Goal: Task Accomplishment & Management: Complete application form

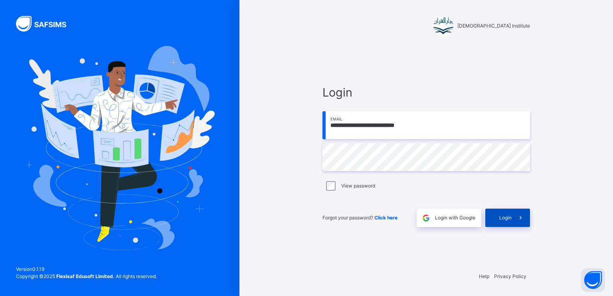
click at [520, 219] on icon at bounding box center [520, 218] width 8 height 9
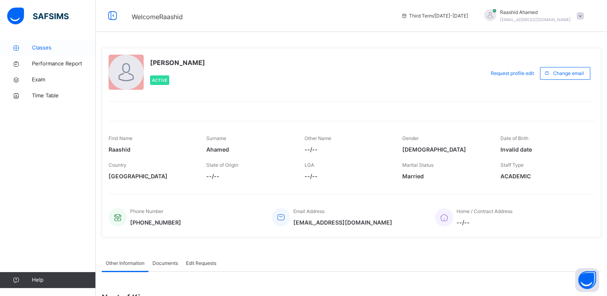
click at [49, 53] on link "Classes" at bounding box center [48, 48] width 96 height 16
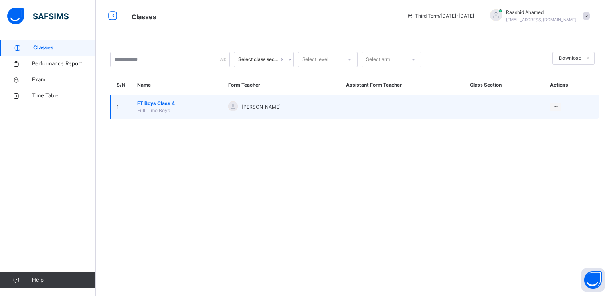
click at [176, 100] on span "FT Boys Class 4" at bounding box center [176, 103] width 79 height 7
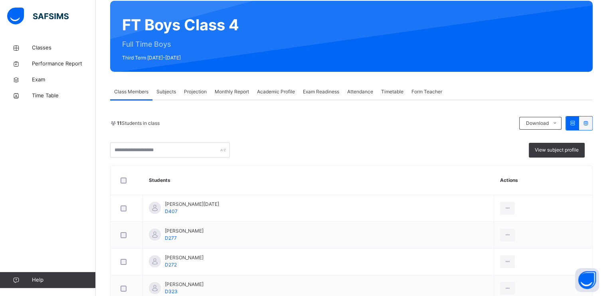
scroll to position [65, 0]
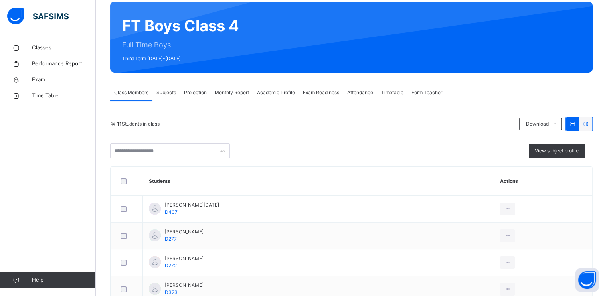
click at [188, 94] on span "Projection" at bounding box center [195, 92] width 23 height 7
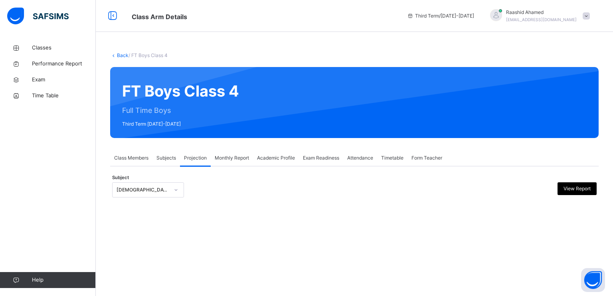
click at [158, 186] on div "[DEMOGRAPHIC_DATA] Reading" at bounding box center [141, 190] width 56 height 12
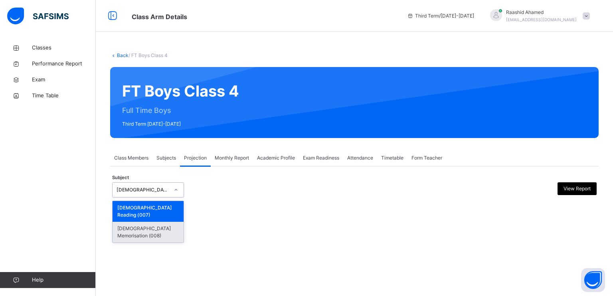
click at [154, 222] on div "[DEMOGRAPHIC_DATA] Memorisation (008)" at bounding box center [148, 232] width 71 height 21
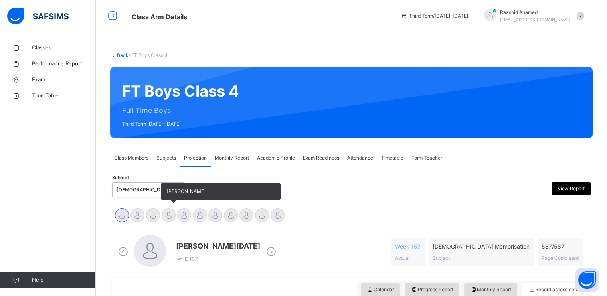
click at [174, 217] on div at bounding box center [169, 215] width 14 height 14
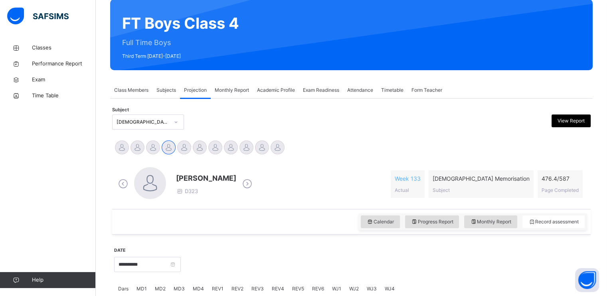
scroll to position [99, 0]
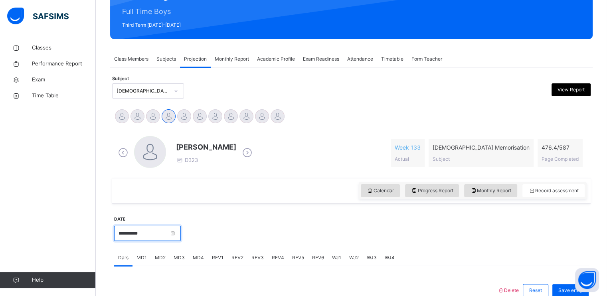
click at [181, 232] on input "**********" at bounding box center [147, 233] width 67 height 15
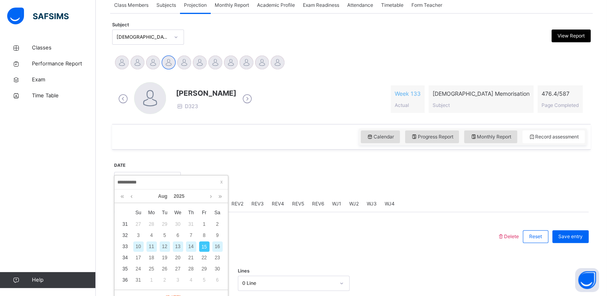
scroll to position [173, 0]
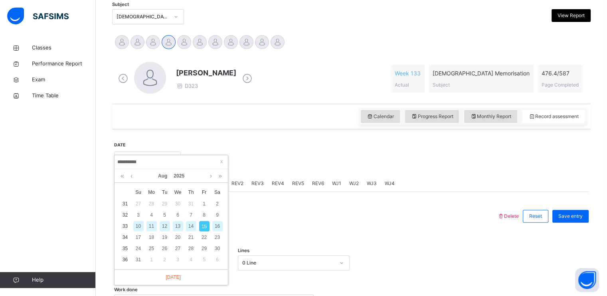
click at [301, 176] on div "REV5" at bounding box center [298, 184] width 20 height 16
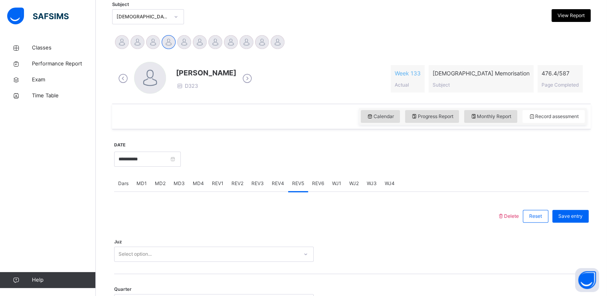
click at [492, 119] on span "Monthly Report" at bounding box center [490, 116] width 41 height 7
select select "****"
select select "*"
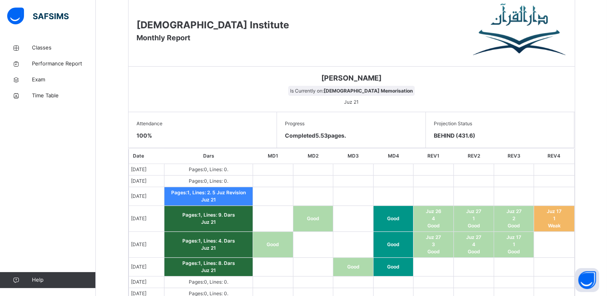
scroll to position [506, 0]
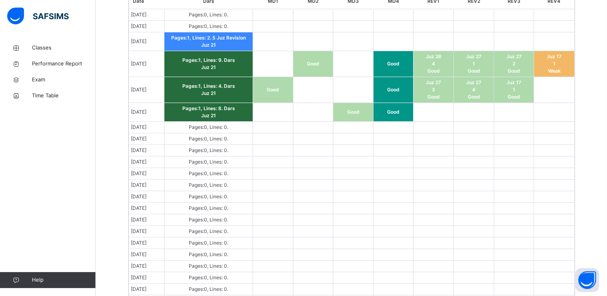
click at [400, 129] on td at bounding box center [393, 128] width 40 height 12
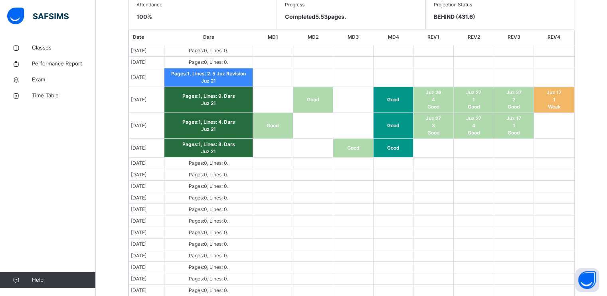
scroll to position [471, 0]
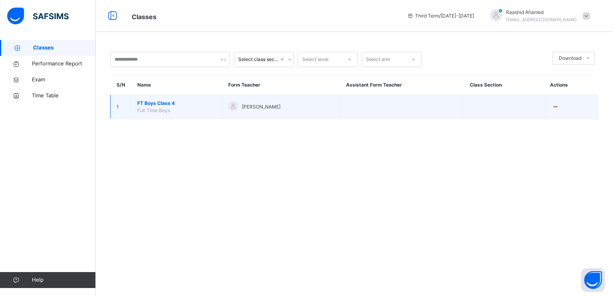
click at [172, 104] on span "FT Boys Class 4" at bounding box center [176, 103] width 79 height 7
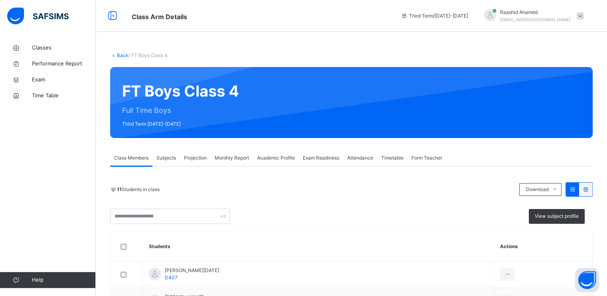
scroll to position [22, 0]
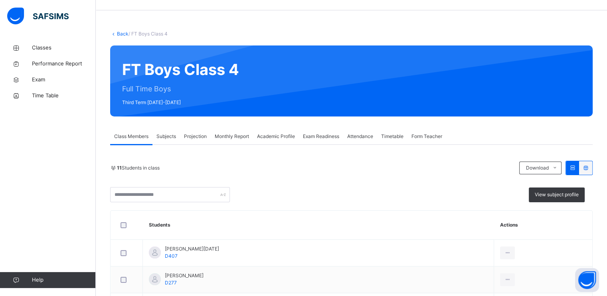
click at [196, 142] on div "Projection" at bounding box center [195, 137] width 31 height 16
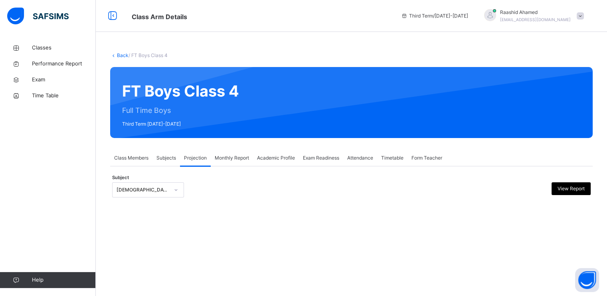
scroll to position [0, 0]
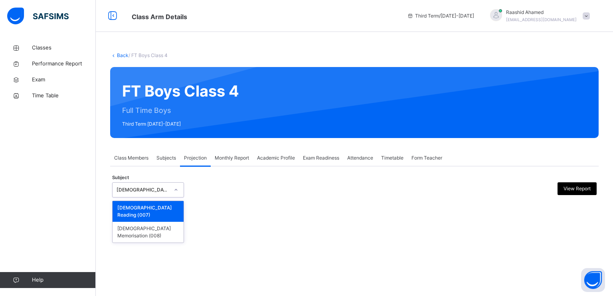
click at [168, 197] on div "[DEMOGRAPHIC_DATA] Reading" at bounding box center [148, 189] width 72 height 15
click at [166, 224] on div "[DEMOGRAPHIC_DATA] Memorisation (008)" at bounding box center [148, 232] width 71 height 21
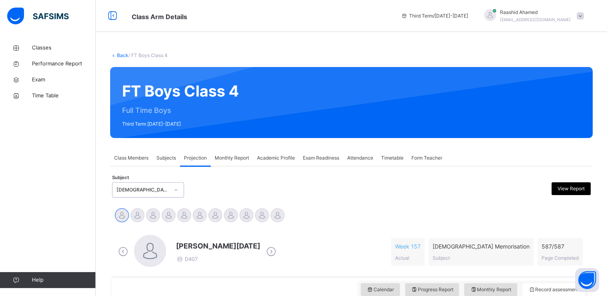
scroll to position [57, 0]
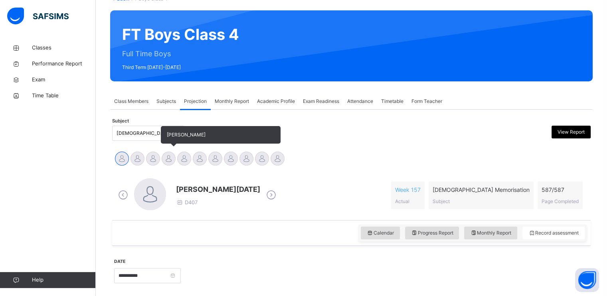
click at [165, 158] on div at bounding box center [169, 159] width 14 height 14
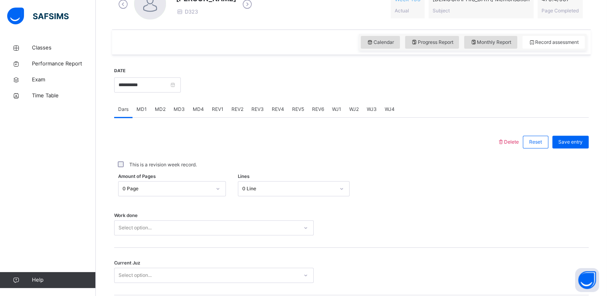
scroll to position [249, 0]
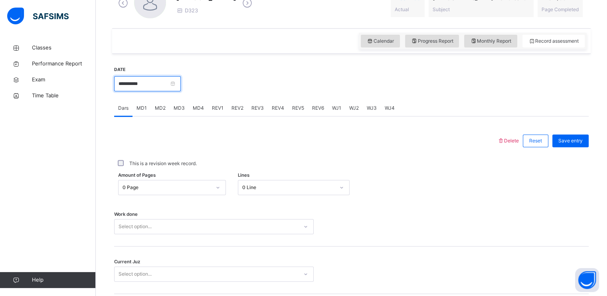
click at [181, 80] on input "**********" at bounding box center [147, 83] width 67 height 15
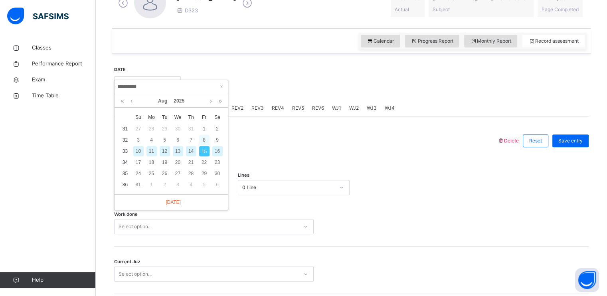
click at [200, 138] on div "8" at bounding box center [204, 140] width 10 height 10
type input "**********"
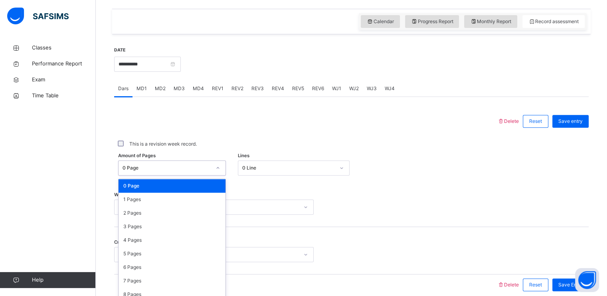
scroll to position [274, 0]
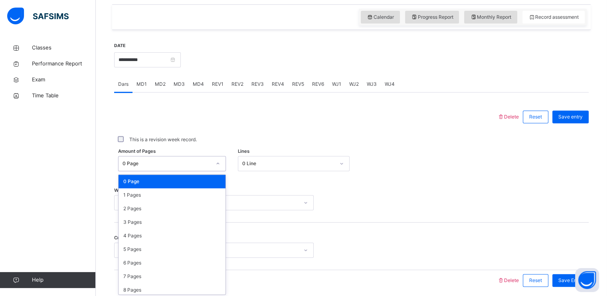
click at [173, 166] on div "0 Page" at bounding box center [167, 163] width 89 height 7
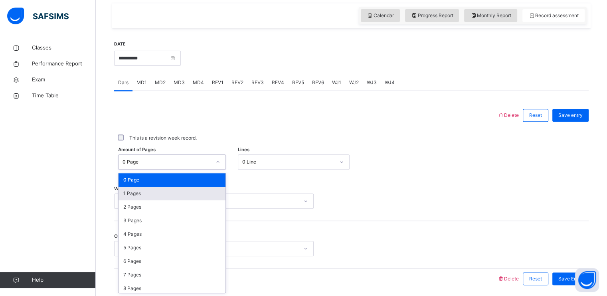
click at [166, 197] on div "1 Pages" at bounding box center [172, 194] width 107 height 14
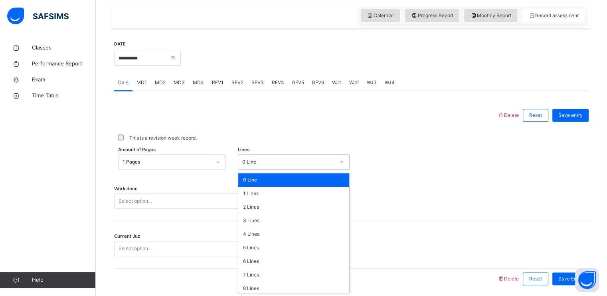
click at [252, 164] on div "0 Line" at bounding box center [288, 161] width 93 height 7
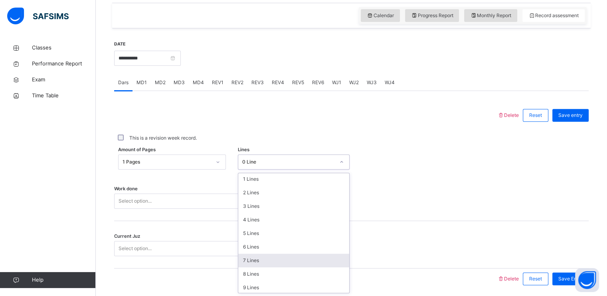
click at [264, 256] on div "7 Lines" at bounding box center [293, 261] width 111 height 14
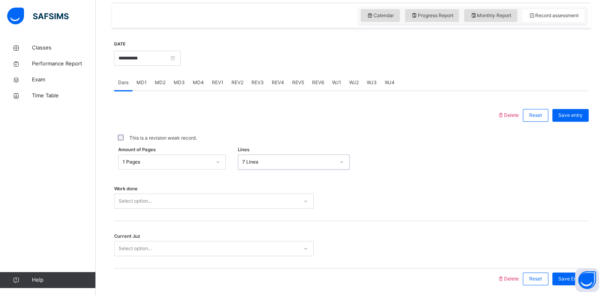
scroll to position [303, 0]
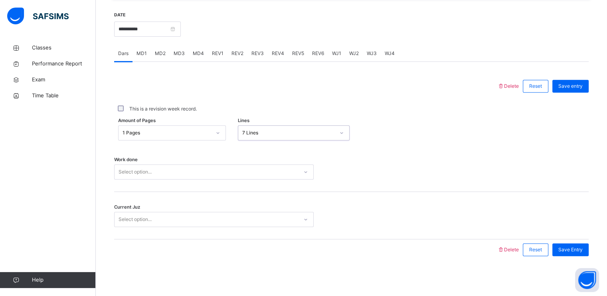
click at [234, 180] on div "Select option..." at bounding box center [214, 171] width 200 height 15
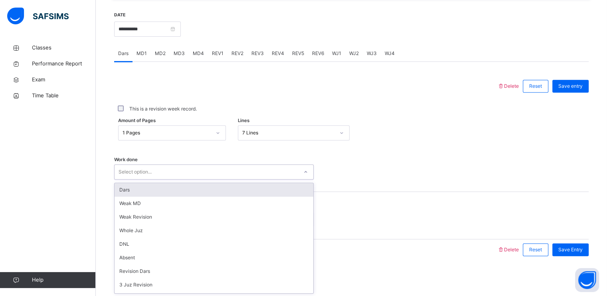
click at [226, 183] on div "Dars Weak MD Weak Revision Whole Juz DNL Absent Revision Dars 3 Juz Revision 5 …" at bounding box center [214, 238] width 200 height 111
click at [222, 185] on div "Dars" at bounding box center [214, 190] width 199 height 14
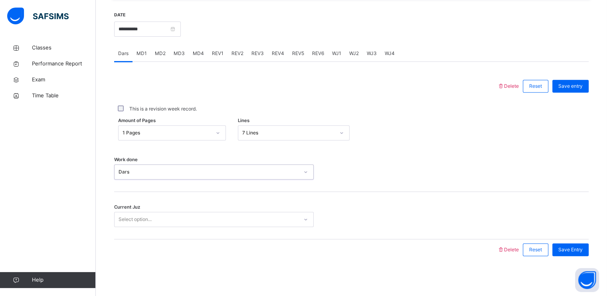
click at [218, 218] on div "Select option..." at bounding box center [207, 220] width 184 height 12
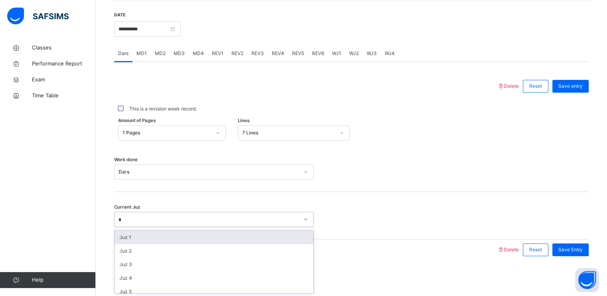
type input "**"
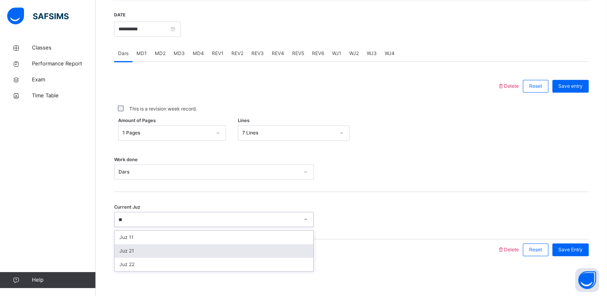
click at [289, 246] on div "Juz 21" at bounding box center [214, 251] width 199 height 14
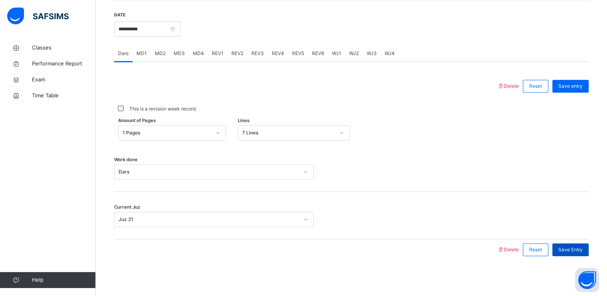
click at [576, 248] on span "Save Entry" at bounding box center [570, 249] width 24 height 7
click at [160, 53] on span "MD2" at bounding box center [160, 53] width 11 height 7
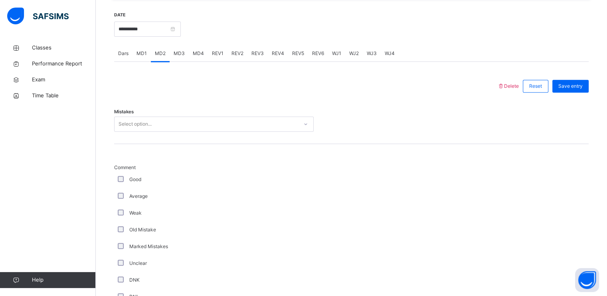
click at [184, 126] on div "Select option..." at bounding box center [207, 124] width 184 height 12
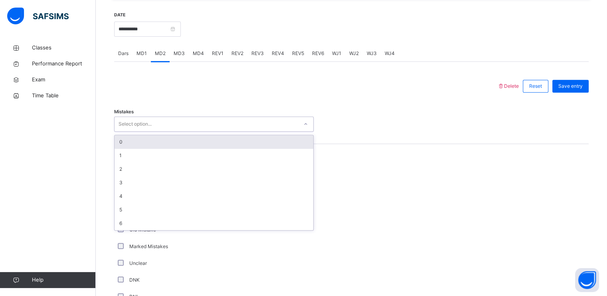
click at [179, 142] on div "0" at bounding box center [214, 142] width 199 height 14
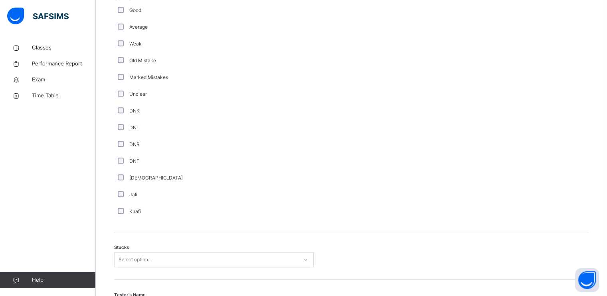
scroll to position [511, 0]
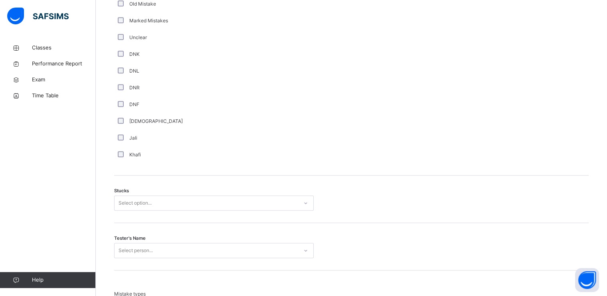
click at [167, 211] on div "Select option..." at bounding box center [214, 203] width 200 height 15
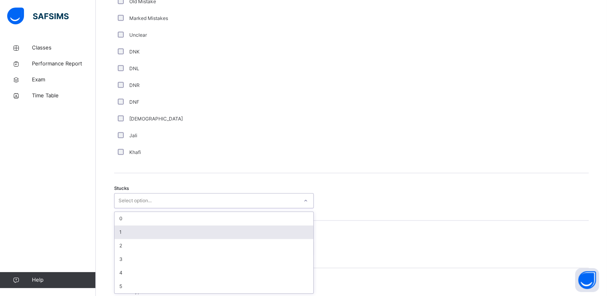
click at [168, 226] on div "1" at bounding box center [214, 233] width 199 height 14
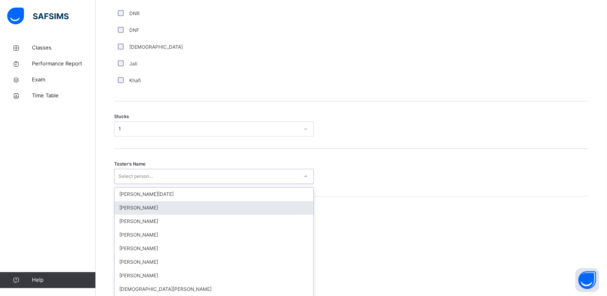
click at [169, 184] on div "option [PERSON_NAME] focused, 2 of 88. 88 results available. Use Up and Down to…" at bounding box center [214, 176] width 200 height 15
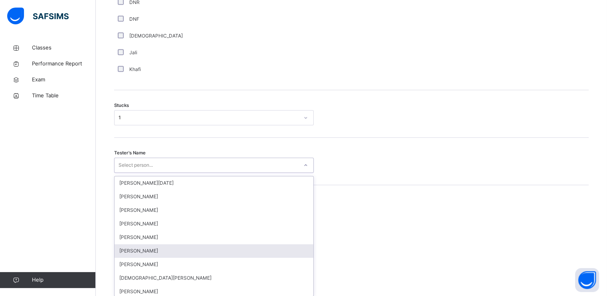
scroll to position [618, 0]
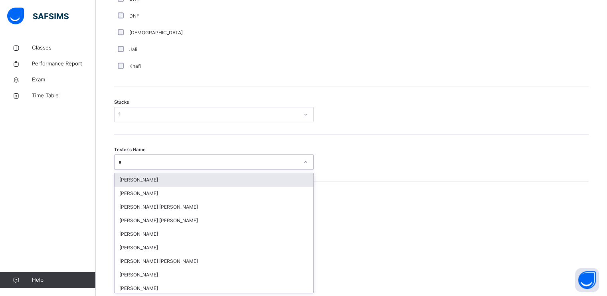
type input "**"
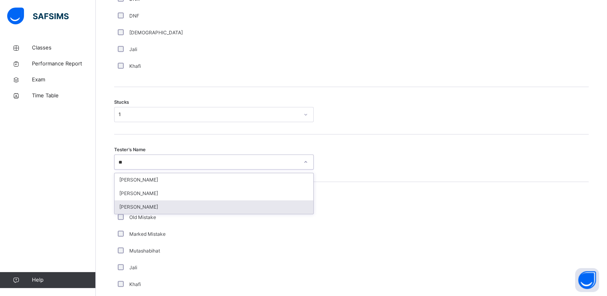
click at [187, 202] on div "[PERSON_NAME]" at bounding box center [214, 207] width 199 height 14
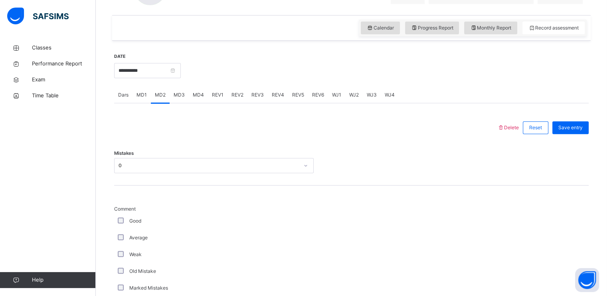
scroll to position [255, 0]
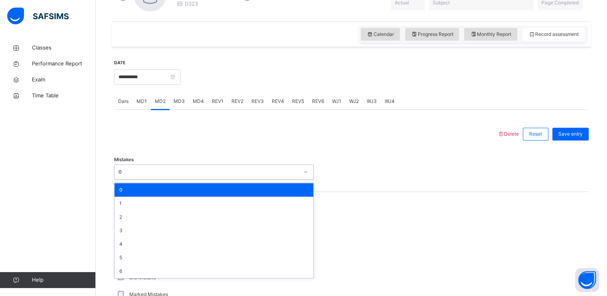
click at [187, 175] on div "0" at bounding box center [209, 171] width 180 height 7
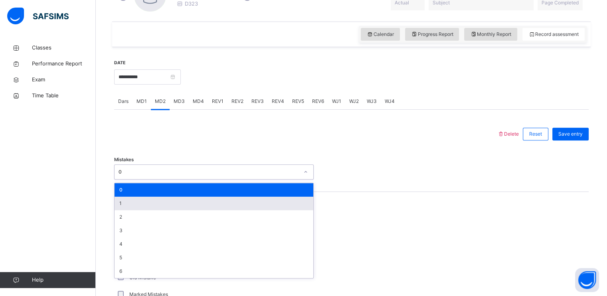
click at [185, 204] on div "1" at bounding box center [214, 204] width 199 height 14
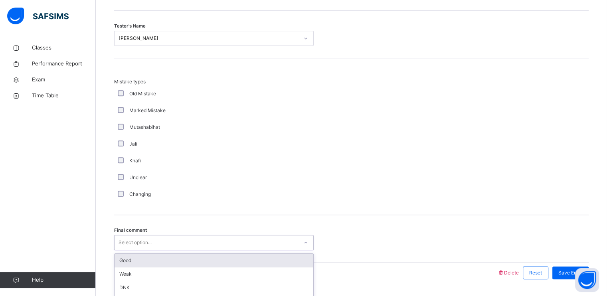
scroll to position [764, 0]
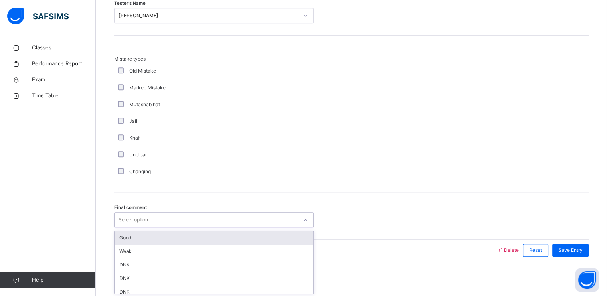
click at [185, 227] on div "option Good focused, 1 of 6. 6 results available. Use Up and Down to choose opt…" at bounding box center [214, 219] width 200 height 15
click at [185, 234] on div "Good" at bounding box center [214, 238] width 199 height 14
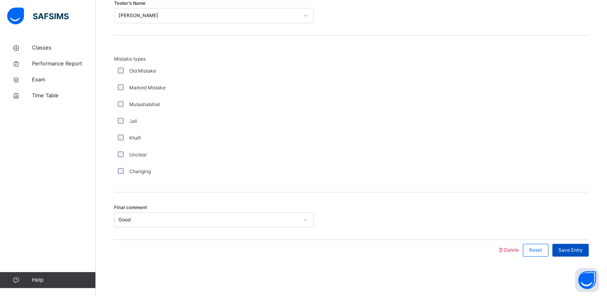
click at [572, 249] on span "Save Entry" at bounding box center [570, 250] width 24 height 7
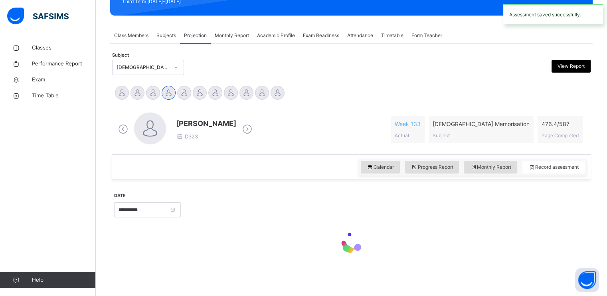
scroll to position [303, 0]
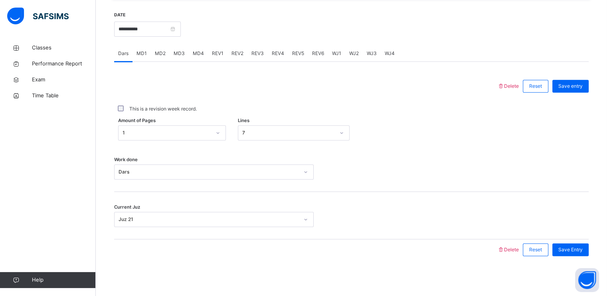
drag, startPoint x: 204, startPoint y: 51, endPoint x: 195, endPoint y: 53, distance: 9.6
click at [195, 53] on span "MD4" at bounding box center [198, 53] width 11 height 7
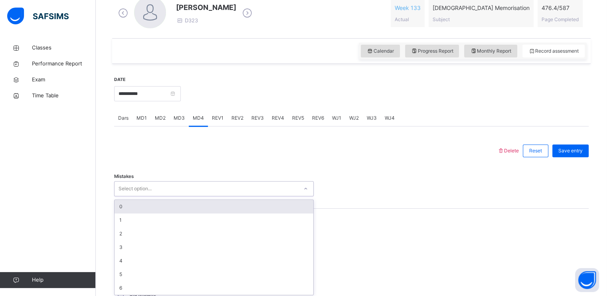
click at [226, 196] on div "option 0 focused, 1 of 7. 7 results available. Use Up and Down to choose option…" at bounding box center [214, 188] width 200 height 15
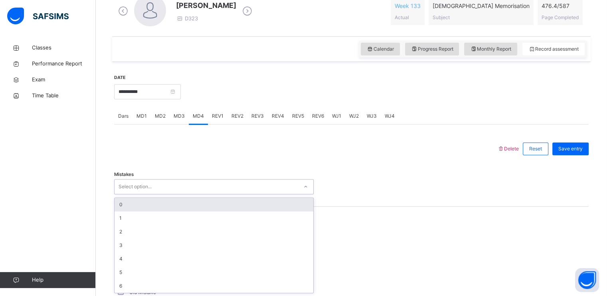
click at [226, 207] on div "0" at bounding box center [214, 205] width 199 height 14
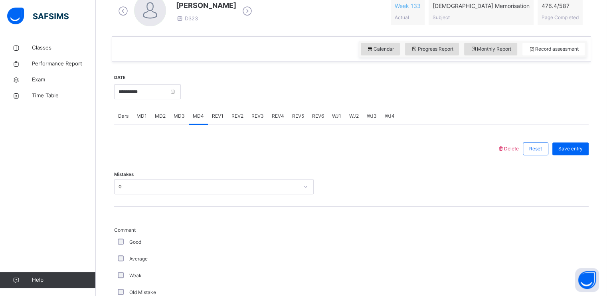
click at [116, 243] on div "Good" at bounding box center [214, 242] width 196 height 7
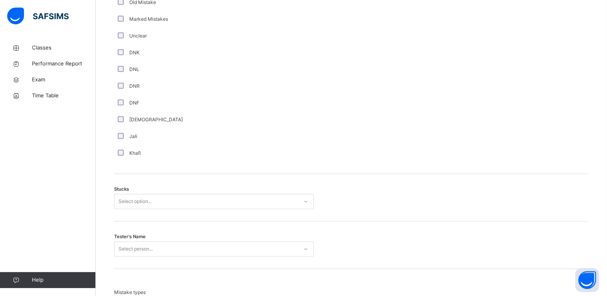
click at [168, 211] on div "Stucks Select option..." at bounding box center [351, 197] width 475 height 47
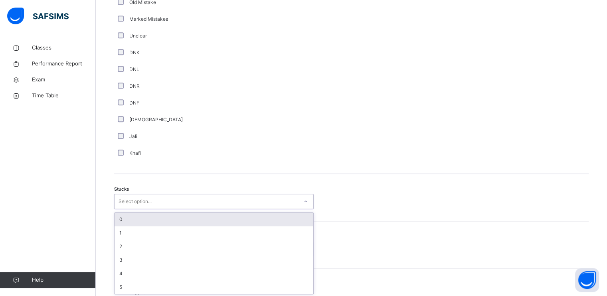
scroll to position [532, 0]
click at [170, 216] on div "0" at bounding box center [214, 219] width 199 height 14
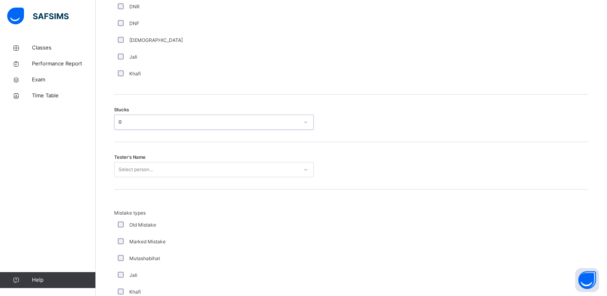
click at [176, 177] on div "Select person..." at bounding box center [214, 169] width 200 height 15
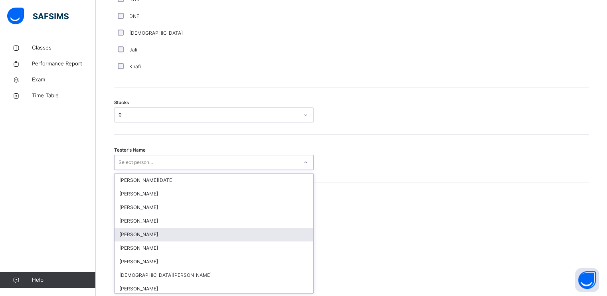
scroll to position [618, 0]
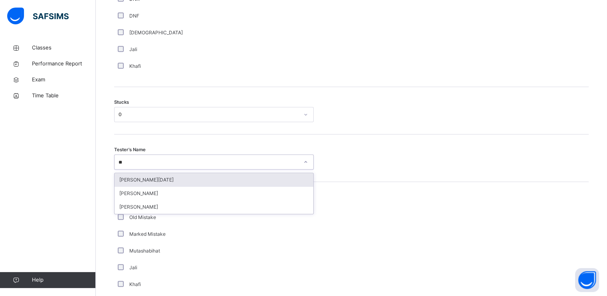
type input "***"
click at [175, 180] on div "[PERSON_NAME]" at bounding box center [214, 180] width 199 height 14
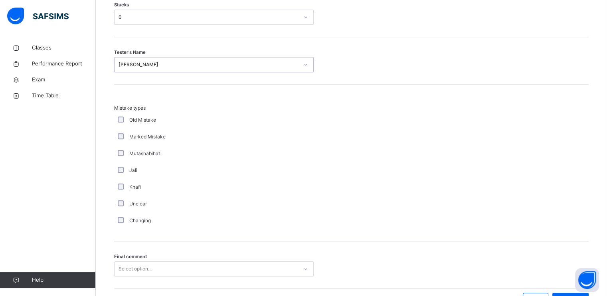
scroll to position [764, 0]
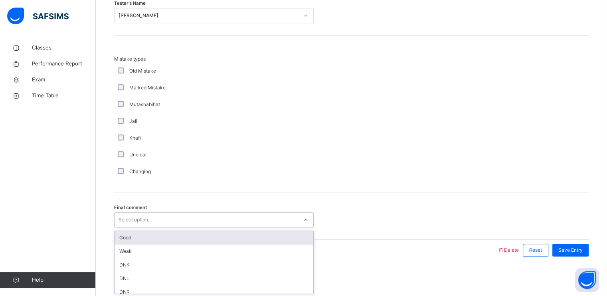
click at [199, 220] on div "Select option..." at bounding box center [207, 220] width 184 height 12
click at [202, 236] on div "Good" at bounding box center [214, 238] width 199 height 14
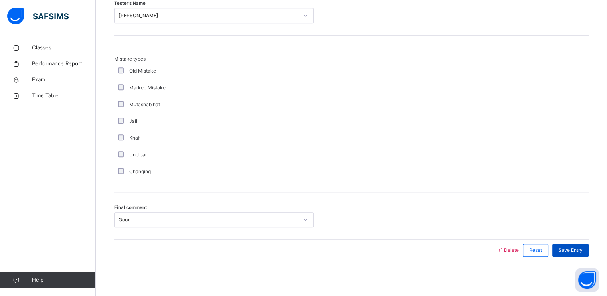
click at [570, 244] on div "Save Entry" at bounding box center [570, 250] width 36 height 13
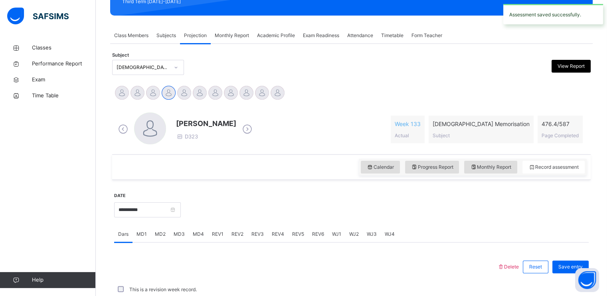
scroll to position [303, 0]
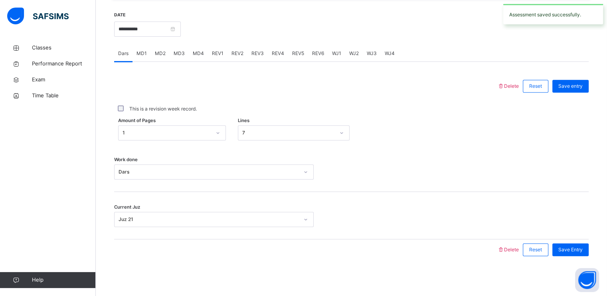
click at [213, 54] on span "REV1" at bounding box center [218, 53] width 12 height 7
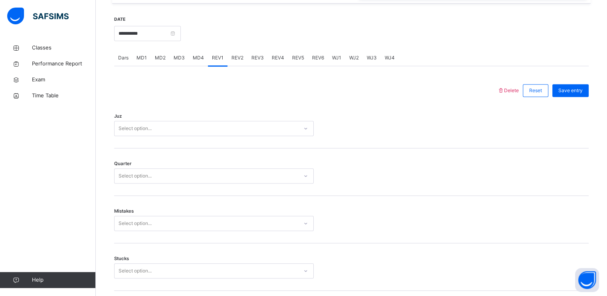
scroll to position [299, 0]
click at [264, 129] on div "Select option..." at bounding box center [207, 128] width 184 height 12
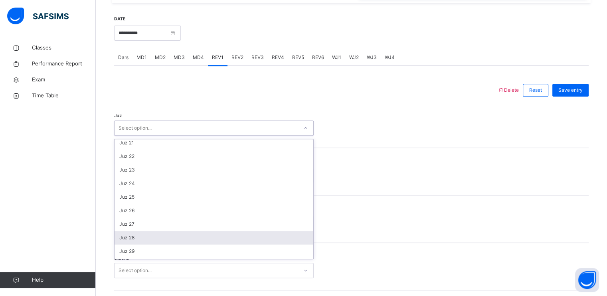
click at [252, 231] on div "Juz 28" at bounding box center [214, 238] width 199 height 14
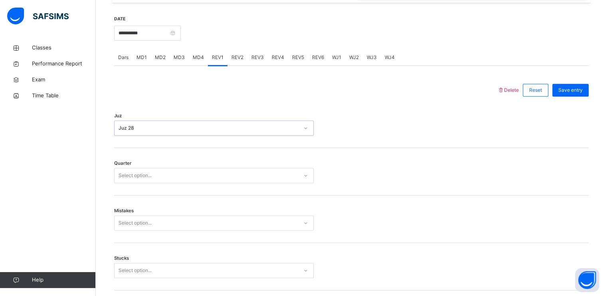
click at [248, 173] on div "Select option..." at bounding box center [207, 176] width 184 height 12
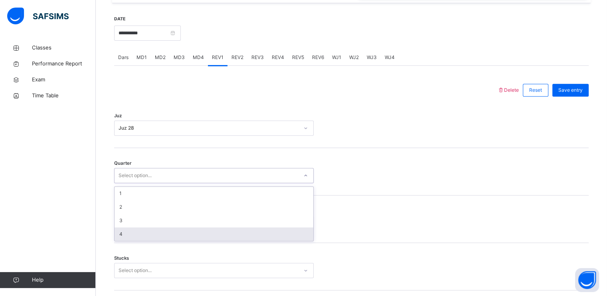
click at [239, 230] on div "4" at bounding box center [214, 234] width 199 height 14
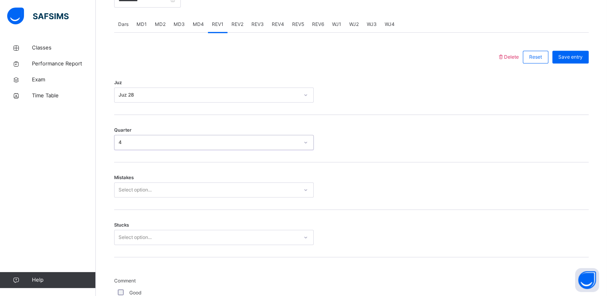
click at [242, 198] on div "Select option..." at bounding box center [214, 189] width 200 height 15
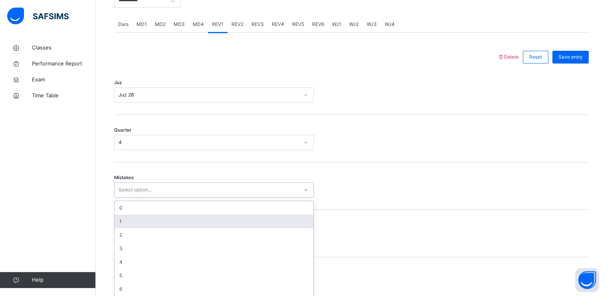
scroll to position [335, 0]
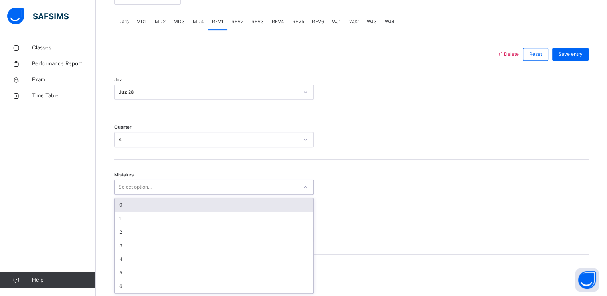
click at [241, 204] on div "0" at bounding box center [214, 205] width 199 height 14
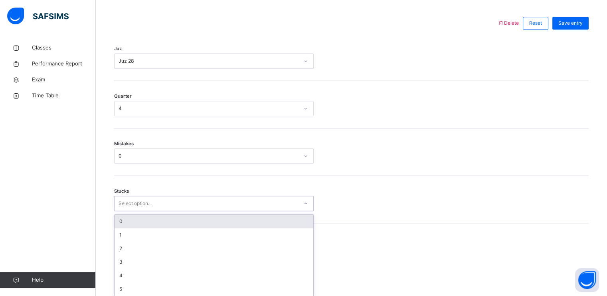
click at [243, 211] on div "option 0 focused, 1 of 6. 6 results available. Use Up and Down to choose option…" at bounding box center [214, 203] width 200 height 15
click at [244, 224] on div "0" at bounding box center [214, 219] width 199 height 14
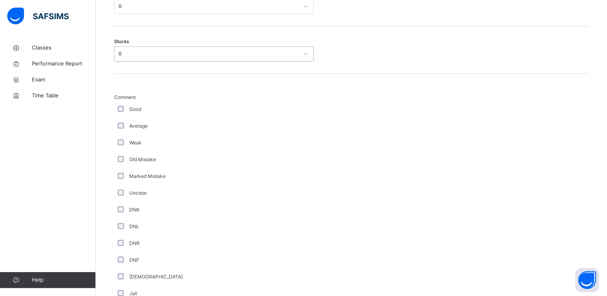
scroll to position [516, 0]
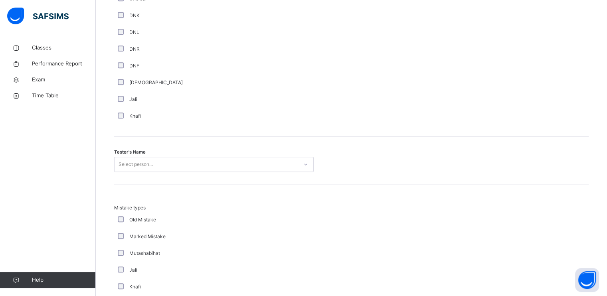
click at [166, 172] on div "Select person..." at bounding box center [214, 164] width 200 height 15
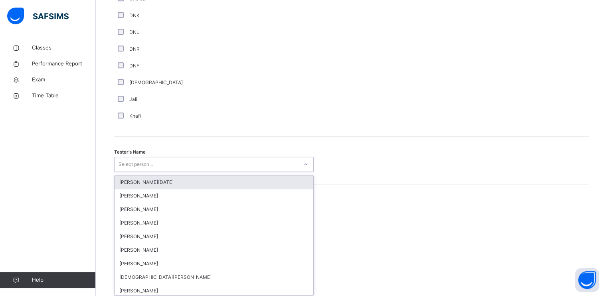
scroll to position [712, 0]
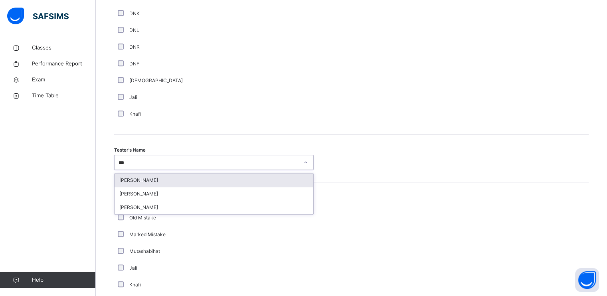
type input "****"
click at [166, 176] on div "[PERSON_NAME]" at bounding box center [214, 181] width 199 height 14
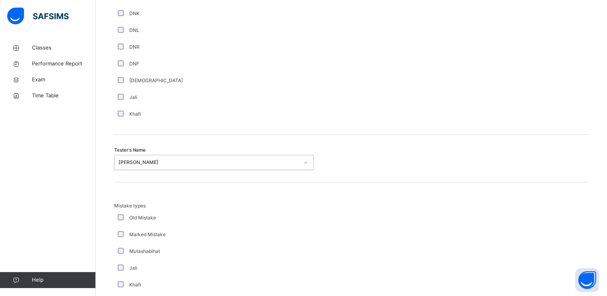
scroll to position [859, 0]
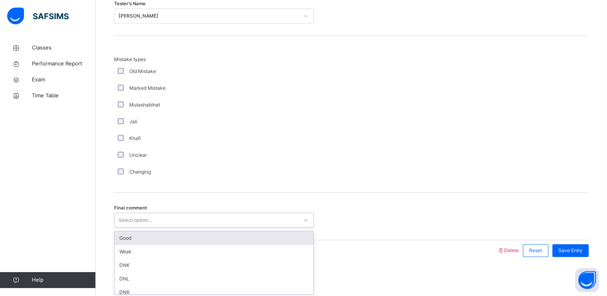
click at [183, 216] on div "Select option..." at bounding box center [207, 220] width 184 height 12
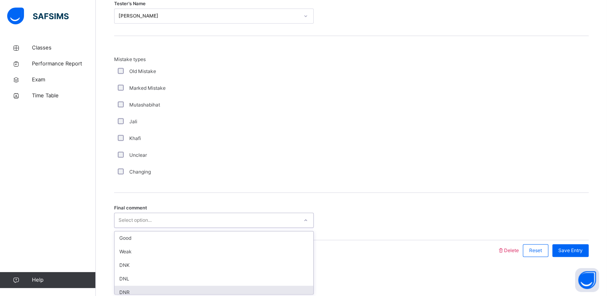
click at [185, 286] on div "DNR" at bounding box center [214, 293] width 199 height 14
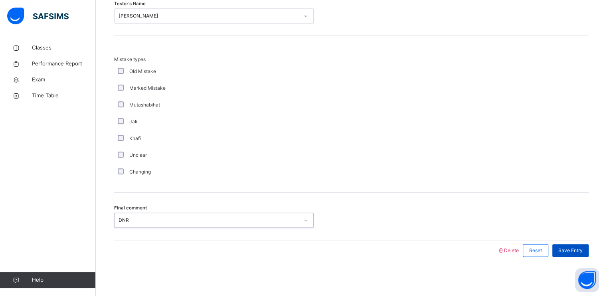
click at [572, 247] on span "Save Entry" at bounding box center [570, 250] width 24 height 7
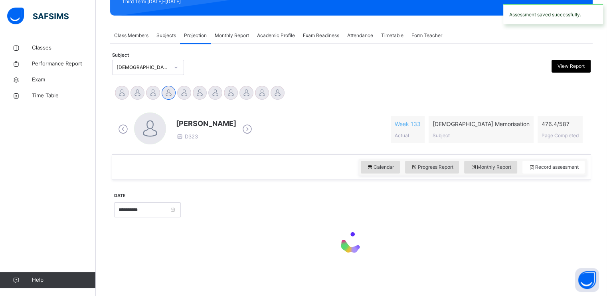
scroll to position [303, 0]
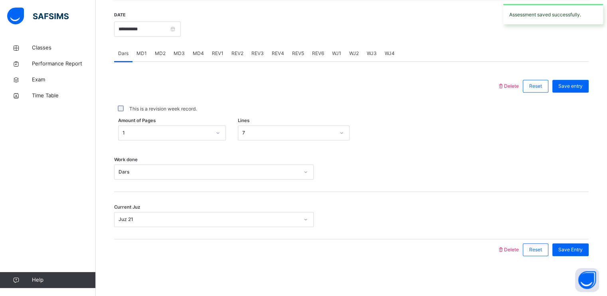
click at [235, 52] on span "REV2" at bounding box center [237, 53] width 12 height 7
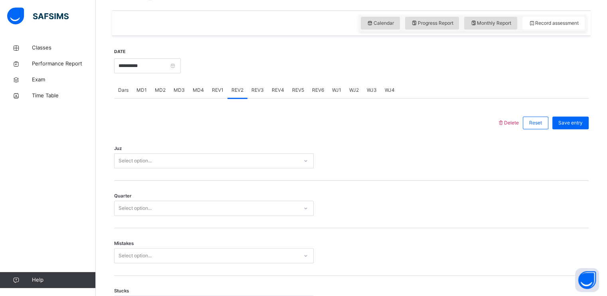
scroll to position [267, 0]
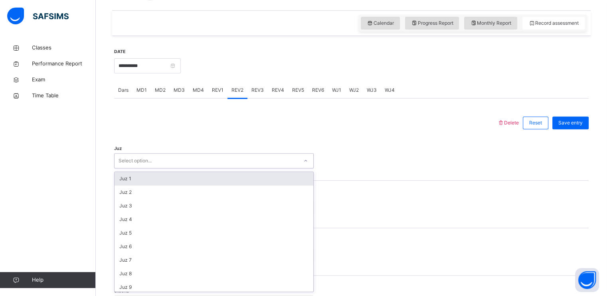
click at [235, 162] on div "Select option..." at bounding box center [207, 161] width 184 height 12
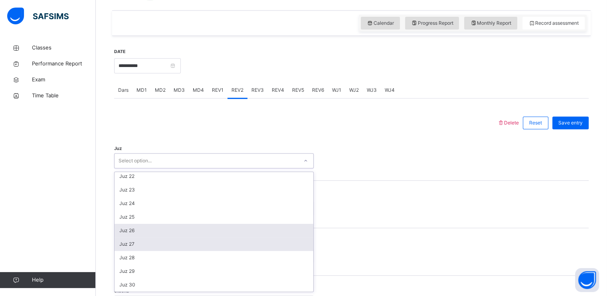
scroll to position [287, 0]
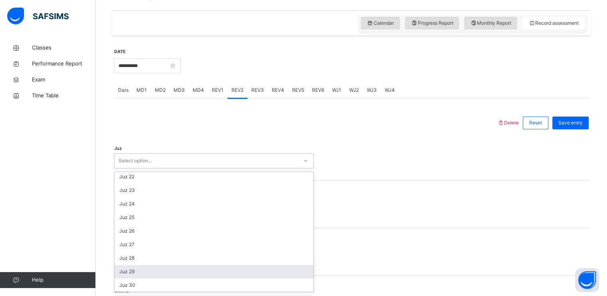
click at [224, 270] on div "Juz 29" at bounding box center [214, 272] width 199 height 14
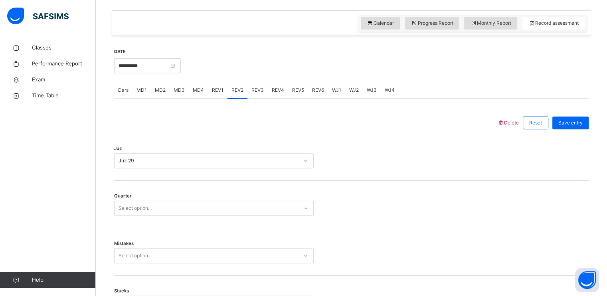
click at [242, 197] on div "Quarter Select option..." at bounding box center [351, 204] width 475 height 47
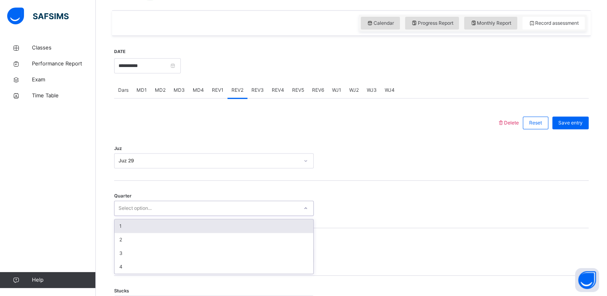
click at [243, 202] on div "Select option..." at bounding box center [207, 208] width 184 height 12
click at [237, 228] on div "1" at bounding box center [214, 227] width 199 height 14
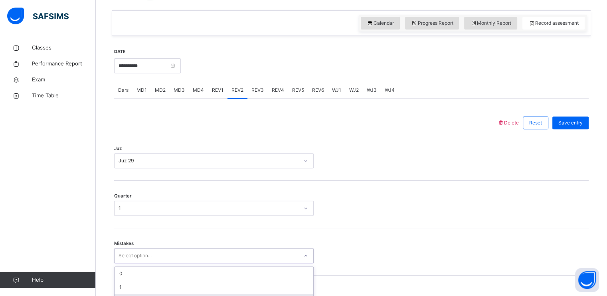
scroll to position [335, 0]
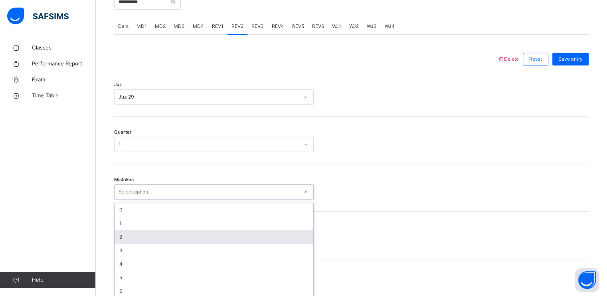
click at [238, 200] on div "option 2 focused, 3 of 7. 7 results available. Use Up and Down to choose option…" at bounding box center [214, 191] width 200 height 15
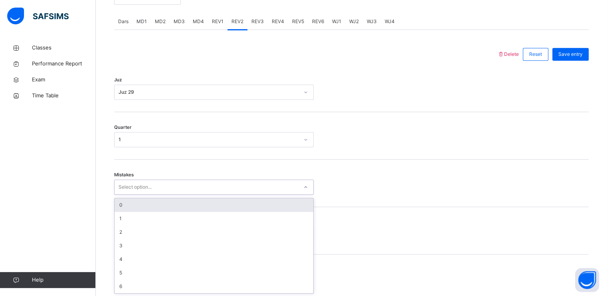
click at [230, 206] on div "0" at bounding box center [214, 205] width 199 height 14
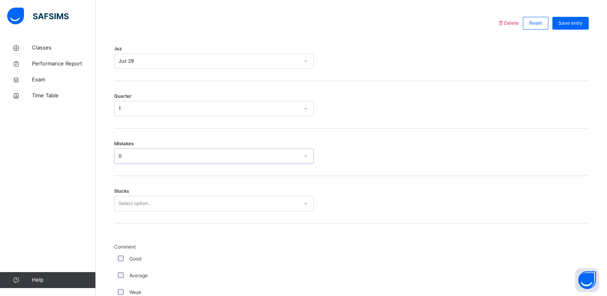
click at [234, 211] on div "Select option..." at bounding box center [214, 203] width 200 height 15
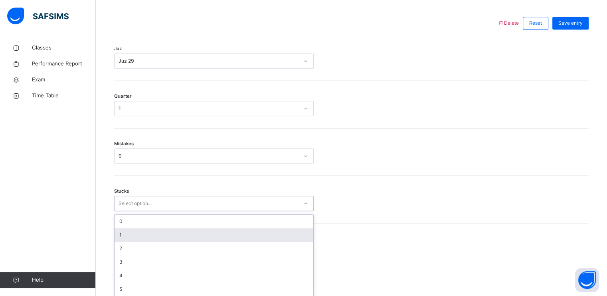
scroll to position [369, 0]
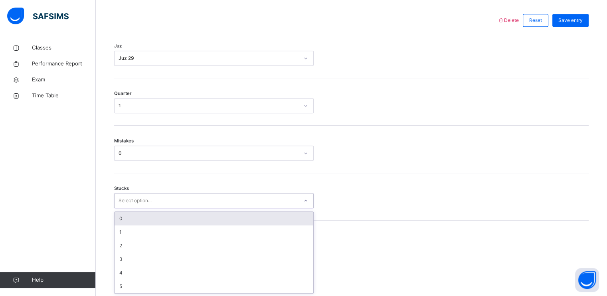
click at [236, 214] on div "0" at bounding box center [214, 219] width 199 height 14
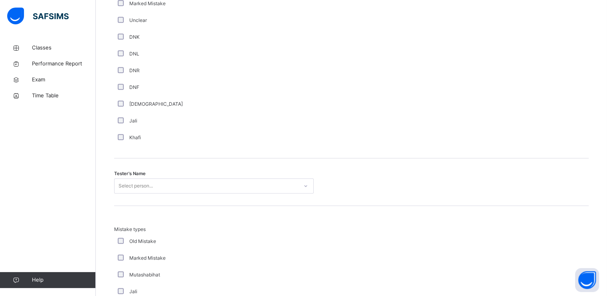
scroll to position [720, 0]
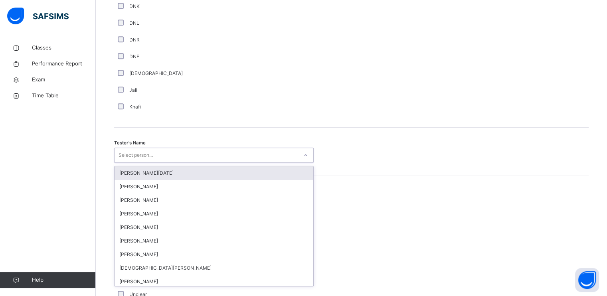
click at [216, 152] on div "Select person..." at bounding box center [207, 155] width 184 height 12
type input "****"
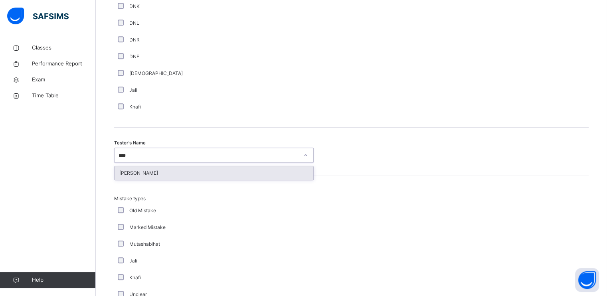
click at [219, 167] on div "[PERSON_NAME]" at bounding box center [214, 173] width 199 height 14
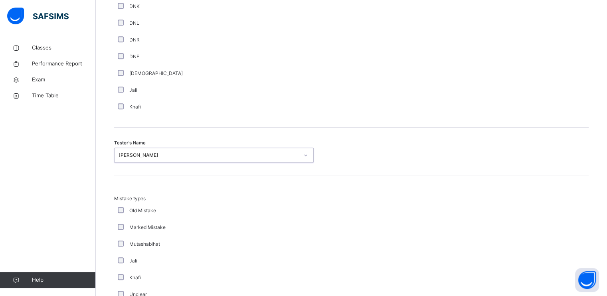
scroll to position [859, 0]
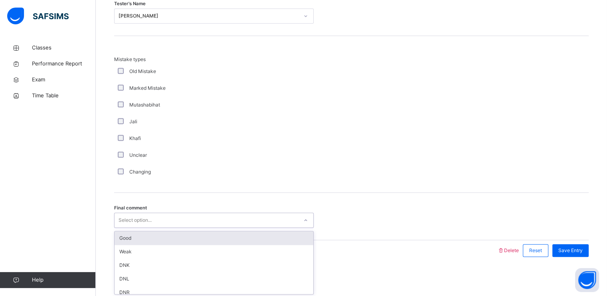
click at [236, 216] on div "Select option..." at bounding box center [207, 220] width 184 height 12
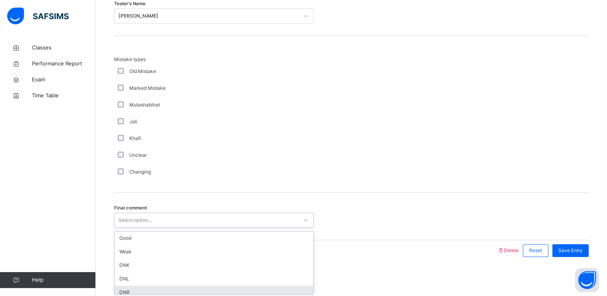
click at [227, 287] on div "DNR" at bounding box center [214, 293] width 199 height 14
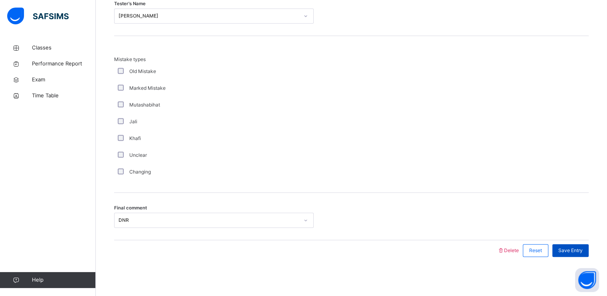
click at [571, 251] on span "Save Entry" at bounding box center [570, 250] width 24 height 7
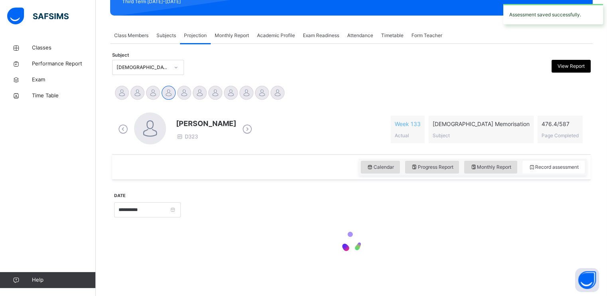
scroll to position [303, 0]
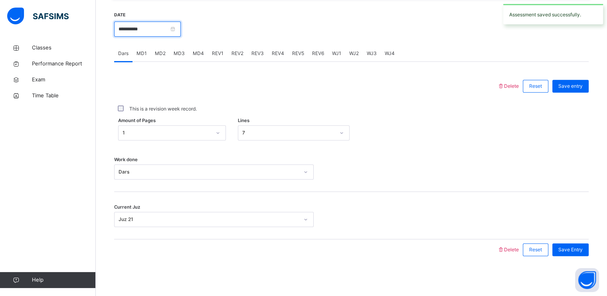
click at [181, 30] on input "**********" at bounding box center [147, 29] width 67 height 15
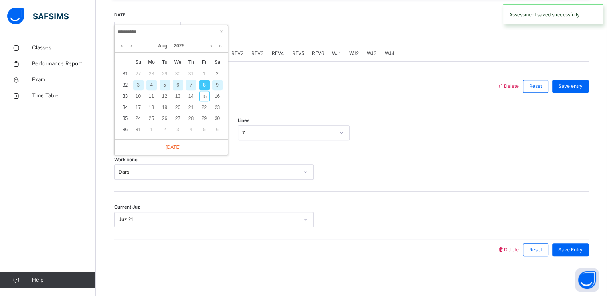
click at [216, 83] on div "9" at bounding box center [217, 85] width 10 height 10
type input "**********"
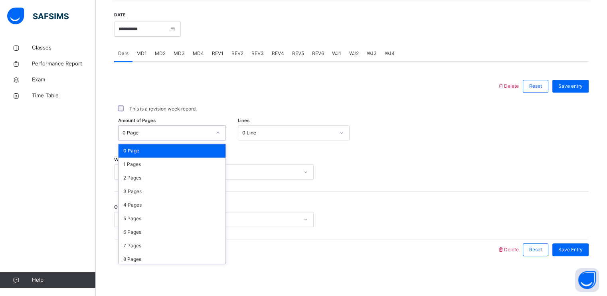
click at [200, 135] on div "0 Page" at bounding box center [167, 132] width 89 height 7
click at [191, 158] on div "1 Pages" at bounding box center [172, 165] width 107 height 14
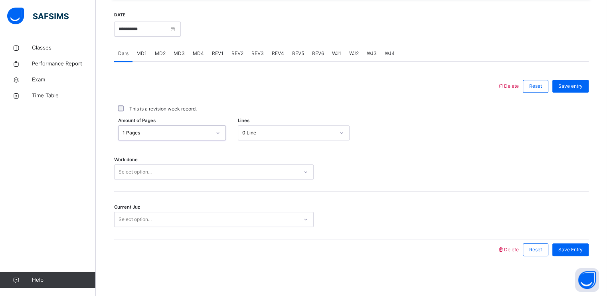
click at [257, 131] on div "0 Line" at bounding box center [288, 132] width 93 height 7
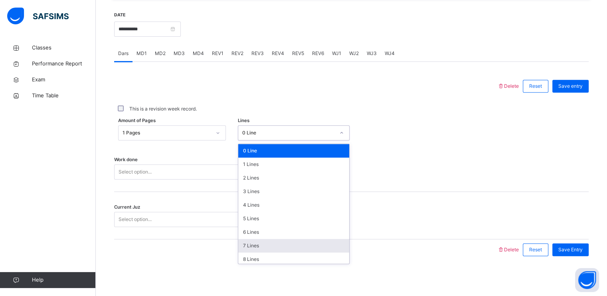
click at [274, 242] on div "7 Lines" at bounding box center [293, 246] width 111 height 14
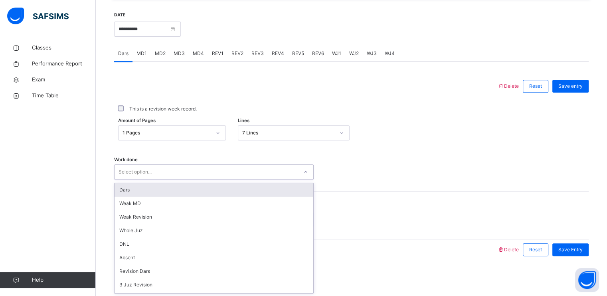
click at [274, 168] on div "Select option..." at bounding box center [207, 172] width 184 height 12
click at [272, 192] on div "Dars" at bounding box center [214, 190] width 199 height 14
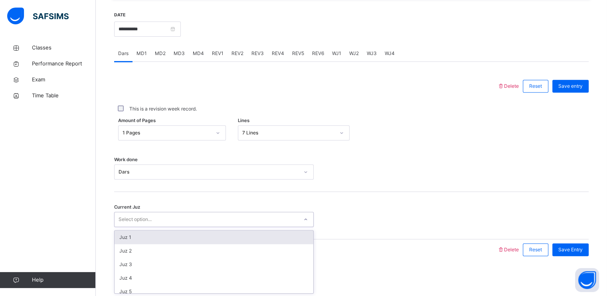
click at [277, 224] on div "Select option..." at bounding box center [207, 220] width 184 height 12
type input "**"
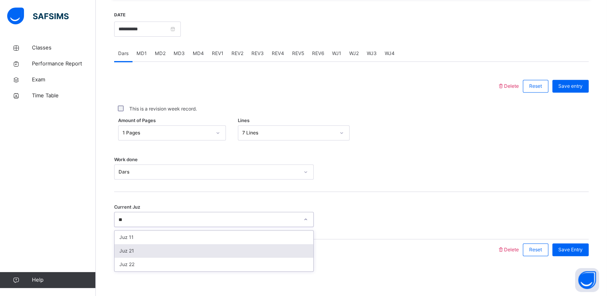
click at [284, 246] on div "Juz 21" at bounding box center [214, 251] width 199 height 14
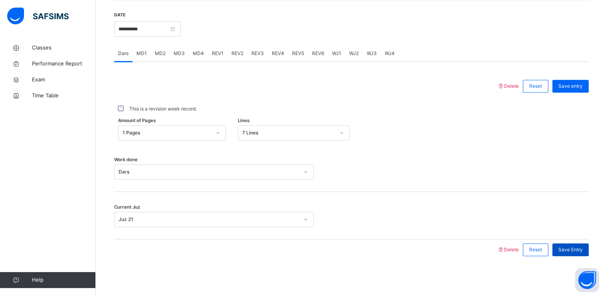
click at [564, 249] on div "Save Entry" at bounding box center [570, 249] width 36 height 13
click at [142, 53] on span "MD1" at bounding box center [141, 53] width 10 height 7
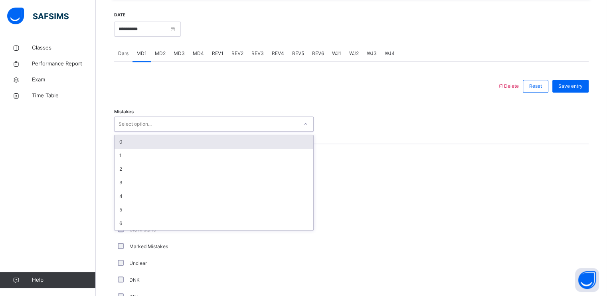
click at [172, 120] on div "Select option..." at bounding box center [207, 124] width 184 height 12
click at [176, 138] on div "0" at bounding box center [214, 142] width 199 height 14
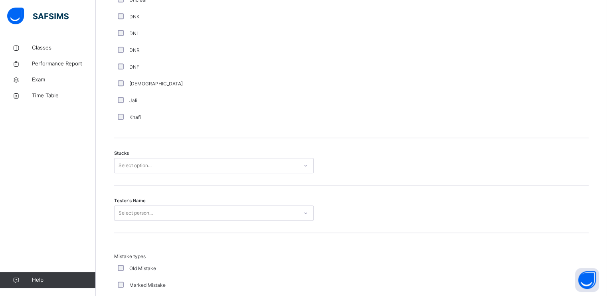
scroll to position [588, 0]
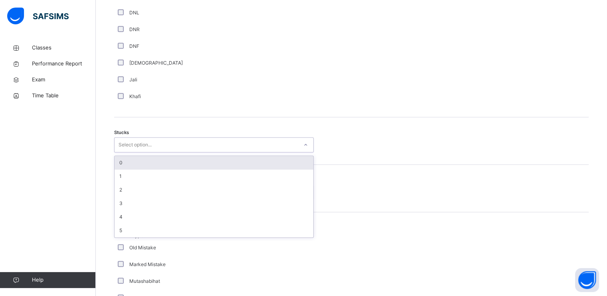
click at [180, 144] on div "Select option..." at bounding box center [207, 145] width 184 height 12
click at [180, 161] on div "0" at bounding box center [214, 163] width 199 height 14
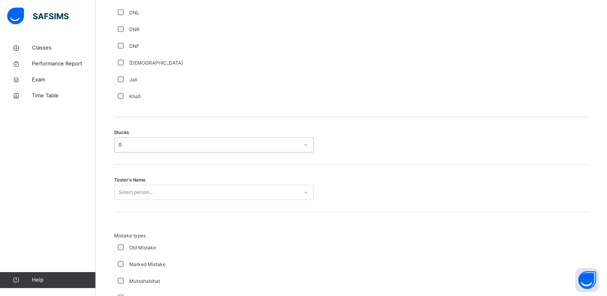
click at [184, 199] on div "Tester's Name Select person..." at bounding box center [351, 188] width 475 height 47
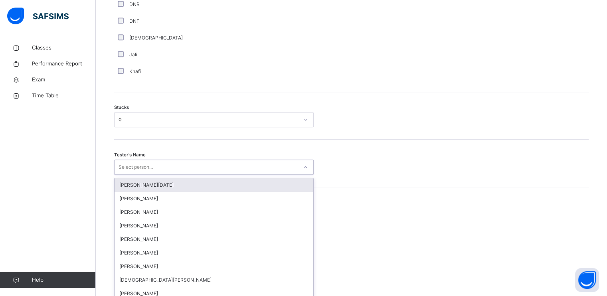
click at [186, 175] on div "option [PERSON_NAME][DATE] focused, 1 of 88. 88 results available. Use Up and D…" at bounding box center [214, 167] width 200 height 15
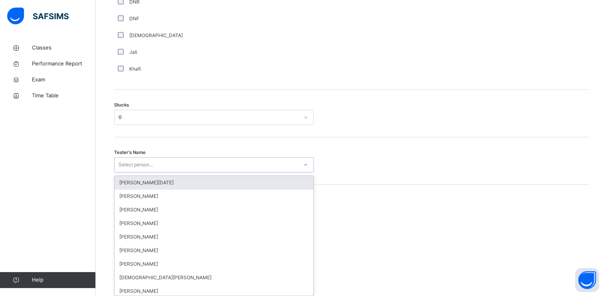
scroll to position [618, 0]
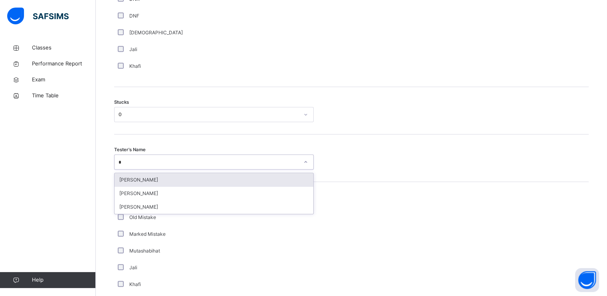
type input "**"
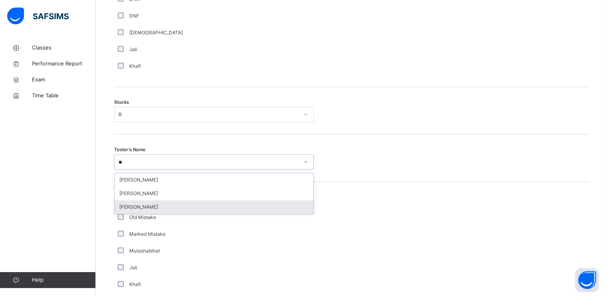
click at [185, 206] on div "[PERSON_NAME]" at bounding box center [214, 207] width 199 height 14
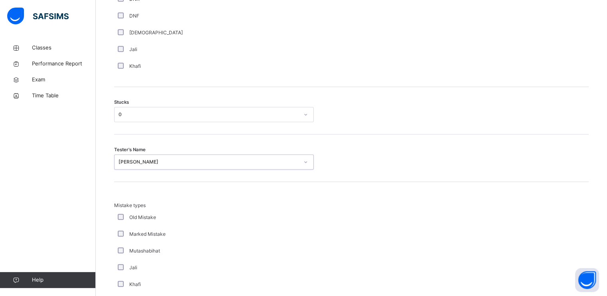
scroll to position [764, 0]
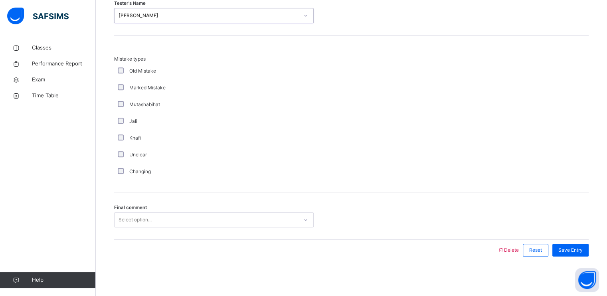
click at [188, 216] on div "Select option..." at bounding box center [207, 220] width 184 height 12
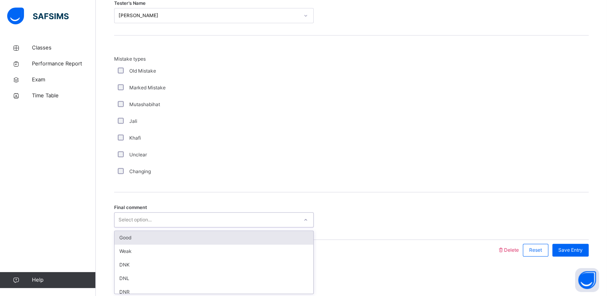
click at [190, 237] on div "Good" at bounding box center [214, 238] width 199 height 14
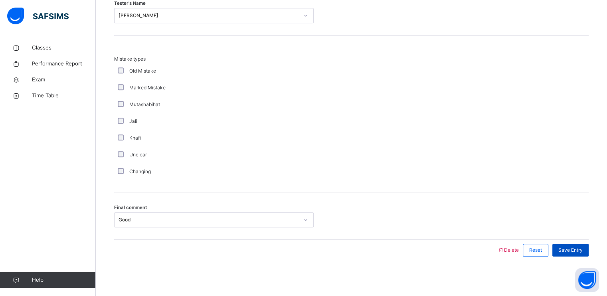
click at [566, 251] on span "Save Entry" at bounding box center [570, 250] width 24 height 7
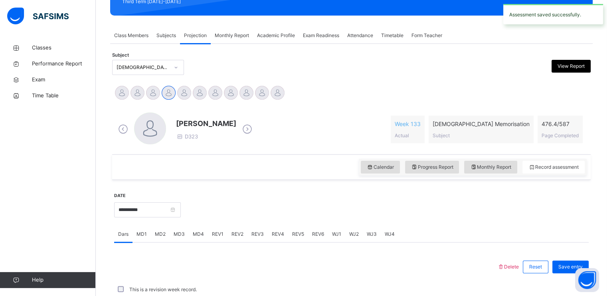
scroll to position [303, 0]
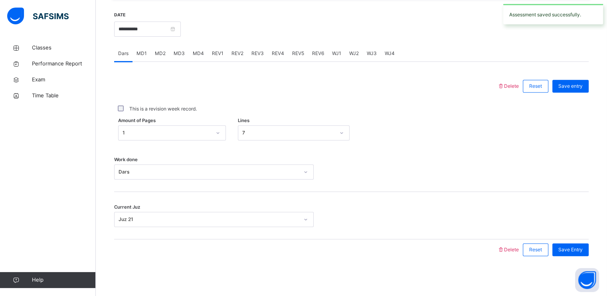
click at [199, 54] on span "MD4" at bounding box center [198, 53] width 11 height 7
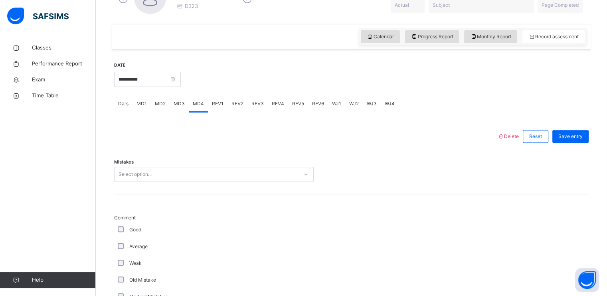
scroll to position [265, 0]
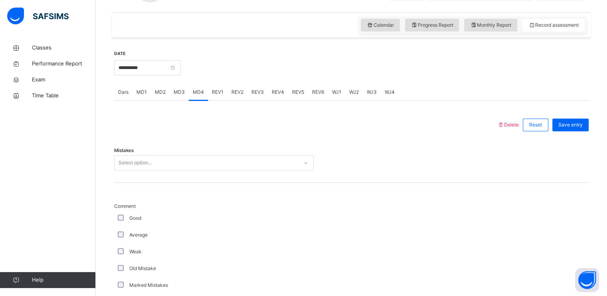
click at [222, 151] on div "Mistakes Select option..." at bounding box center [351, 158] width 475 height 47
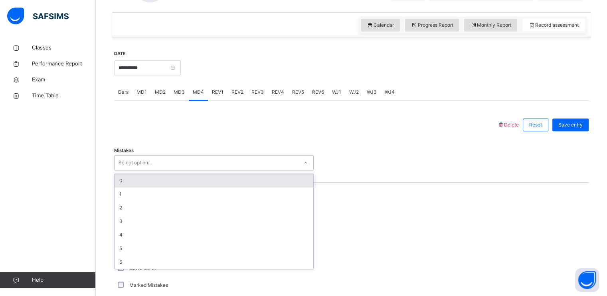
click at [219, 166] on div "Select option..." at bounding box center [207, 163] width 184 height 12
click at [221, 183] on div "0" at bounding box center [214, 181] width 199 height 14
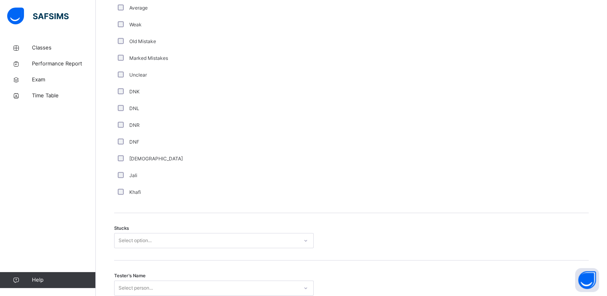
scroll to position [540, 0]
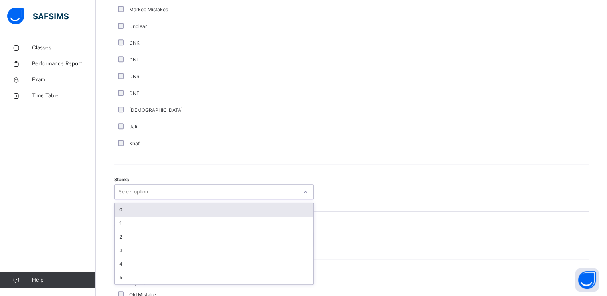
click at [216, 195] on div "Select option..." at bounding box center [207, 192] width 184 height 12
click at [215, 203] on div "0" at bounding box center [214, 210] width 199 height 14
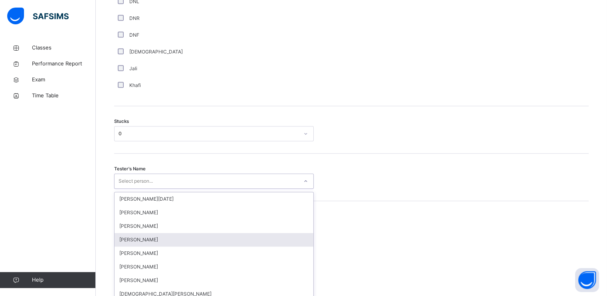
click at [220, 189] on div "option [PERSON_NAME] focused, 4 of 88. 88 results available. Use Up and Down to…" at bounding box center [214, 181] width 200 height 15
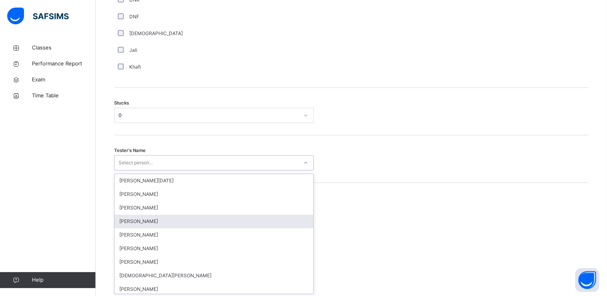
scroll to position [618, 0]
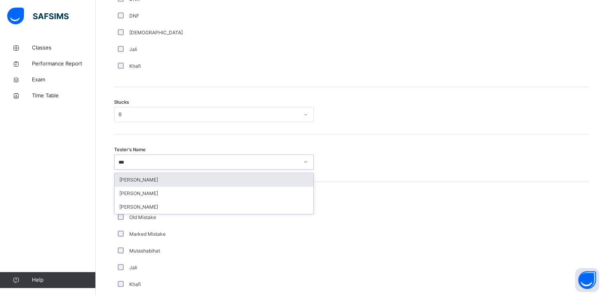
type input "****"
click at [195, 183] on div "[PERSON_NAME]" at bounding box center [214, 180] width 199 height 14
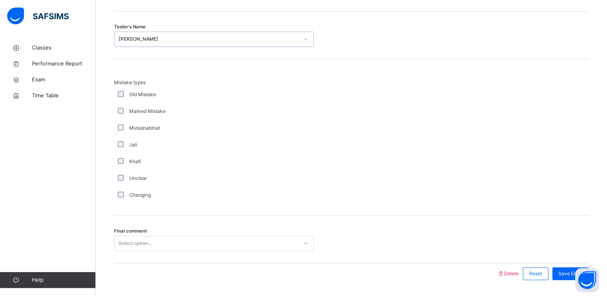
scroll to position [764, 0]
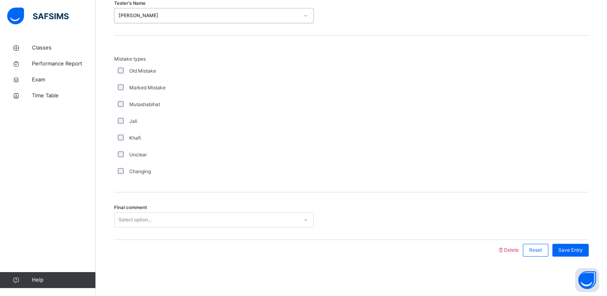
click at [208, 220] on div "Select option..." at bounding box center [207, 220] width 184 height 12
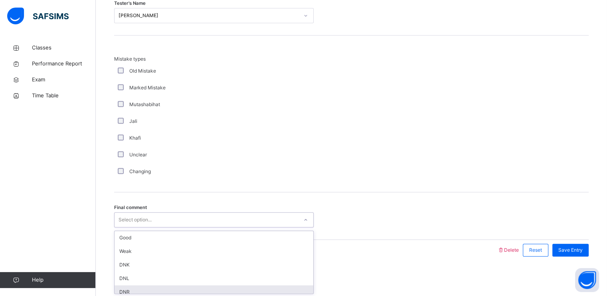
click at [204, 288] on div "DNR" at bounding box center [214, 292] width 199 height 14
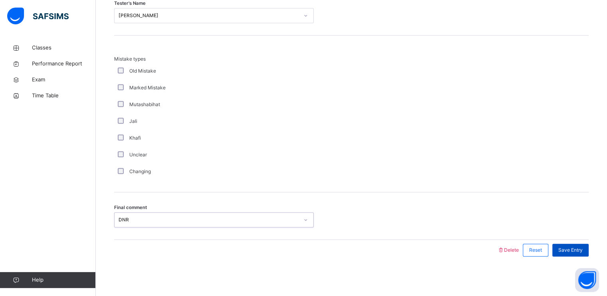
click at [578, 247] on span "Save Entry" at bounding box center [570, 250] width 24 height 7
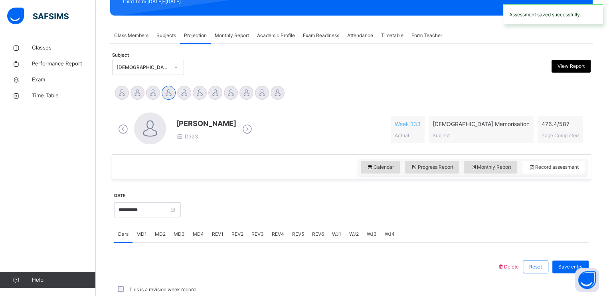
scroll to position [303, 0]
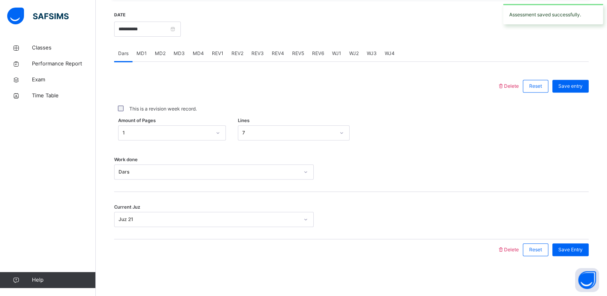
click at [213, 52] on span "REV1" at bounding box center [218, 53] width 12 height 7
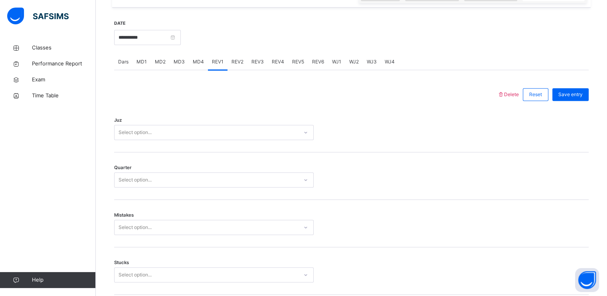
scroll to position [294, 0]
click at [229, 138] on div "Select option..." at bounding box center [207, 133] width 184 height 12
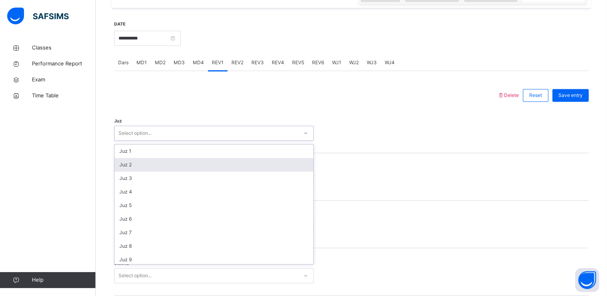
scroll to position [287, 0]
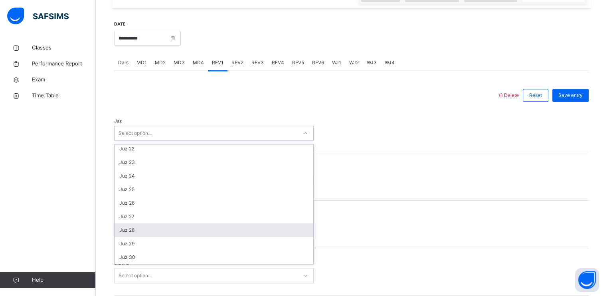
click at [208, 232] on div "Juz 28" at bounding box center [214, 231] width 199 height 14
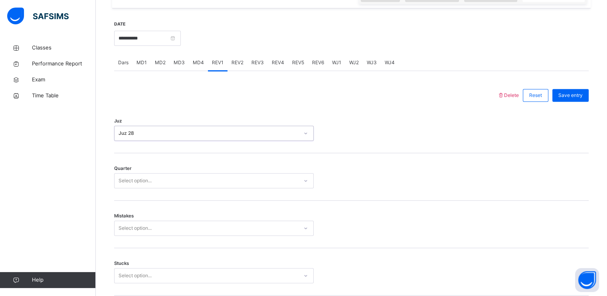
click at [202, 177] on div "Select option..." at bounding box center [207, 181] width 184 height 12
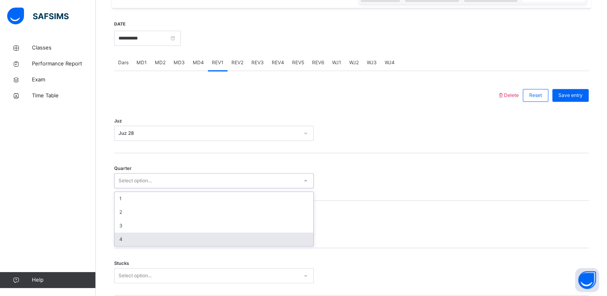
click at [195, 243] on div "4" at bounding box center [214, 240] width 199 height 14
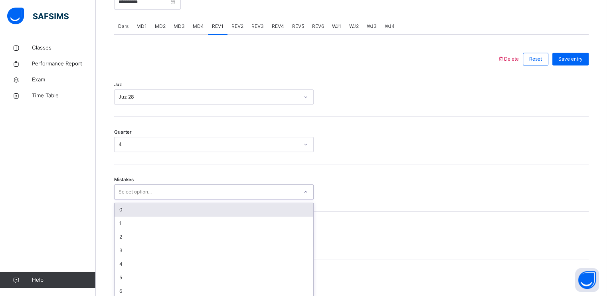
click at [200, 200] on div "option 0 focused, 1 of 7. 7 results available. Use Up and Down to choose option…" at bounding box center [214, 191] width 200 height 15
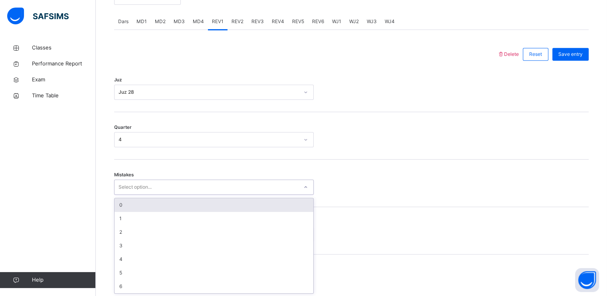
click at [190, 206] on div "0" at bounding box center [214, 205] width 199 height 14
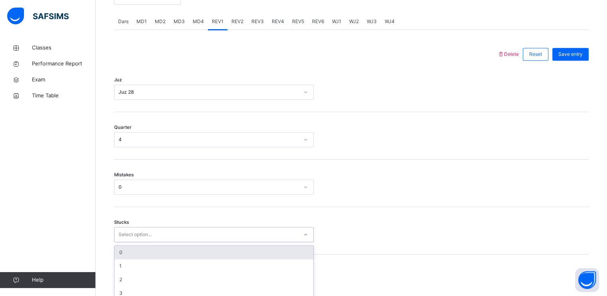
scroll to position [369, 0]
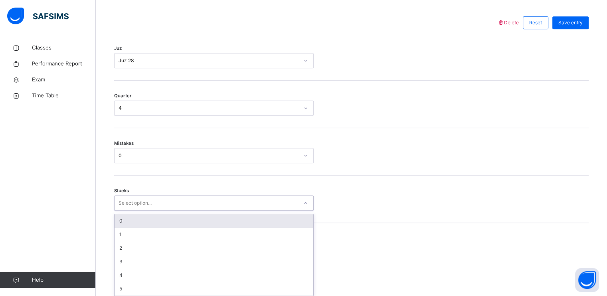
click at [191, 211] on div "option 0 focused, 1 of 6. 6 results available. Use Up and Down to choose option…" at bounding box center [214, 203] width 200 height 15
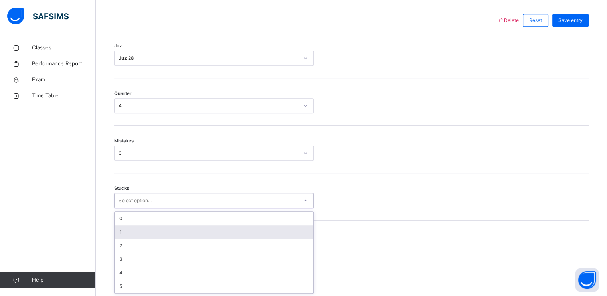
click at [190, 234] on div "1" at bounding box center [214, 233] width 199 height 14
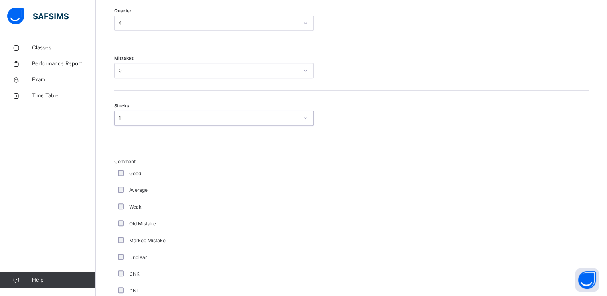
scroll to position [470, 0]
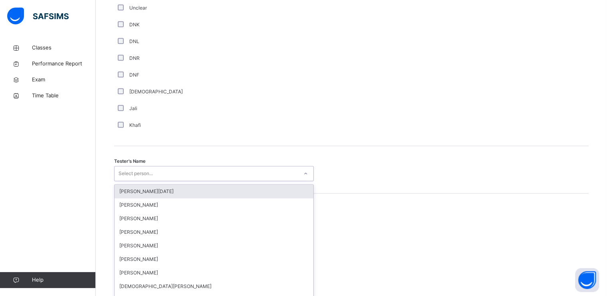
click at [160, 181] on div "option [PERSON_NAME][DATE] focused, 1 of 88. 88 results available. Use Up and D…" at bounding box center [214, 173] width 200 height 15
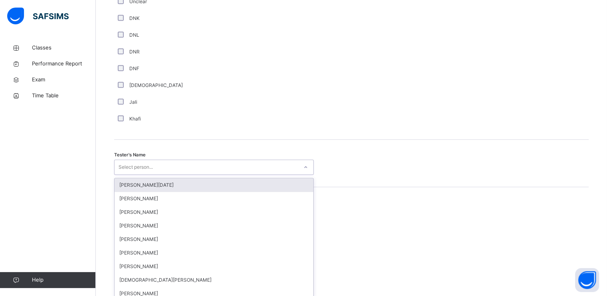
scroll to position [712, 0]
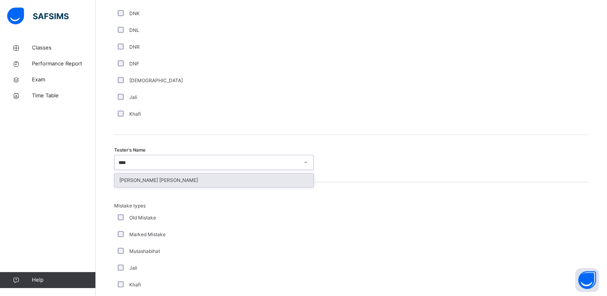
type input "*****"
click at [166, 179] on div "[PERSON_NAME] [PERSON_NAME]" at bounding box center [214, 181] width 199 height 14
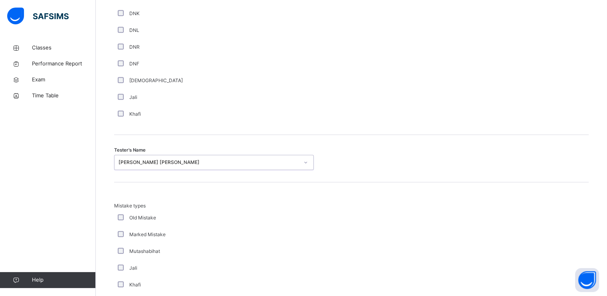
scroll to position [859, 0]
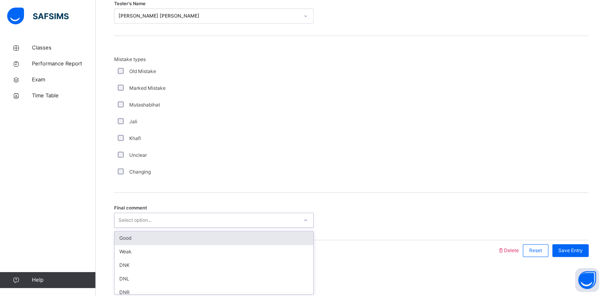
click at [186, 214] on div "Select option..." at bounding box center [207, 220] width 184 height 12
click at [194, 238] on div "Good" at bounding box center [214, 238] width 199 height 14
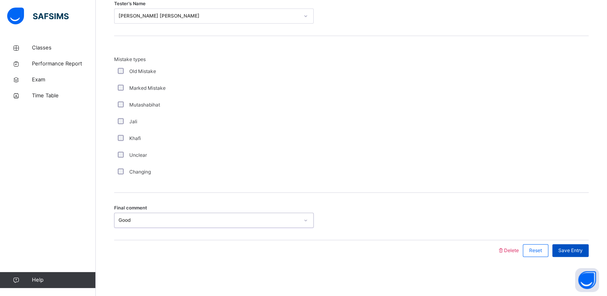
click at [573, 250] on span "Save Entry" at bounding box center [570, 250] width 24 height 7
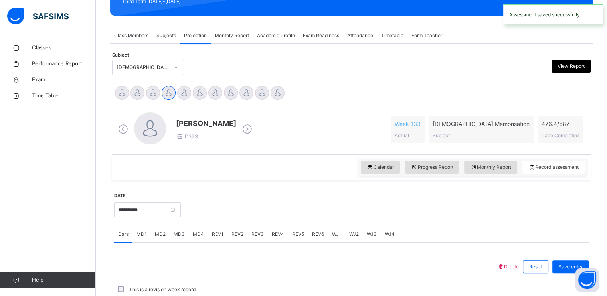
scroll to position [303, 0]
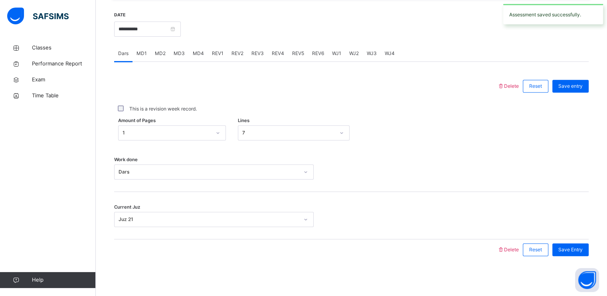
click at [236, 53] on span "REV2" at bounding box center [237, 53] width 12 height 7
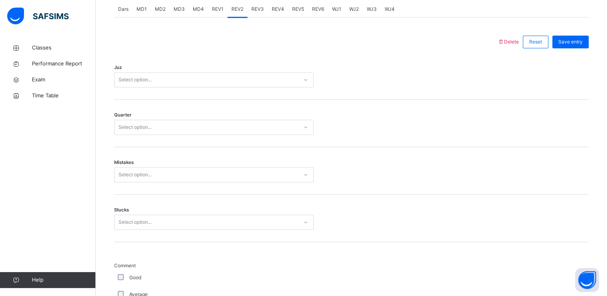
scroll to position [348, 0]
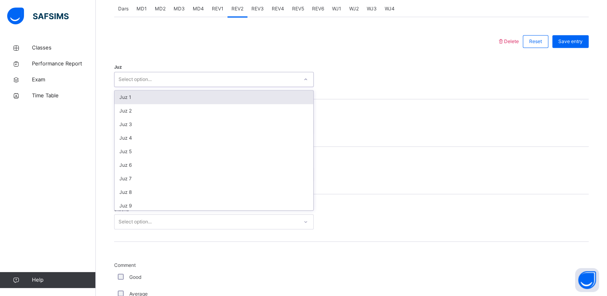
click at [212, 78] on div "Select option..." at bounding box center [207, 79] width 184 height 12
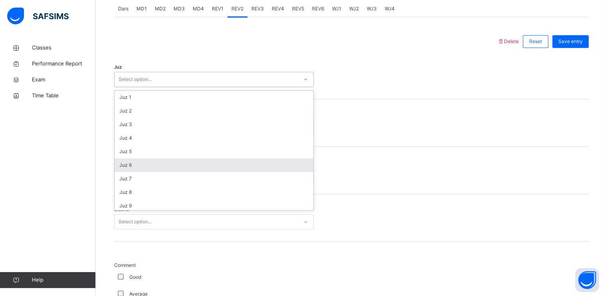
scroll to position [287, 0]
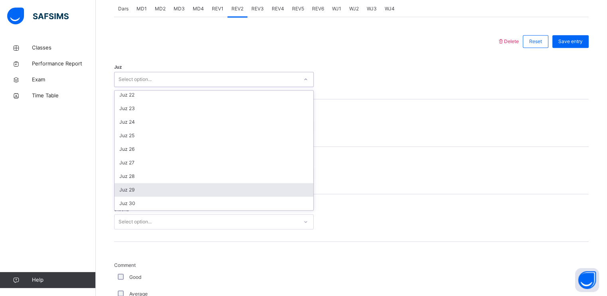
click at [208, 190] on div "Juz 29" at bounding box center [214, 190] width 199 height 14
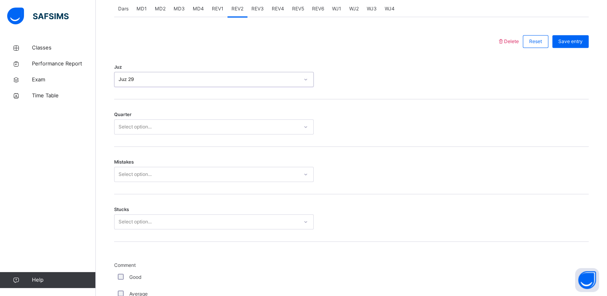
click at [200, 129] on div "Select option..." at bounding box center [207, 127] width 184 height 12
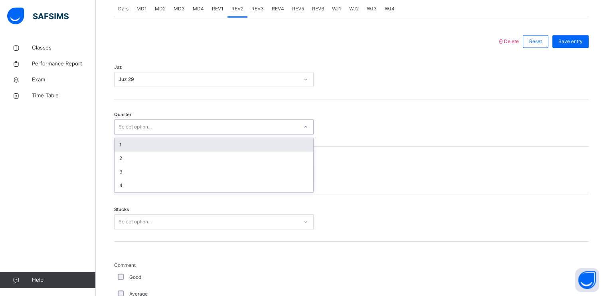
click at [194, 142] on div "1" at bounding box center [214, 145] width 199 height 14
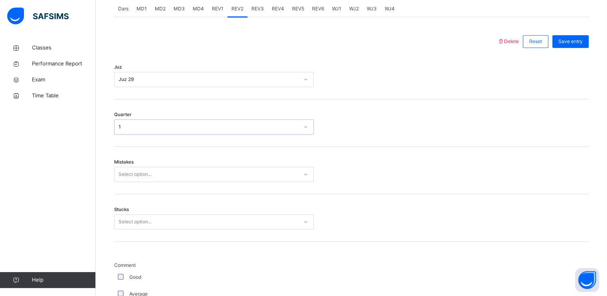
click at [202, 170] on div "Select option..." at bounding box center [207, 174] width 184 height 12
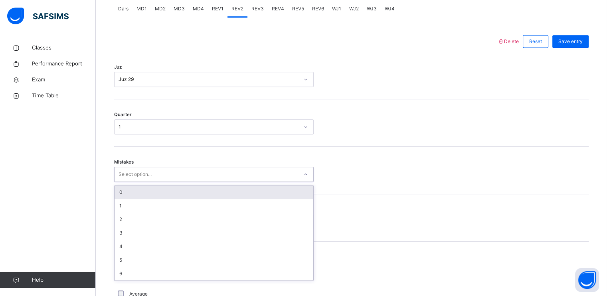
click at [204, 189] on div "0" at bounding box center [214, 193] width 199 height 14
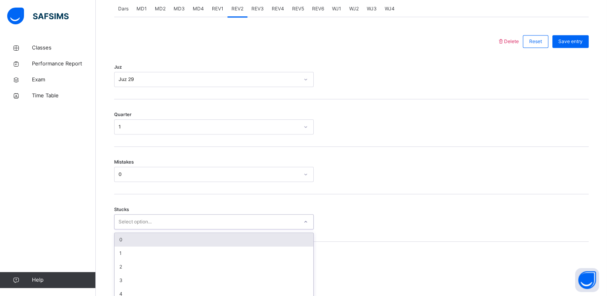
click at [209, 220] on div "option 0 focused, 1 of 6. 6 results available. Use Up and Down to choose option…" at bounding box center [214, 221] width 200 height 15
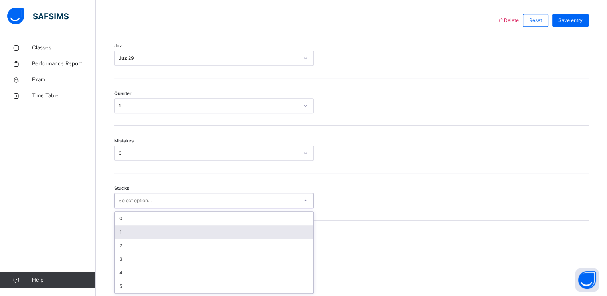
click at [209, 235] on div "1" at bounding box center [214, 233] width 199 height 14
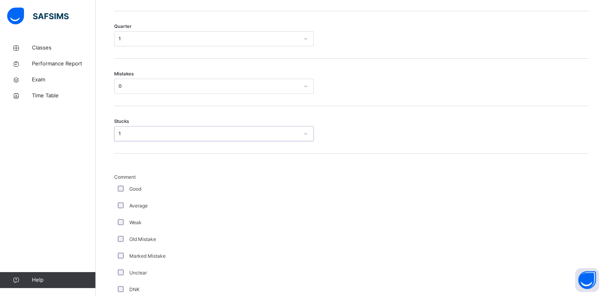
scroll to position [461, 0]
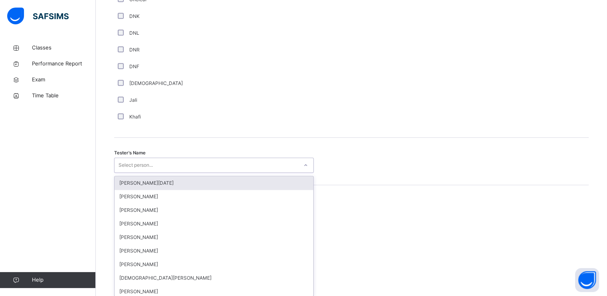
click at [158, 173] on div "option [PERSON_NAME][DATE] focused, 1 of 88. 88 results available. Use Up and D…" at bounding box center [214, 165] width 200 height 15
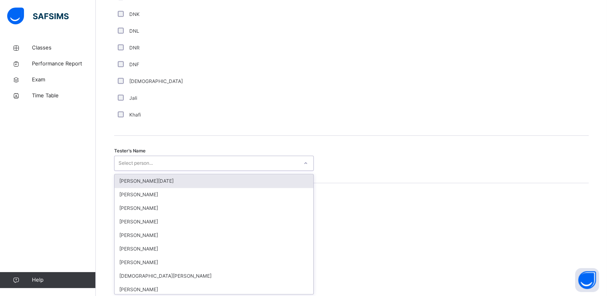
scroll to position [712, 0]
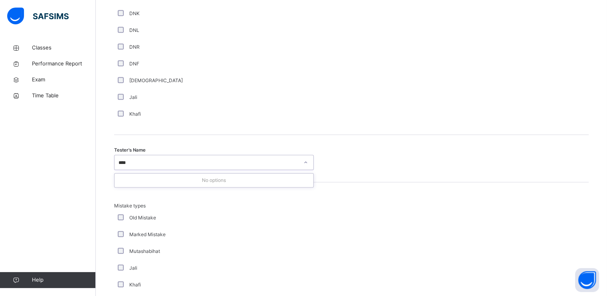
type input "***"
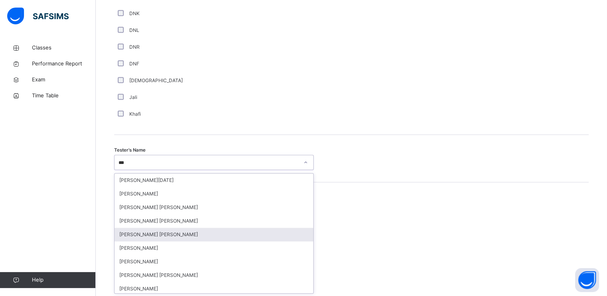
click at [212, 228] on div "[PERSON_NAME] [PERSON_NAME]" at bounding box center [214, 235] width 199 height 14
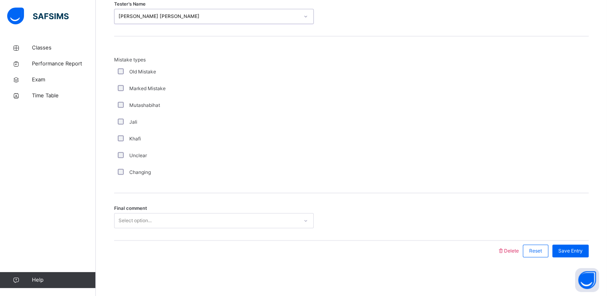
scroll to position [859, 0]
click at [209, 216] on div "Select option..." at bounding box center [207, 220] width 184 height 12
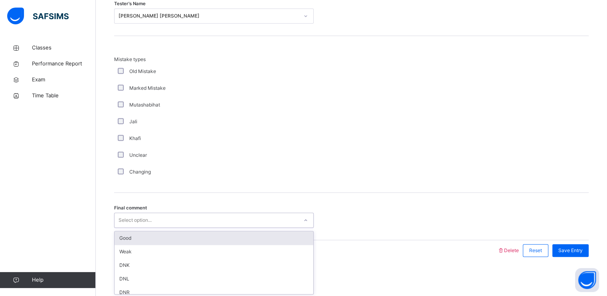
click at [211, 239] on div "Good" at bounding box center [214, 238] width 199 height 14
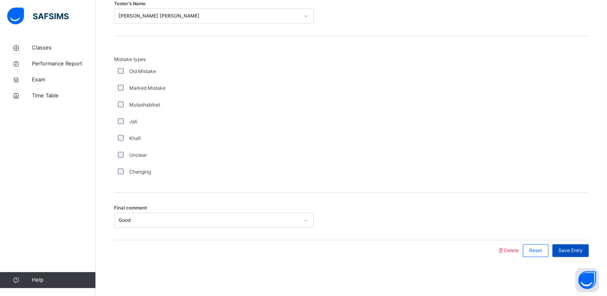
click at [575, 248] on span "Save Entry" at bounding box center [570, 250] width 24 height 7
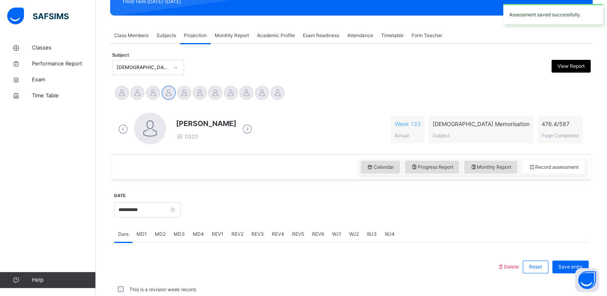
scroll to position [303, 0]
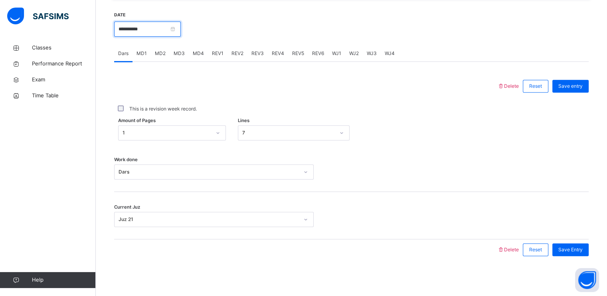
click at [181, 30] on input "**********" at bounding box center [147, 29] width 67 height 15
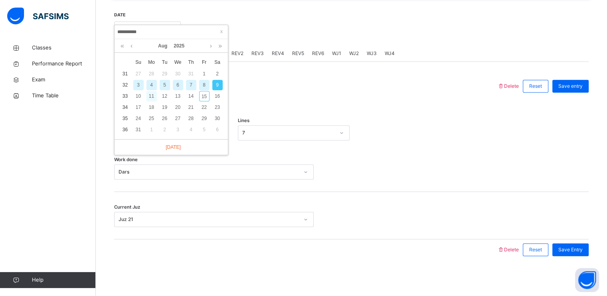
click at [150, 96] on div "11" at bounding box center [151, 96] width 10 height 10
type input "**********"
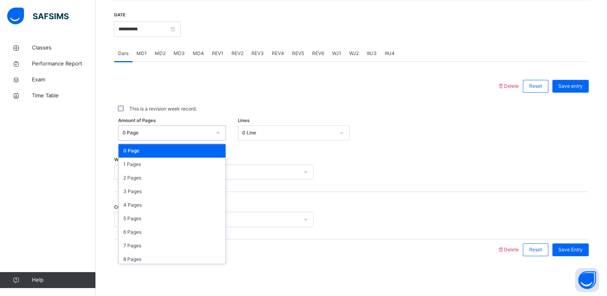
click at [172, 130] on div "0 Page" at bounding box center [167, 132] width 89 height 7
click at [173, 162] on div "1 Pages" at bounding box center [172, 165] width 107 height 14
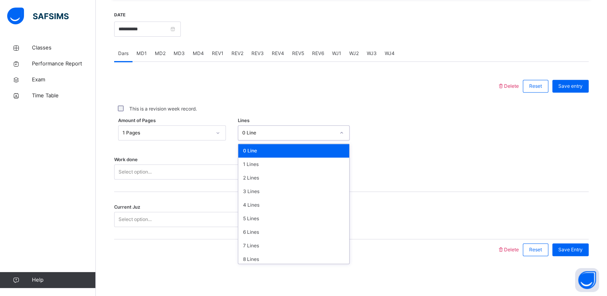
click at [261, 131] on div "0 Line" at bounding box center [288, 132] width 93 height 7
click at [272, 243] on div "7 Lines" at bounding box center [293, 246] width 111 height 14
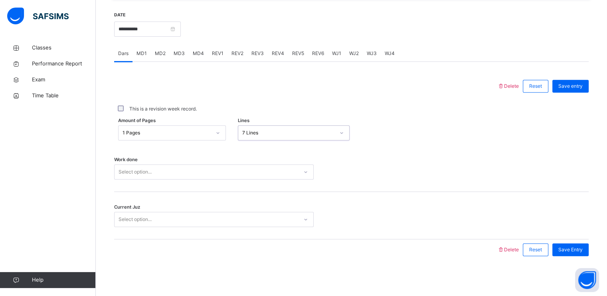
click at [239, 175] on div "Select option..." at bounding box center [207, 172] width 184 height 12
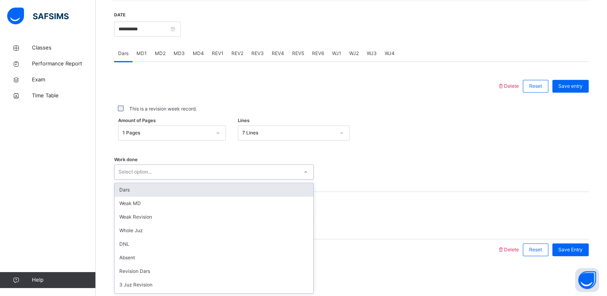
click at [222, 194] on div "Dars" at bounding box center [214, 190] width 199 height 14
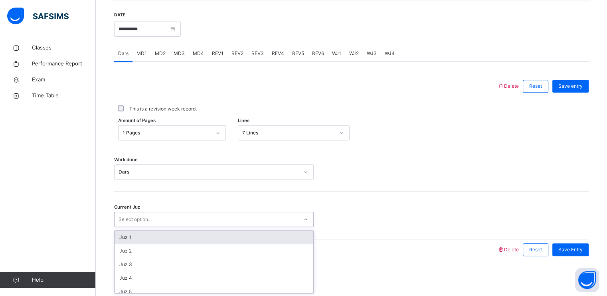
click at [207, 220] on div "Select option..." at bounding box center [207, 220] width 184 height 12
type input "**"
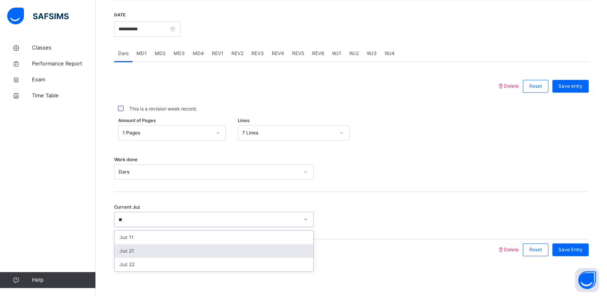
click at [227, 247] on div "Juz 21" at bounding box center [214, 251] width 199 height 14
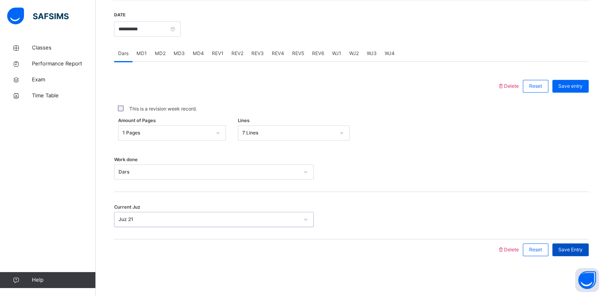
click at [572, 246] on span "Save Entry" at bounding box center [570, 249] width 24 height 7
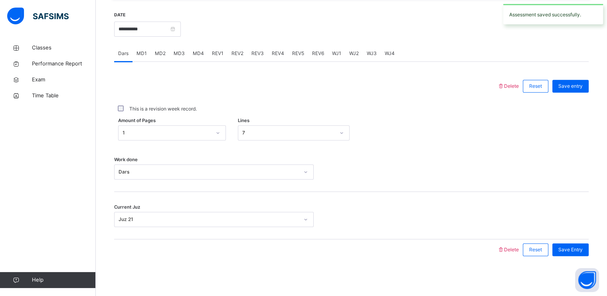
click at [178, 50] on span "MD3" at bounding box center [179, 53] width 11 height 7
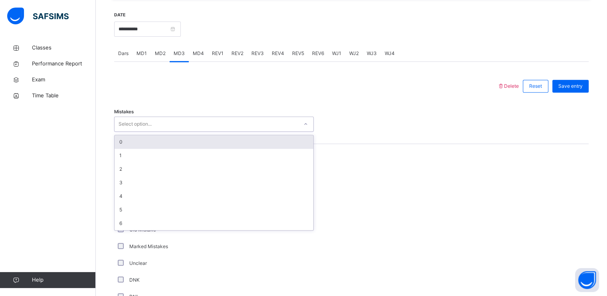
click at [195, 128] on div "Select option..." at bounding box center [207, 124] width 184 height 12
click at [193, 140] on div "0" at bounding box center [214, 142] width 199 height 14
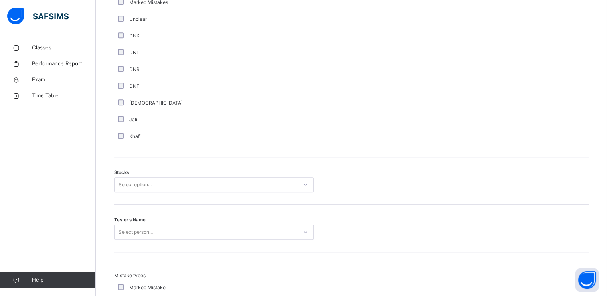
scroll to position [556, 0]
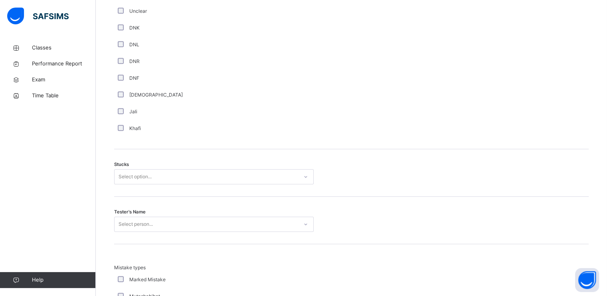
click at [184, 179] on div "Select option..." at bounding box center [207, 177] width 184 height 12
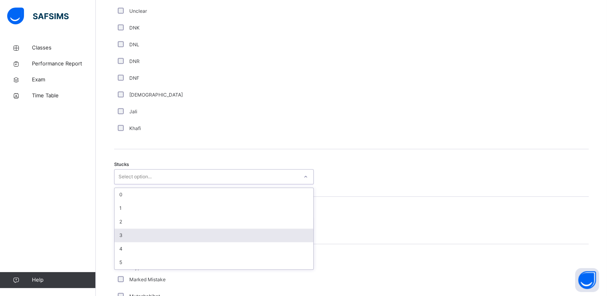
click at [185, 229] on div "3" at bounding box center [214, 236] width 199 height 14
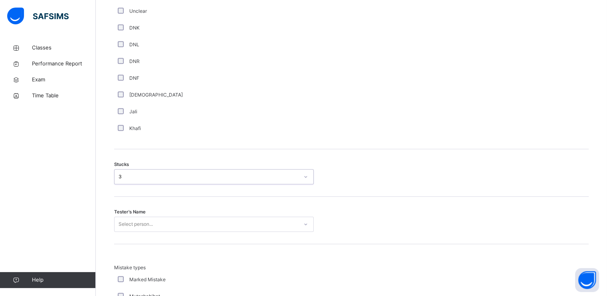
click at [179, 176] on div "3" at bounding box center [209, 176] width 180 height 7
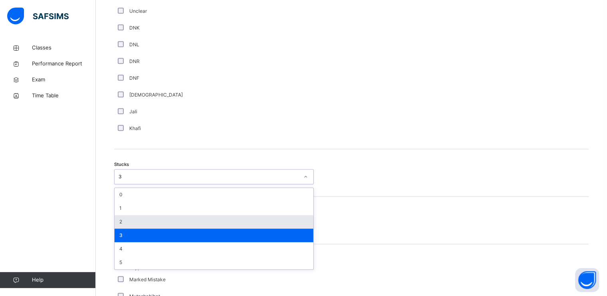
click at [181, 221] on div "2" at bounding box center [214, 222] width 199 height 14
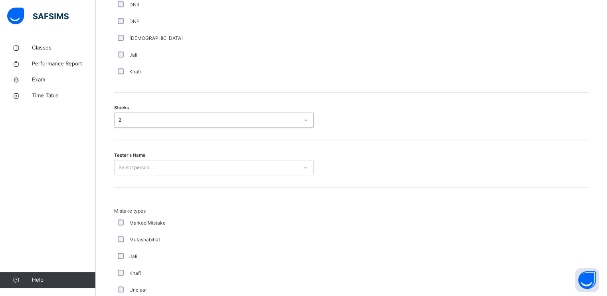
click at [184, 175] on div "Select person..." at bounding box center [214, 167] width 200 height 15
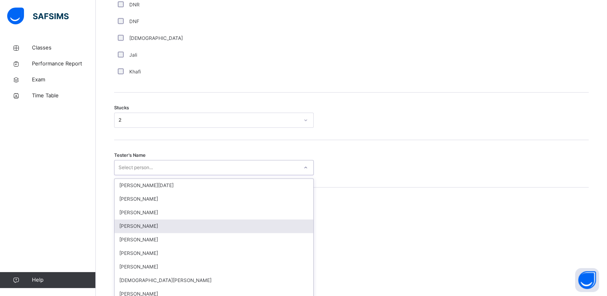
scroll to position [618, 0]
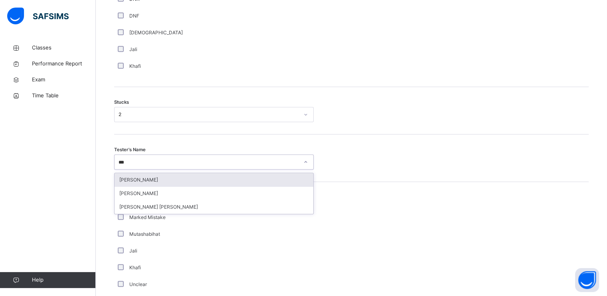
type input "****"
click at [176, 177] on div "[PERSON_NAME] [PERSON_NAME]" at bounding box center [214, 180] width 199 height 14
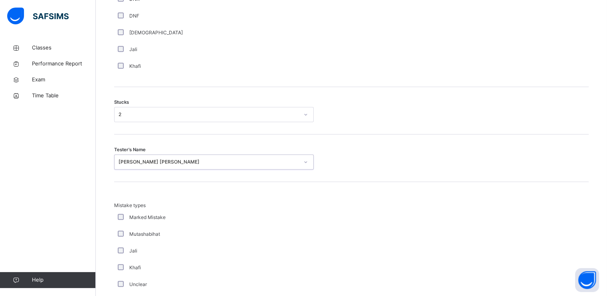
scroll to position [764, 0]
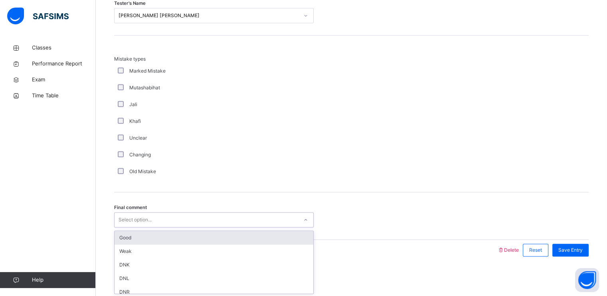
click at [196, 224] on div "Select option..." at bounding box center [207, 220] width 184 height 12
click at [198, 231] on div "Good" at bounding box center [214, 238] width 199 height 14
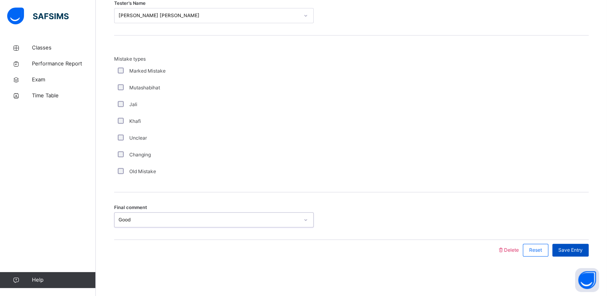
click at [572, 250] on span "Save Entry" at bounding box center [570, 250] width 24 height 7
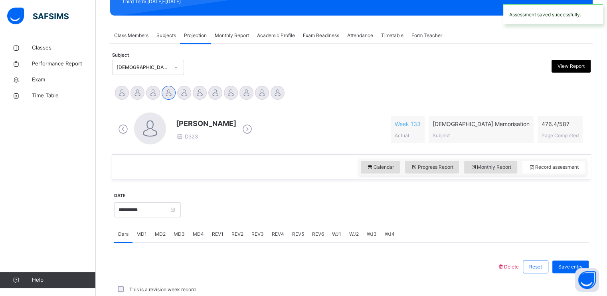
scroll to position [303, 0]
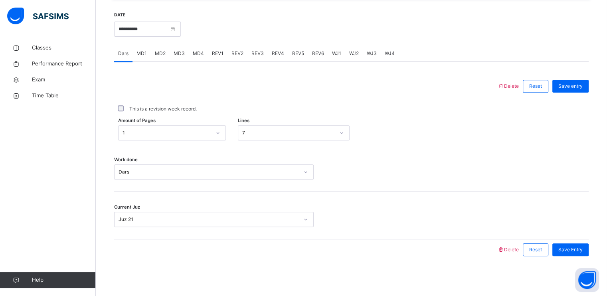
click at [200, 53] on span "MD4" at bounding box center [198, 53] width 11 height 7
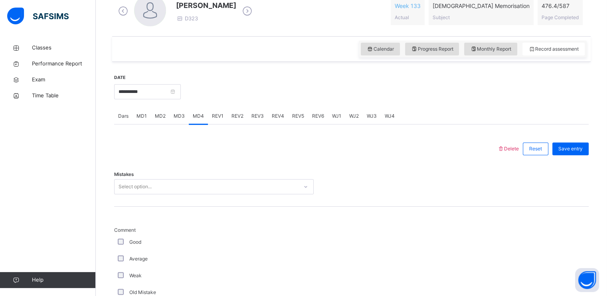
scroll to position [240, 0]
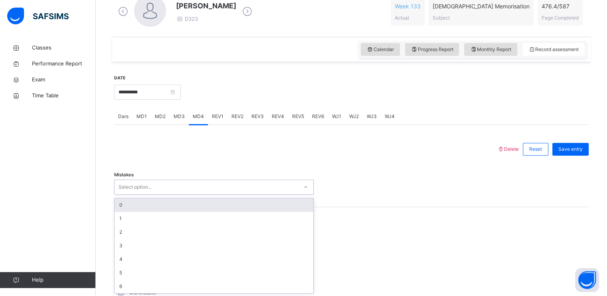
drag, startPoint x: 201, startPoint y: 187, endPoint x: 179, endPoint y: 186, distance: 21.6
click at [179, 186] on div "Select option..." at bounding box center [207, 187] width 184 height 12
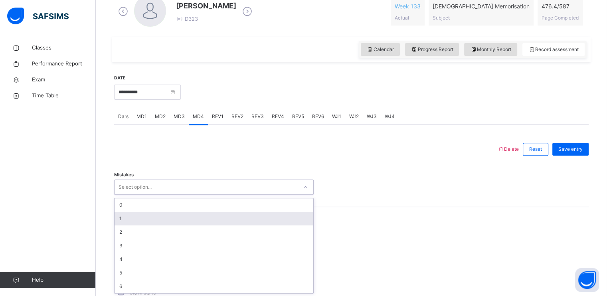
click at [182, 222] on div "1" at bounding box center [214, 219] width 199 height 14
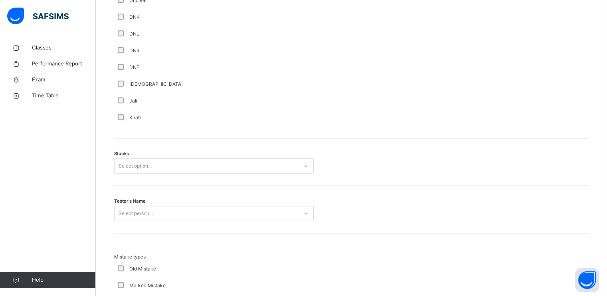
scroll to position [567, 0]
click at [188, 163] on div "Select option..." at bounding box center [207, 166] width 184 height 12
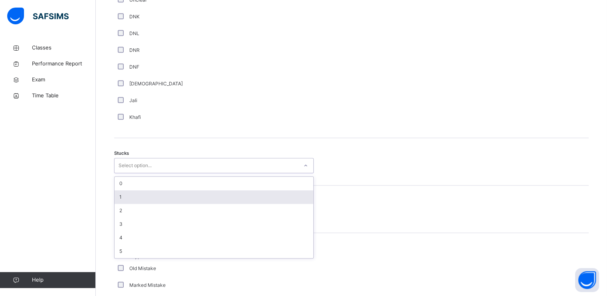
click at [182, 196] on div "1" at bounding box center [214, 197] width 199 height 14
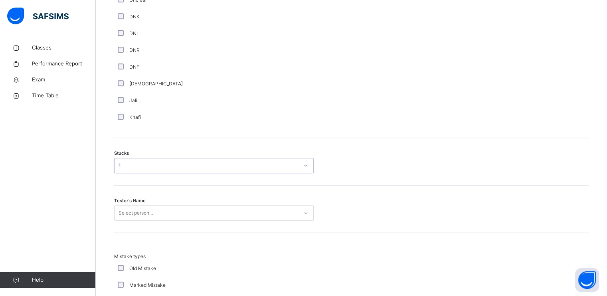
click at [187, 208] on div "Select person..." at bounding box center [214, 213] width 200 height 15
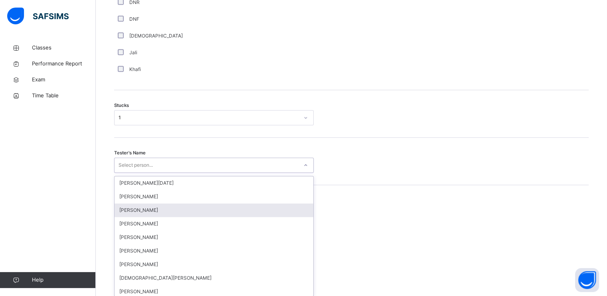
scroll to position [618, 0]
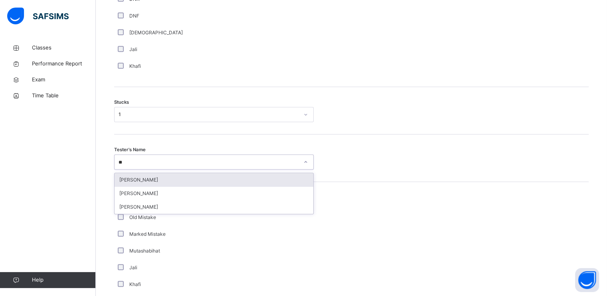
type input "***"
click at [294, 181] on div "[PERSON_NAME]" at bounding box center [214, 180] width 199 height 14
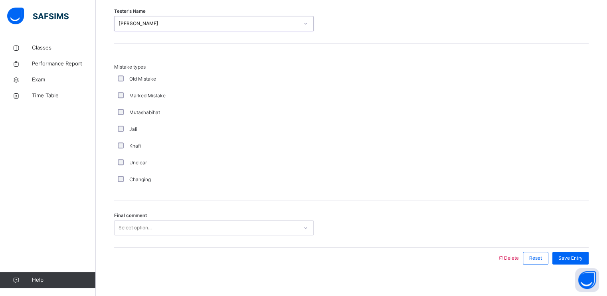
scroll to position [764, 0]
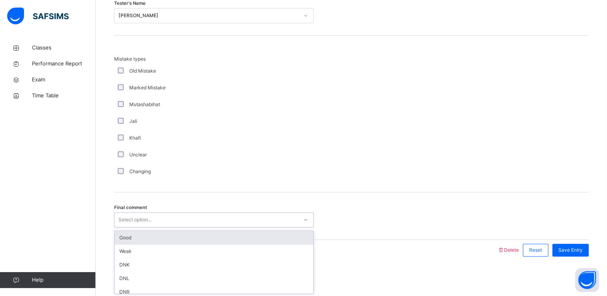
click at [287, 214] on div "Select option..." at bounding box center [207, 220] width 184 height 12
click at [284, 237] on div "Good" at bounding box center [214, 238] width 199 height 14
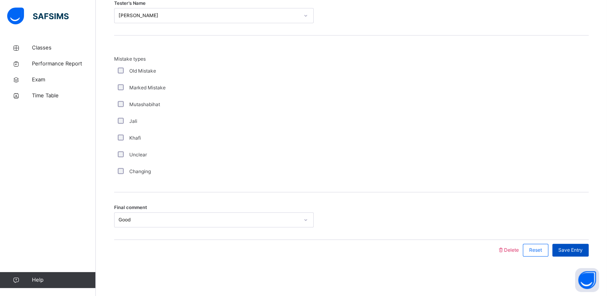
click at [576, 249] on span "Save Entry" at bounding box center [570, 250] width 24 height 7
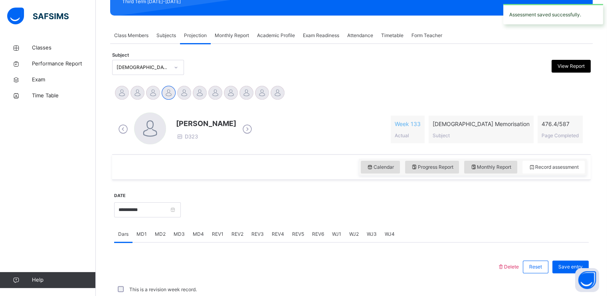
scroll to position [303, 0]
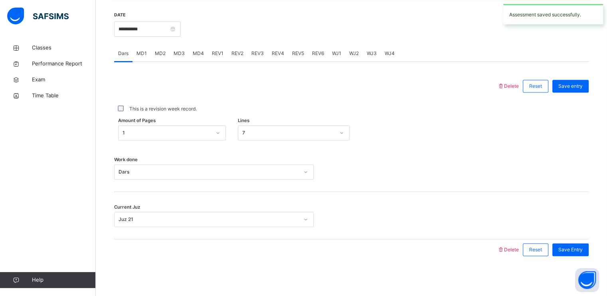
click at [215, 56] on span "REV1" at bounding box center [218, 53] width 12 height 7
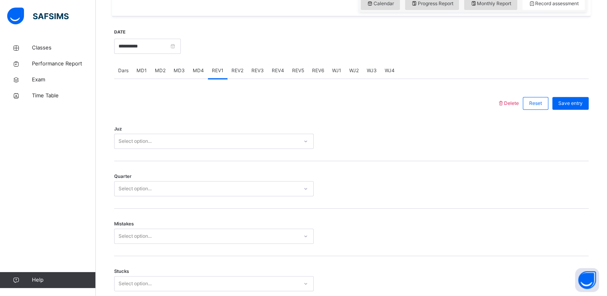
scroll to position [283, 0]
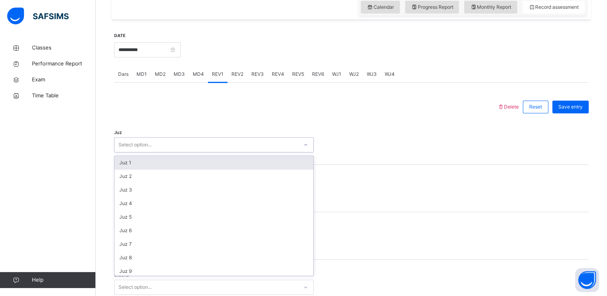
click at [208, 144] on div "Select option..." at bounding box center [207, 145] width 184 height 12
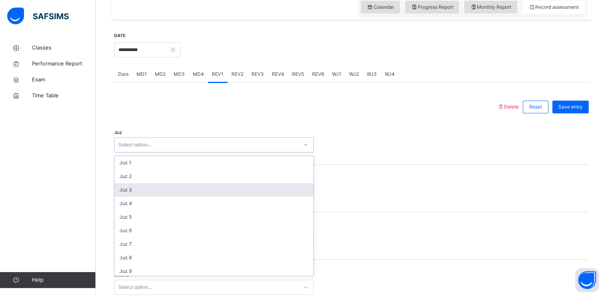
scroll to position [287, 0]
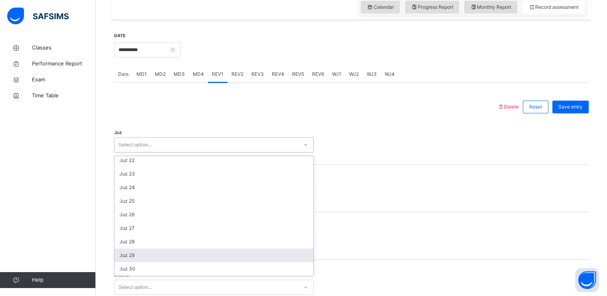
click at [196, 257] on div "Juz 29" at bounding box center [214, 256] width 199 height 14
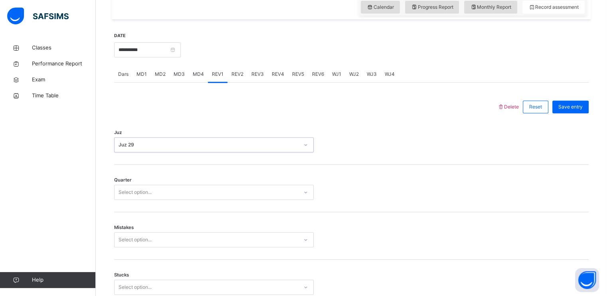
click at [184, 194] on div "Select option..." at bounding box center [207, 192] width 184 height 12
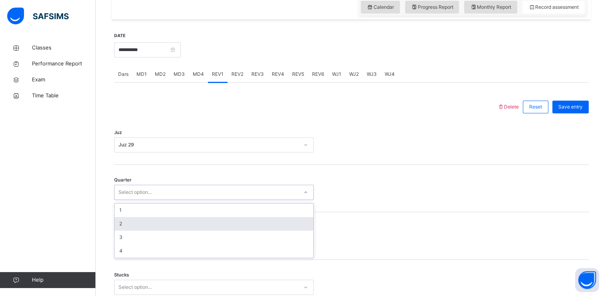
click at [184, 222] on div "2" at bounding box center [214, 224] width 199 height 14
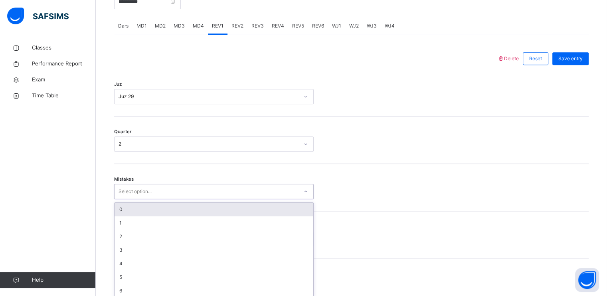
click at [172, 199] on div "option 0 focused, 1 of 7. 7 results available. Use Up and Down to choose option…" at bounding box center [214, 191] width 200 height 15
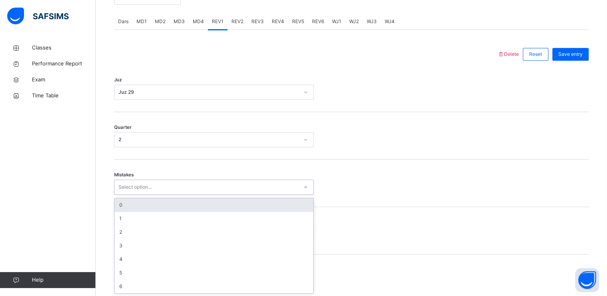
click at [166, 205] on div "0" at bounding box center [214, 205] width 199 height 14
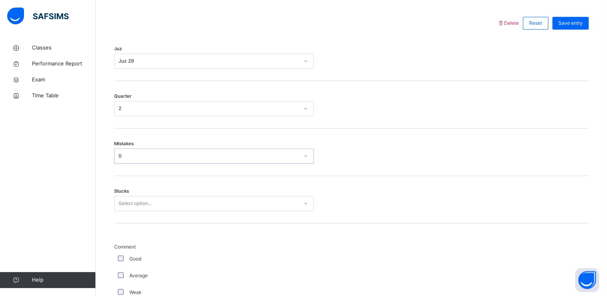
click at [166, 211] on div "Select option..." at bounding box center [214, 203] width 200 height 15
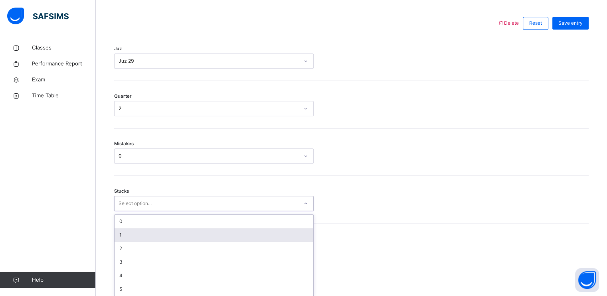
scroll to position [369, 0]
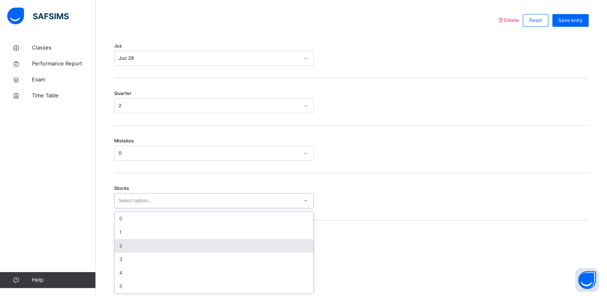
click at [166, 248] on div "2" at bounding box center [214, 246] width 199 height 14
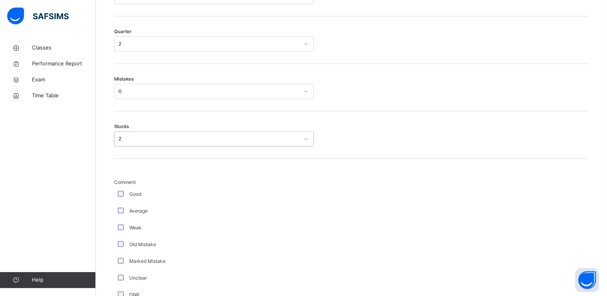
scroll to position [441, 0]
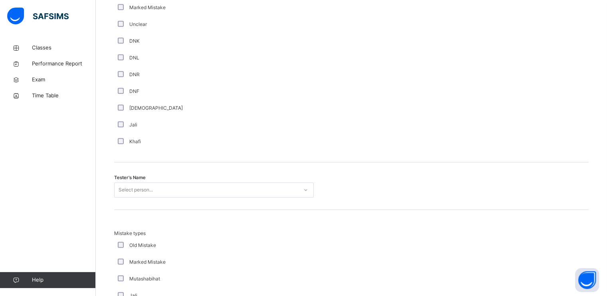
click at [199, 198] on div "Select person..." at bounding box center [214, 189] width 200 height 15
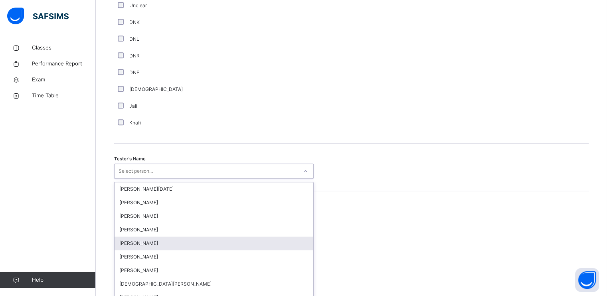
scroll to position [712, 0]
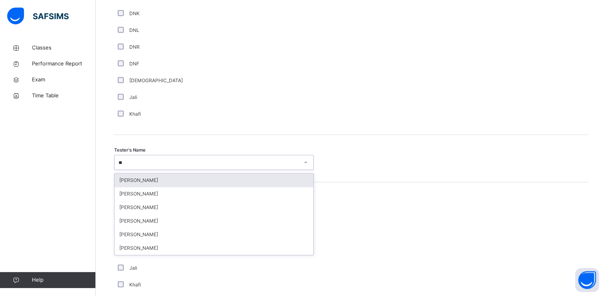
type input "***"
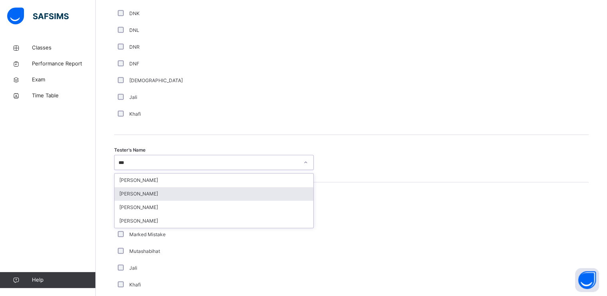
click at [299, 193] on div "[PERSON_NAME]" at bounding box center [214, 194] width 199 height 14
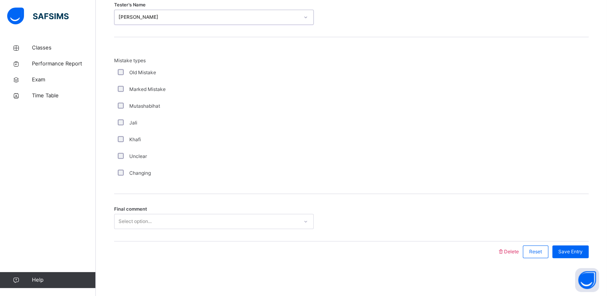
scroll to position [859, 0]
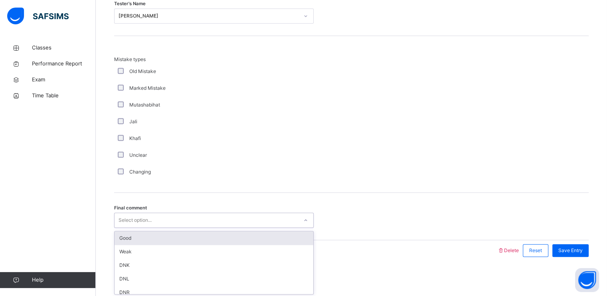
click at [291, 217] on div "Select option..." at bounding box center [207, 220] width 184 height 12
click at [289, 238] on div "Good" at bounding box center [214, 238] width 199 height 14
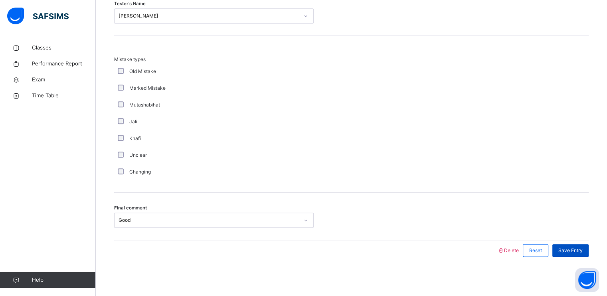
click at [579, 249] on span "Save Entry" at bounding box center [570, 250] width 24 height 7
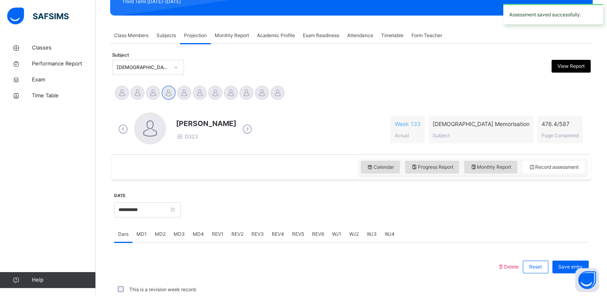
scroll to position [303, 0]
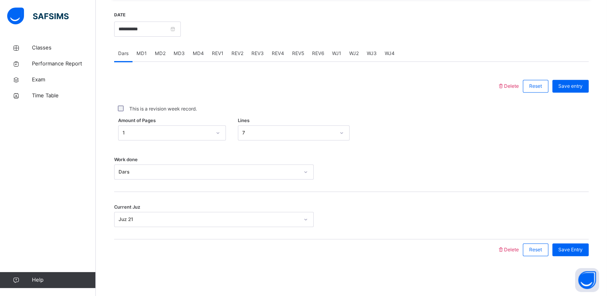
click at [239, 51] on span "REV2" at bounding box center [237, 53] width 12 height 7
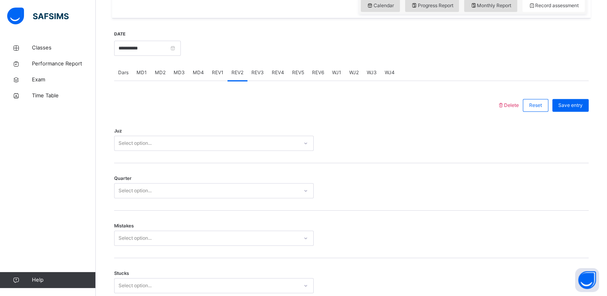
scroll to position [286, 0]
click at [254, 150] on div "Juz Select option..." at bounding box center [351, 137] width 475 height 47
click at [252, 142] on div "Select option..." at bounding box center [207, 141] width 184 height 12
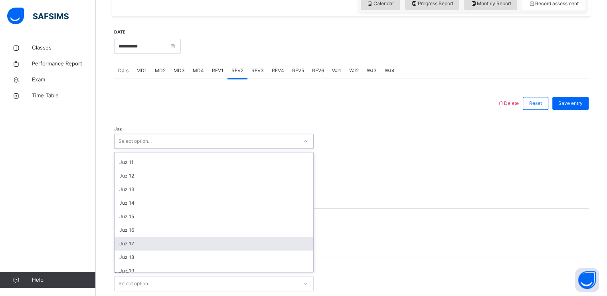
scroll to position [133, 0]
click at [225, 239] on div "Juz 17" at bounding box center [214, 244] width 199 height 14
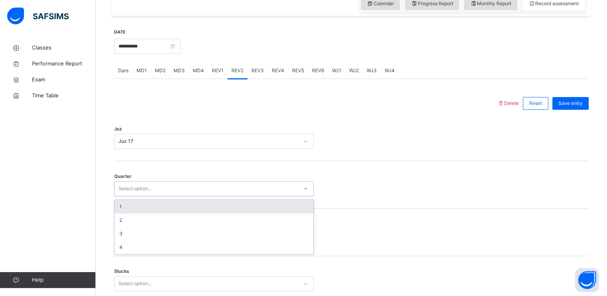
click at [218, 185] on div "Select option..." at bounding box center [207, 189] width 184 height 12
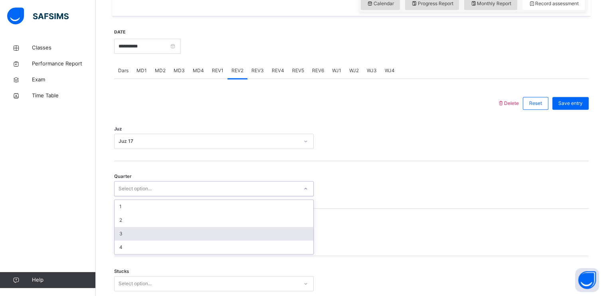
click at [216, 231] on div "3" at bounding box center [214, 234] width 199 height 14
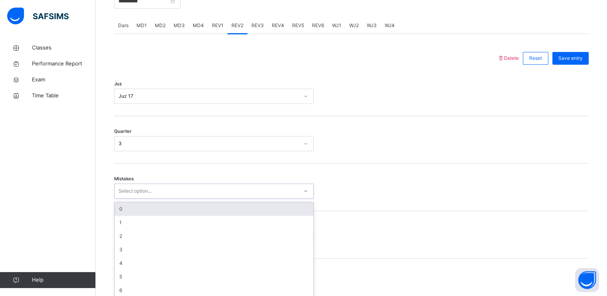
click at [216, 199] on div "option 0 focused, 1 of 7. 7 results available. Use Up and Down to choose option…" at bounding box center [214, 191] width 200 height 15
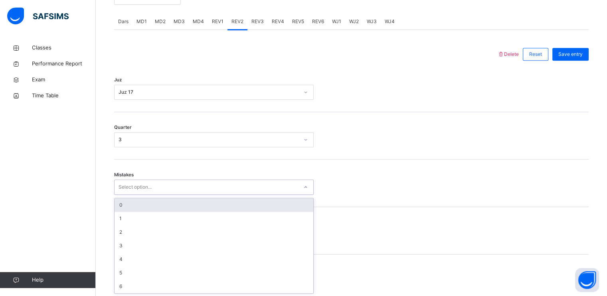
click at [214, 208] on div "0" at bounding box center [214, 205] width 199 height 14
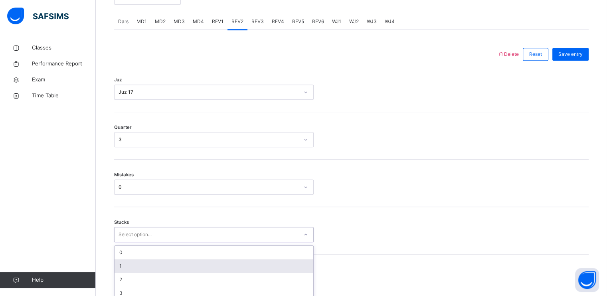
click at [216, 232] on div "option 1 focused, 2 of 6. 6 results available. Use Up and Down to choose option…" at bounding box center [214, 234] width 200 height 15
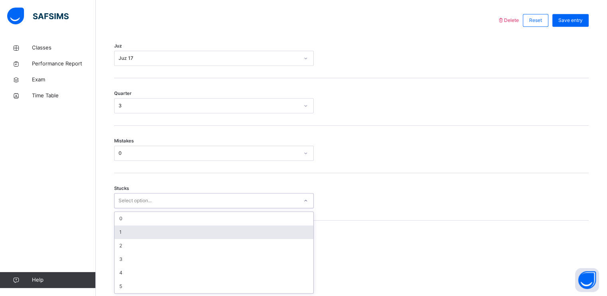
click at [216, 235] on div "1" at bounding box center [214, 233] width 199 height 14
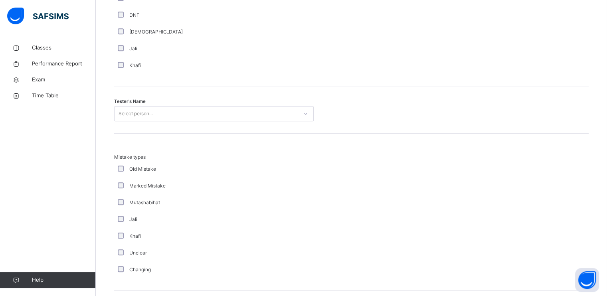
scroll to position [781, 0]
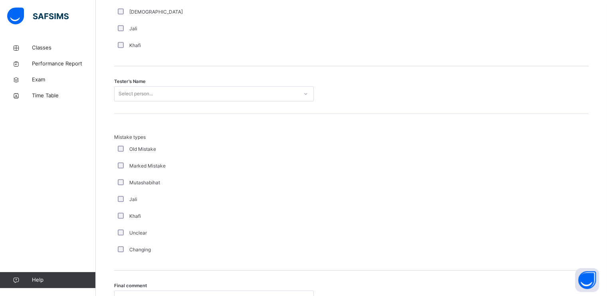
click at [175, 93] on div "Select person..." at bounding box center [207, 94] width 184 height 12
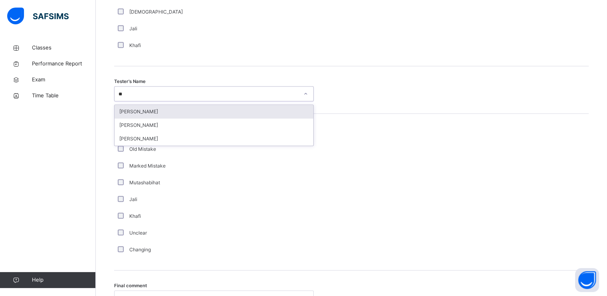
type input "***"
click at [179, 106] on div "[PERSON_NAME]" at bounding box center [214, 112] width 199 height 14
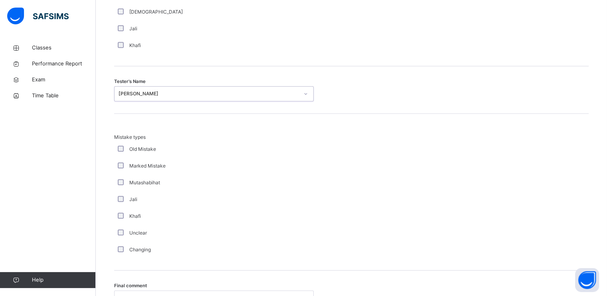
scroll to position [859, 0]
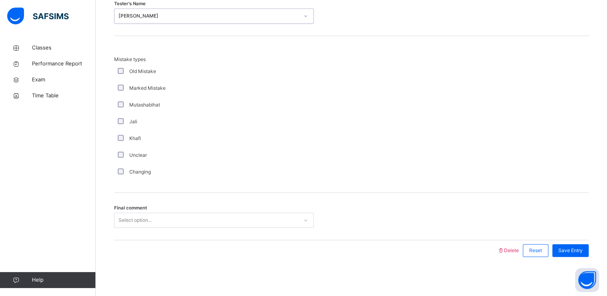
click at [206, 219] on div "Select option..." at bounding box center [207, 220] width 184 height 12
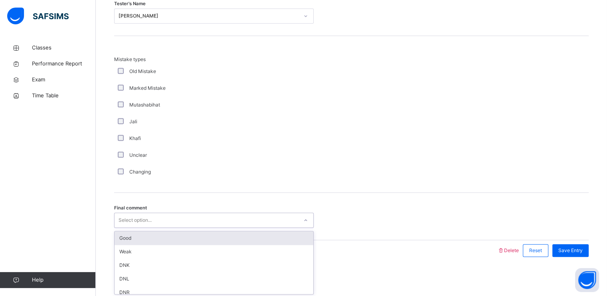
click at [208, 238] on div "Good" at bounding box center [214, 238] width 199 height 14
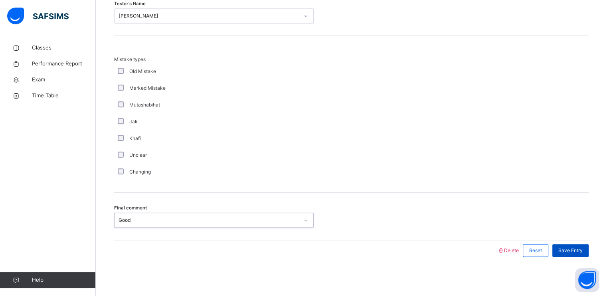
click at [583, 247] on span "Save Entry" at bounding box center [570, 250] width 24 height 7
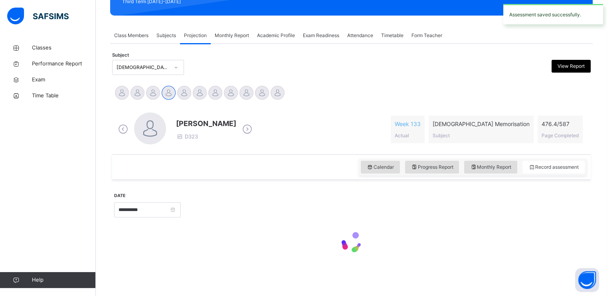
scroll to position [303, 0]
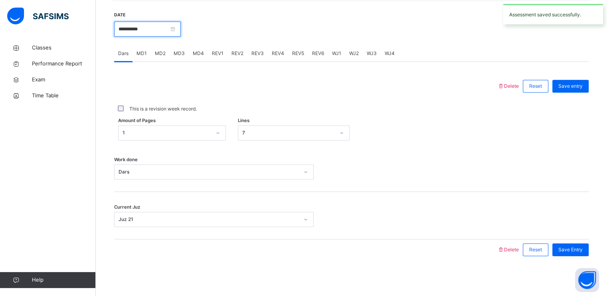
click at [181, 32] on input "**********" at bounding box center [147, 29] width 67 height 15
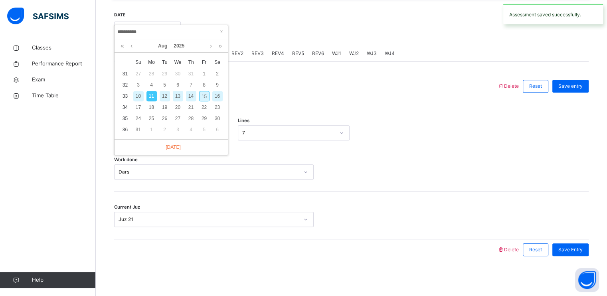
click at [168, 94] on div "12" at bounding box center [165, 96] width 10 height 10
type input "**********"
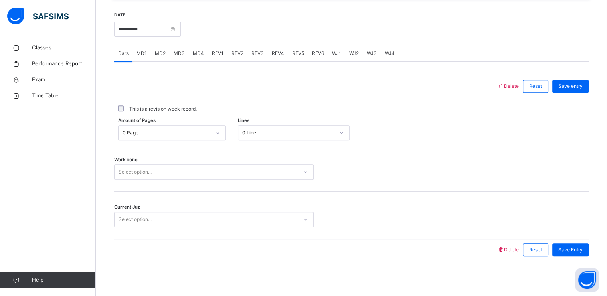
click at [239, 163] on div "Work done Select option..." at bounding box center [351, 167] width 475 height 47
click at [239, 171] on div "Select option..." at bounding box center [207, 172] width 184 height 12
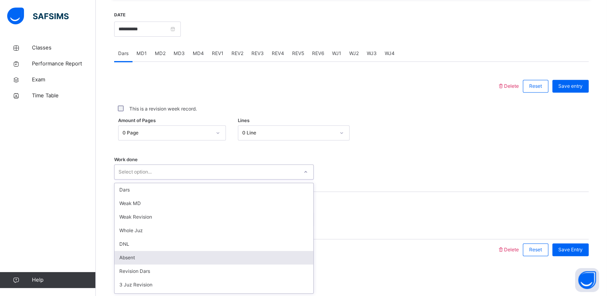
click at [223, 256] on div "Absent" at bounding box center [214, 258] width 199 height 14
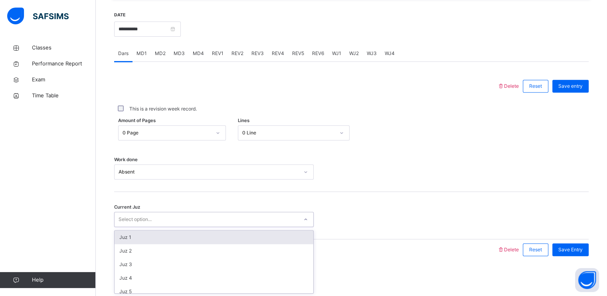
click at [241, 223] on div "Select option..." at bounding box center [207, 220] width 184 height 12
type input "**"
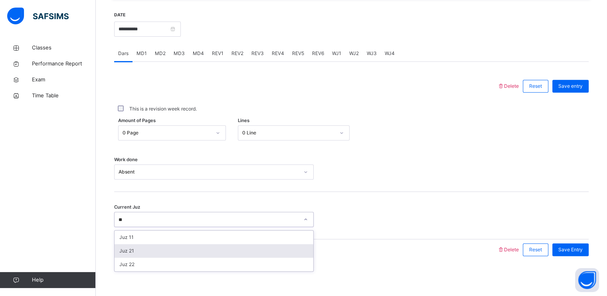
click at [259, 254] on div "Juz 21" at bounding box center [214, 251] width 199 height 14
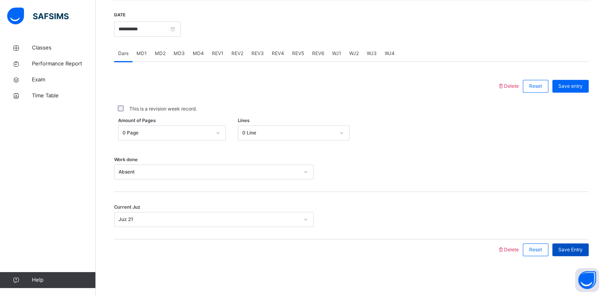
click at [580, 247] on span "Save Entry" at bounding box center [570, 249] width 24 height 7
drag, startPoint x: 192, startPoint y: 31, endPoint x: 186, endPoint y: 31, distance: 6.0
drag, startPoint x: 186, startPoint y: 31, endPoint x: 178, endPoint y: 29, distance: 7.4
drag, startPoint x: 178, startPoint y: 29, endPoint x: 127, endPoint y: 35, distance: 51.8
click at [127, 35] on input "**********" at bounding box center [147, 29] width 67 height 15
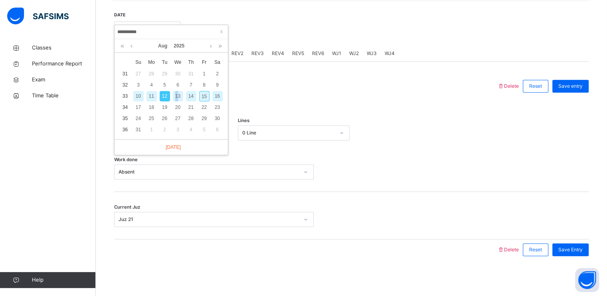
drag, startPoint x: 127, startPoint y: 35, endPoint x: 176, endPoint y: 94, distance: 77.1
click at [176, 94] on div "13" at bounding box center [178, 96] width 10 height 10
type input "**********"
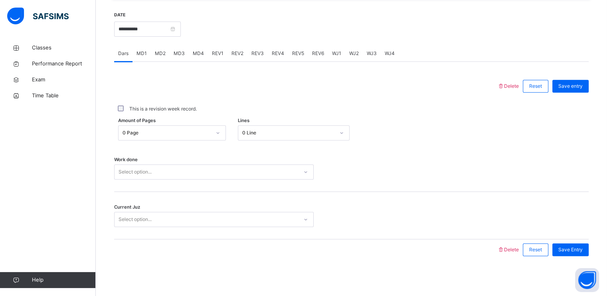
click at [187, 131] on div "0 Page" at bounding box center [167, 132] width 89 height 7
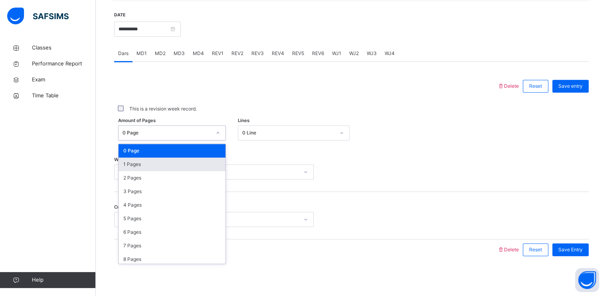
click at [166, 164] on div "1 Pages" at bounding box center [172, 165] width 107 height 14
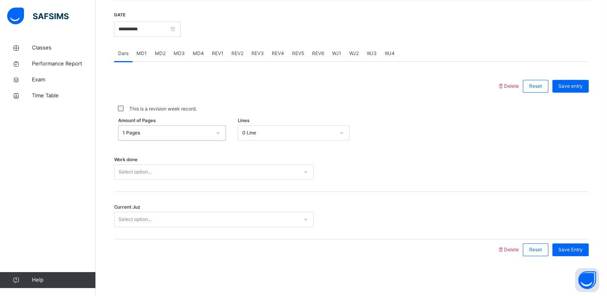
click at [273, 133] on div "0 Line" at bounding box center [288, 132] width 93 height 7
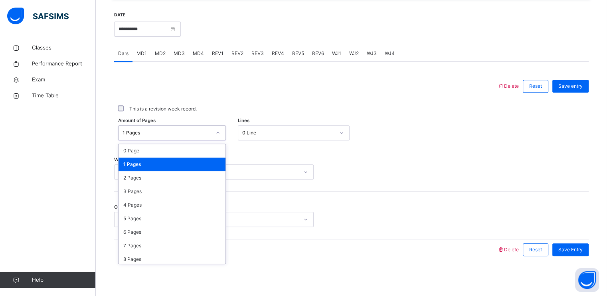
click at [209, 133] on div "1 Pages" at bounding box center [167, 132] width 89 height 7
click at [200, 181] on div "2 Pages" at bounding box center [172, 178] width 107 height 14
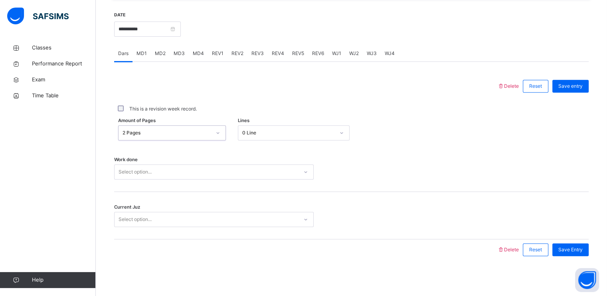
click at [200, 168] on div "Select option..." at bounding box center [207, 172] width 184 height 12
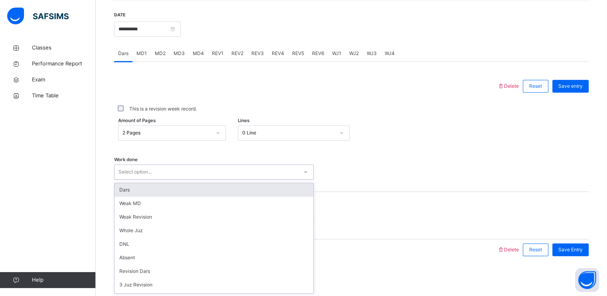
click at [198, 190] on div "Dars" at bounding box center [214, 190] width 199 height 14
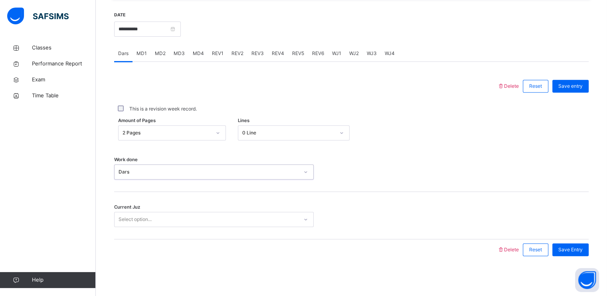
click at [201, 216] on div "Select option..." at bounding box center [207, 220] width 184 height 12
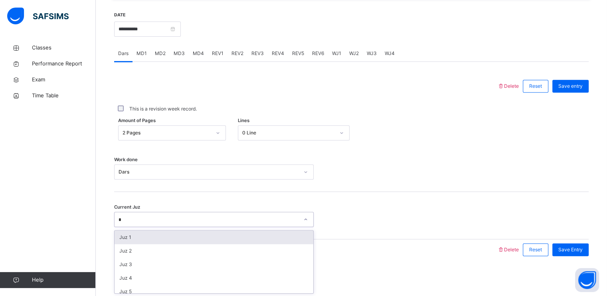
type input "**"
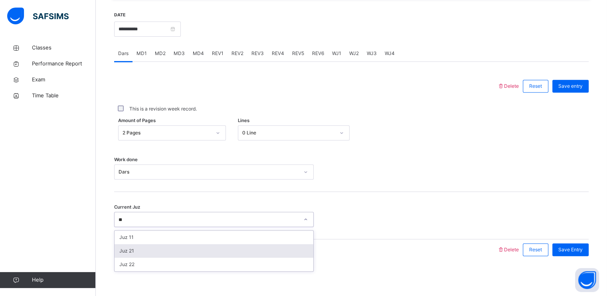
click at [188, 253] on div "Juz 21" at bounding box center [214, 251] width 199 height 14
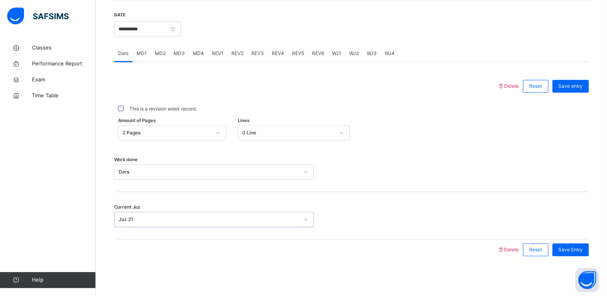
click at [142, 51] on span "MD1" at bounding box center [141, 53] width 10 height 7
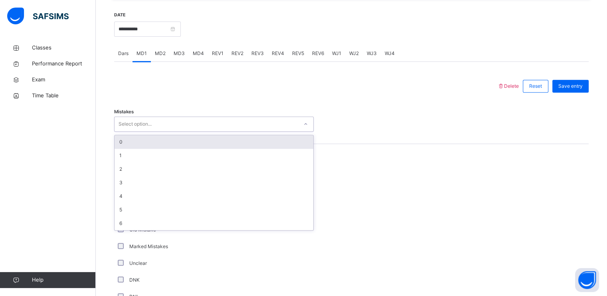
click at [186, 120] on div "Select option..." at bounding box center [207, 124] width 184 height 12
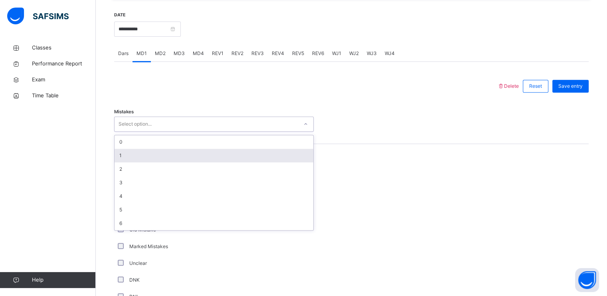
click at [187, 149] on div "1" at bounding box center [214, 156] width 199 height 14
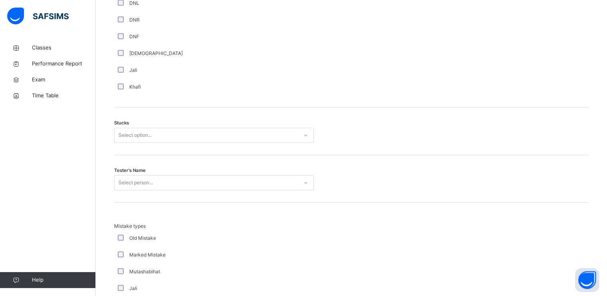
scroll to position [601, 0]
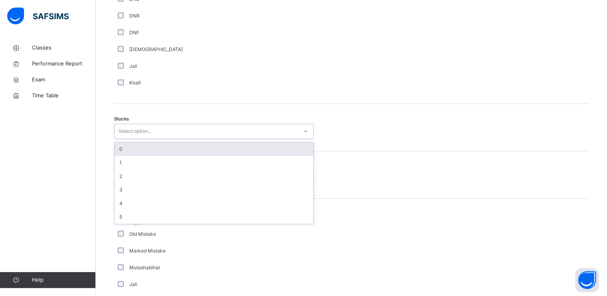
click at [219, 134] on div "Select option..." at bounding box center [207, 131] width 184 height 12
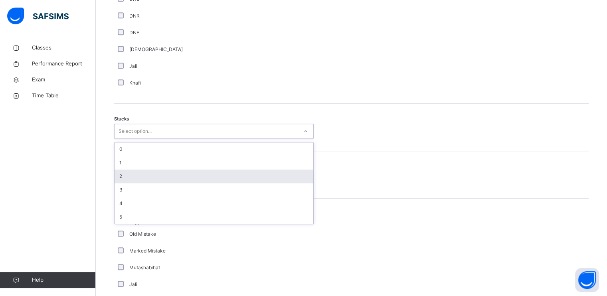
click at [212, 173] on div "2" at bounding box center [214, 177] width 199 height 14
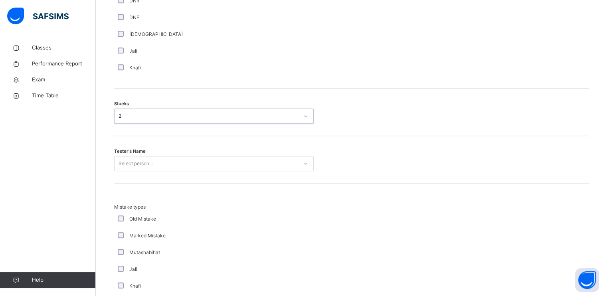
click at [207, 171] on div "Select person..." at bounding box center [214, 163] width 200 height 15
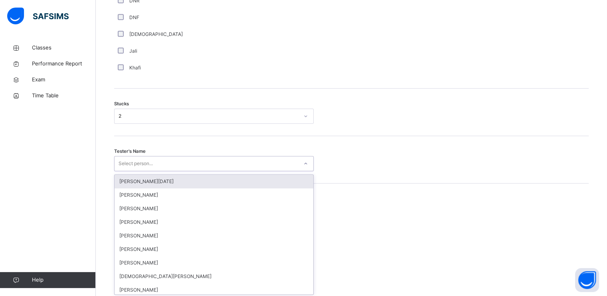
scroll to position [618, 0]
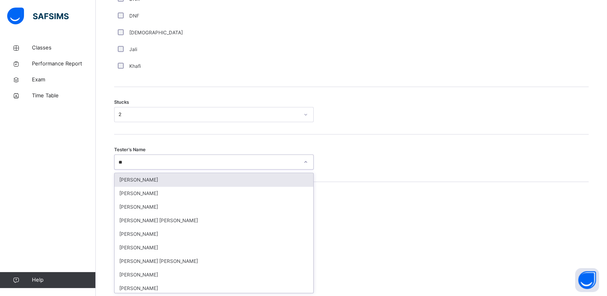
type input "***"
click at [283, 174] on div "Mahmood Quorane" at bounding box center [214, 180] width 199 height 14
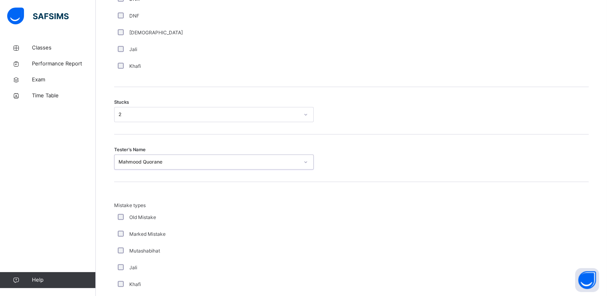
scroll to position [764, 0]
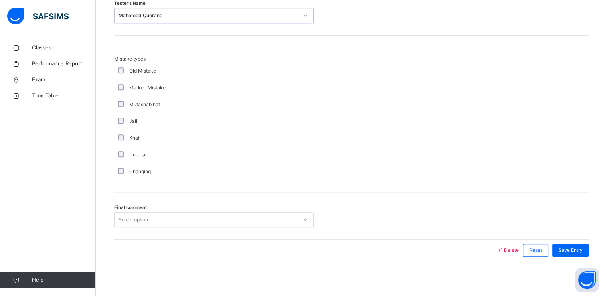
click at [278, 221] on div "Select option..." at bounding box center [207, 220] width 184 height 12
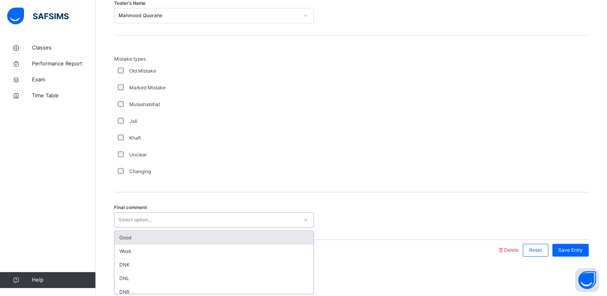
click at [277, 233] on div "Good" at bounding box center [214, 238] width 199 height 14
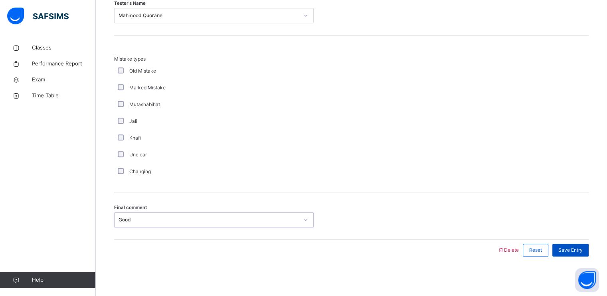
click at [572, 250] on span "Save Entry" at bounding box center [570, 250] width 24 height 7
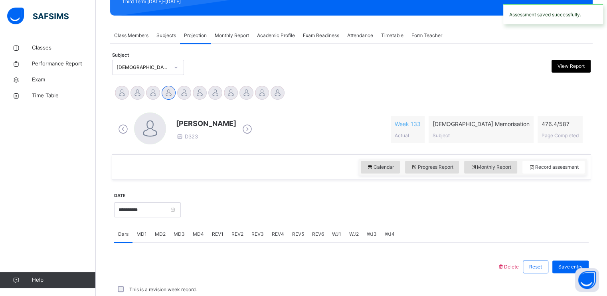
scroll to position [303, 0]
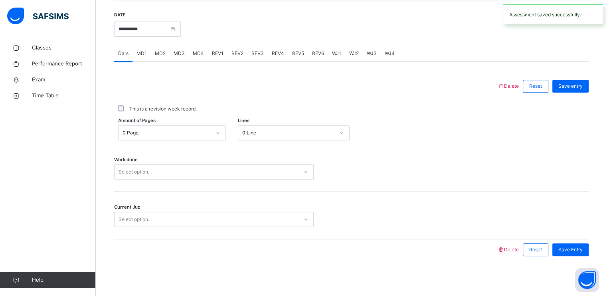
click at [196, 52] on span "MD4" at bounding box center [198, 53] width 11 height 7
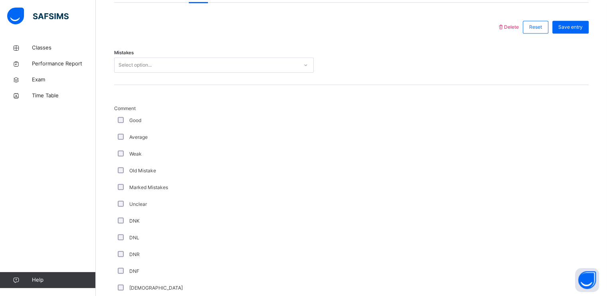
scroll to position [318, 0]
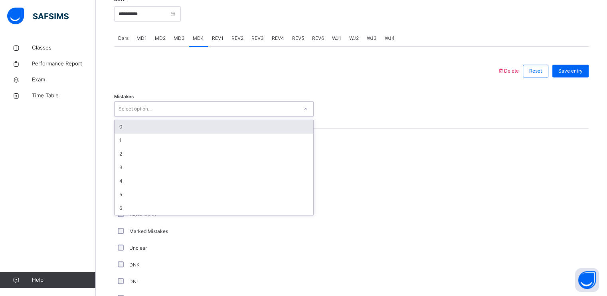
click at [198, 109] on div "Select option..." at bounding box center [207, 109] width 184 height 12
click at [189, 125] on div "0" at bounding box center [214, 127] width 199 height 14
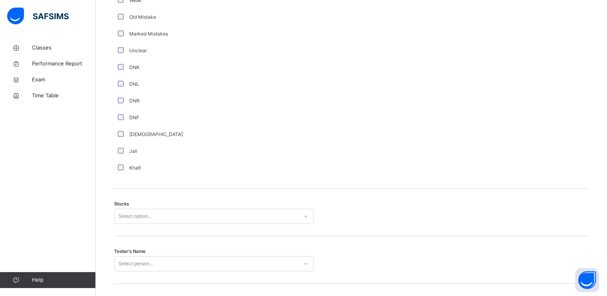
scroll to position [568, 0]
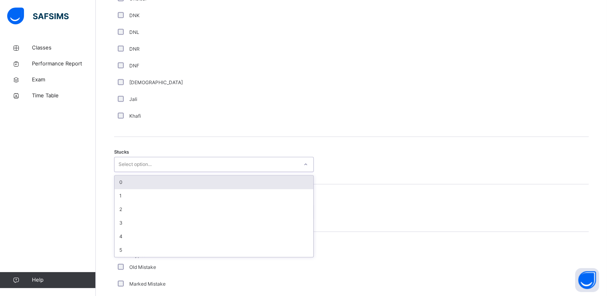
click at [152, 163] on div "Select option..." at bounding box center [207, 164] width 184 height 12
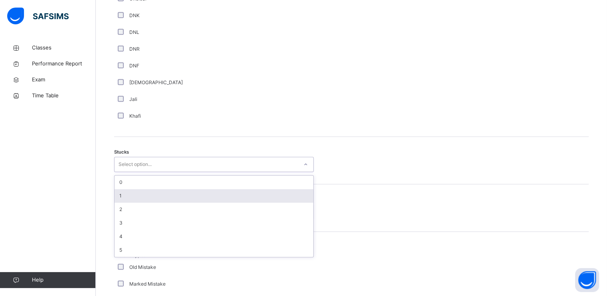
click at [152, 199] on div "1" at bounding box center [214, 196] width 199 height 14
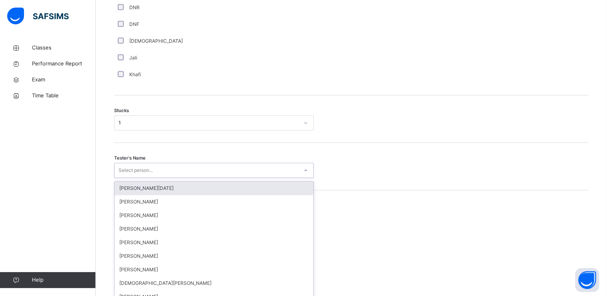
click at [153, 178] on div "option [PERSON_NAME][DATE] focused, 1 of 88. 88 results available. Use Up and D…" at bounding box center [214, 170] width 200 height 15
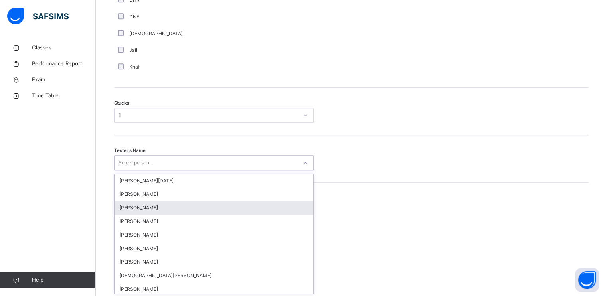
scroll to position [618, 0]
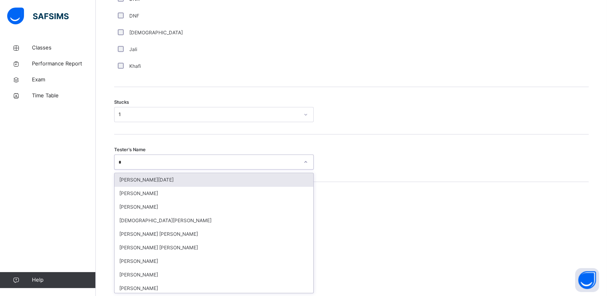
type input "**"
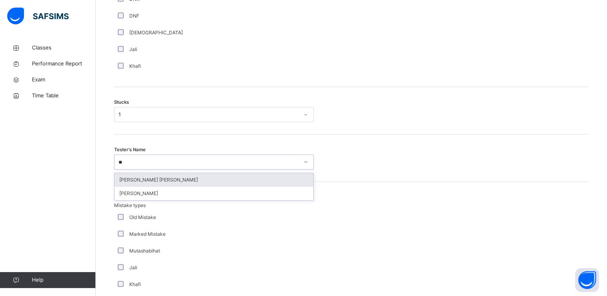
click at [156, 182] on div "[PERSON_NAME] [PERSON_NAME]" at bounding box center [214, 180] width 199 height 14
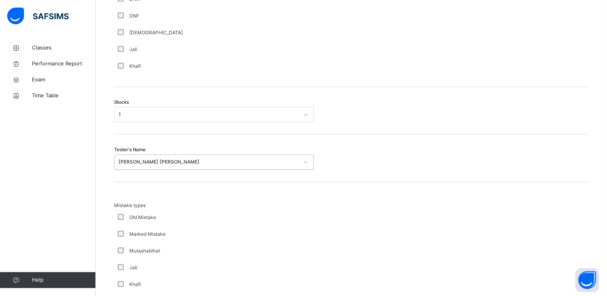
scroll to position [764, 0]
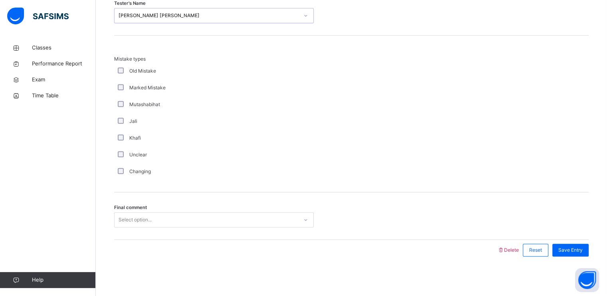
click at [155, 216] on div "Select option..." at bounding box center [207, 220] width 184 height 12
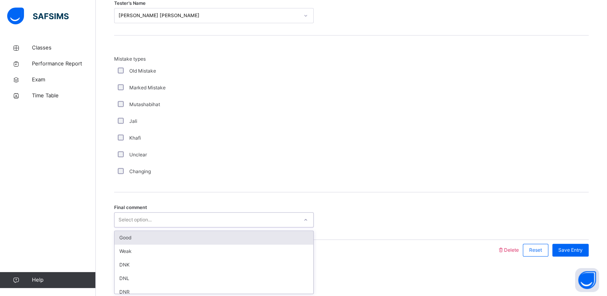
click at [158, 233] on div "Good" at bounding box center [214, 238] width 199 height 14
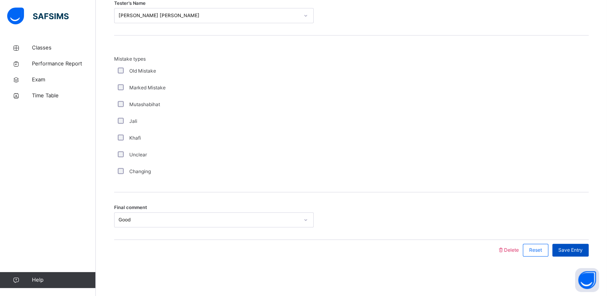
click at [577, 247] on span "Save Entry" at bounding box center [570, 250] width 24 height 7
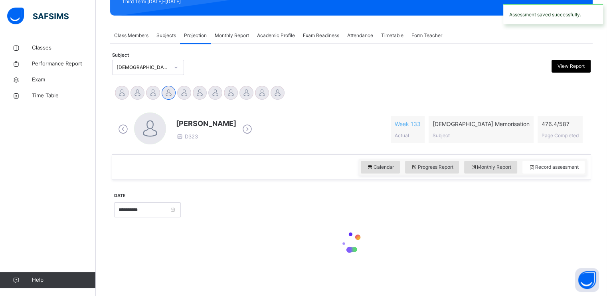
scroll to position [303, 0]
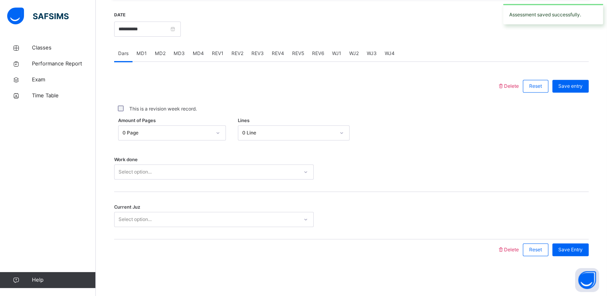
click at [215, 51] on span "REV1" at bounding box center [218, 53] width 12 height 7
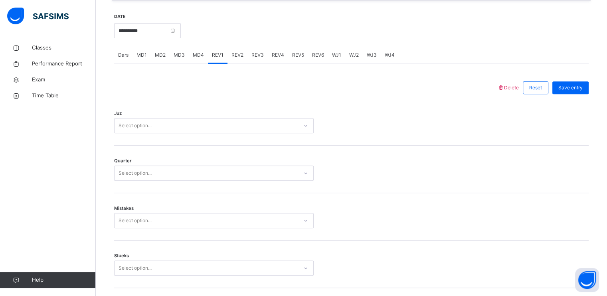
scroll to position [301, 0]
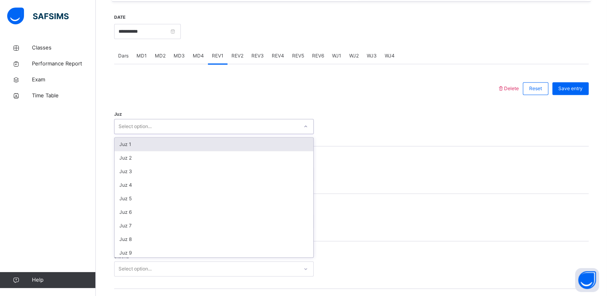
click at [208, 125] on div "Select option..." at bounding box center [207, 127] width 184 height 12
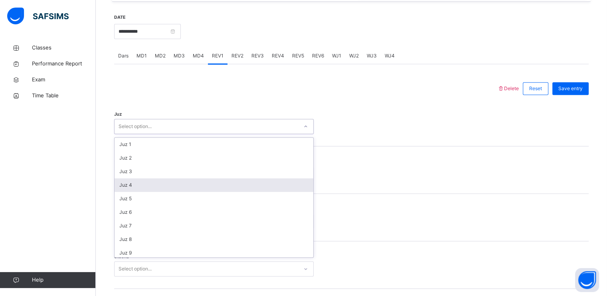
scroll to position [287, 0]
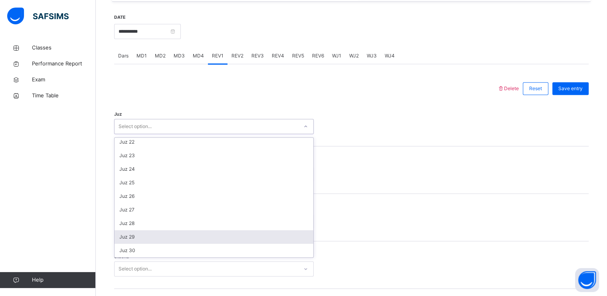
click at [202, 239] on div "Juz 29" at bounding box center [214, 237] width 199 height 14
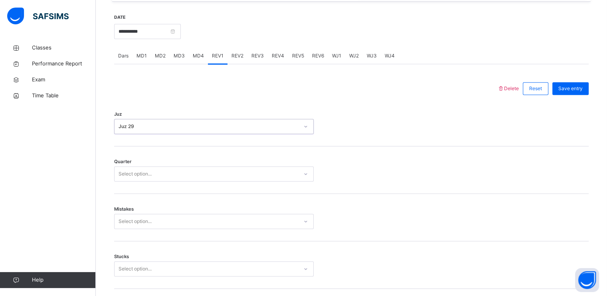
click at [202, 176] on div "Select option..." at bounding box center [207, 174] width 184 height 12
click at [197, 222] on div "3" at bounding box center [214, 219] width 199 height 14
click at [201, 216] on div "Select option..." at bounding box center [214, 221] width 200 height 15
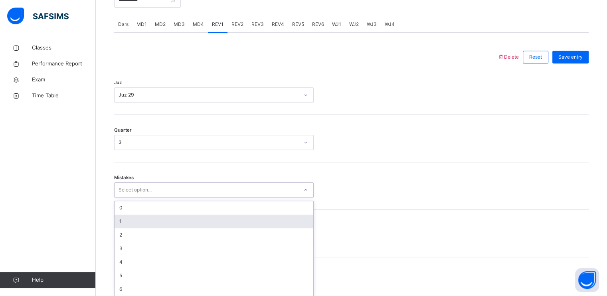
scroll to position [335, 0]
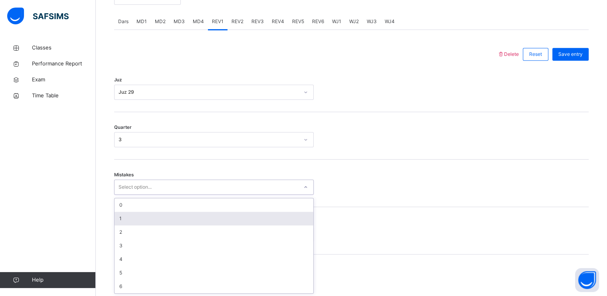
click at [201, 219] on div "1" at bounding box center [214, 219] width 199 height 14
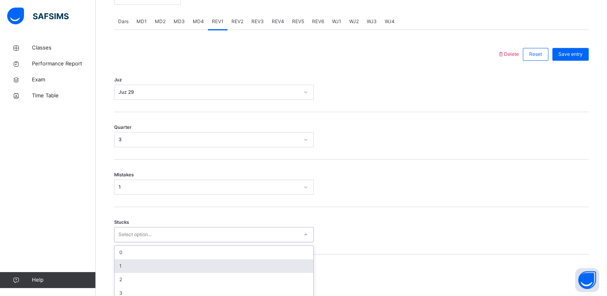
click at [202, 237] on div "option 1 focused, 2 of 6. 6 results available. Use Up and Down to choose option…" at bounding box center [214, 234] width 200 height 15
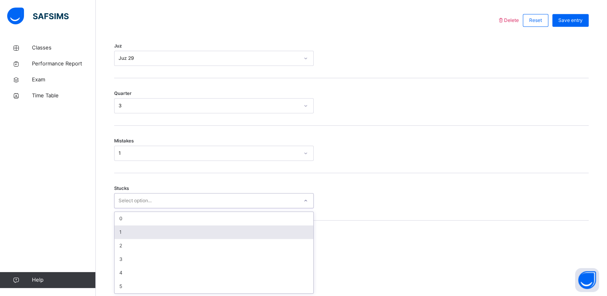
click at [201, 236] on div "1" at bounding box center [214, 233] width 199 height 14
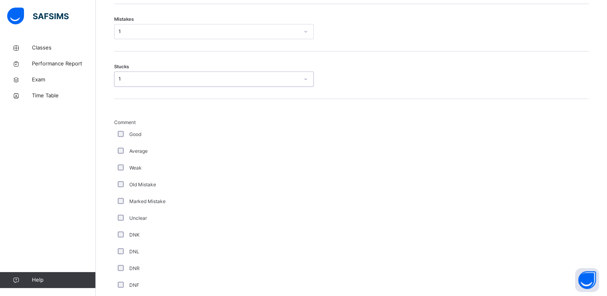
scroll to position [491, 0]
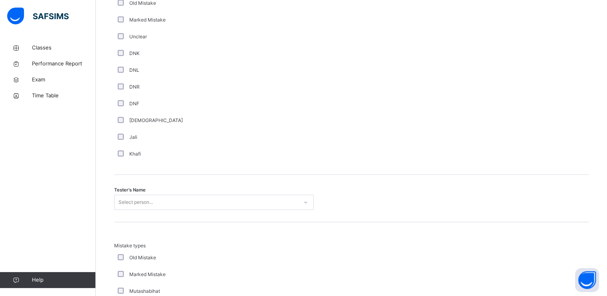
click at [176, 201] on div "Select person..." at bounding box center [214, 202] width 200 height 15
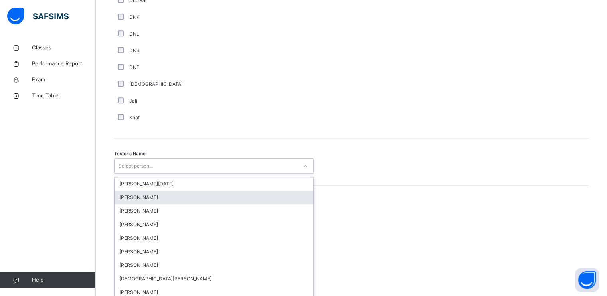
scroll to position [712, 0]
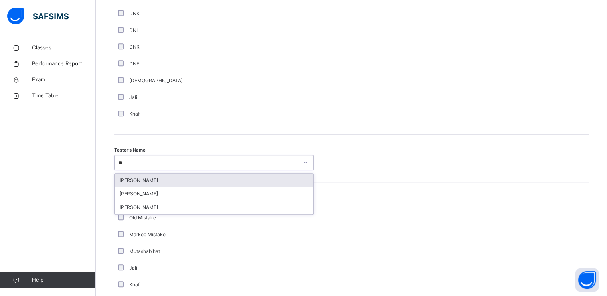
type input "***"
click at [287, 180] on div "[PERSON_NAME]" at bounding box center [214, 181] width 199 height 14
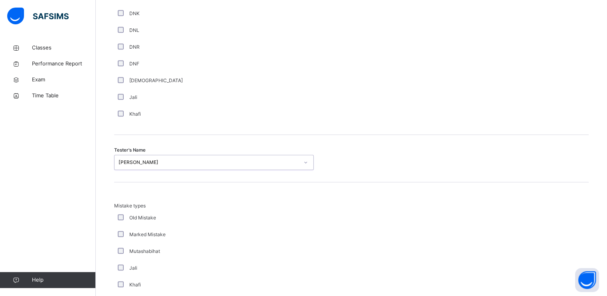
scroll to position [859, 0]
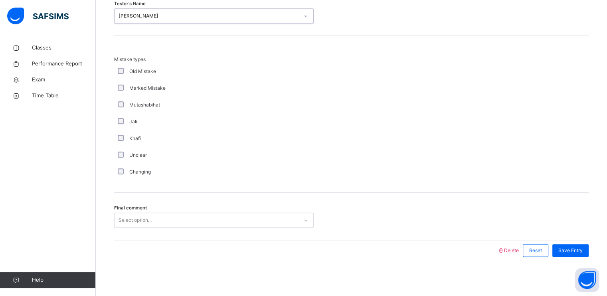
click at [276, 220] on div "Select option..." at bounding box center [207, 220] width 184 height 12
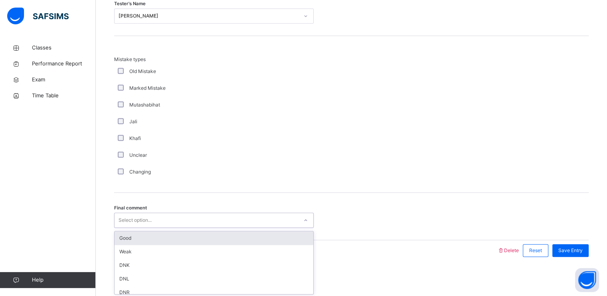
click at [276, 235] on div "Good" at bounding box center [214, 238] width 199 height 14
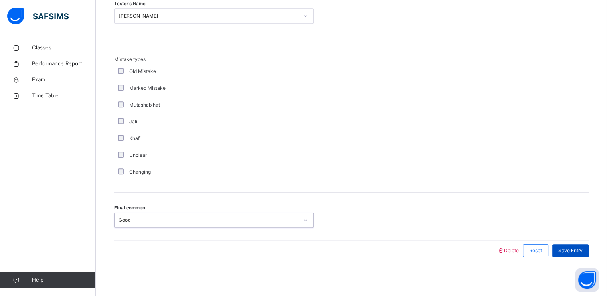
click at [578, 250] on span "Save Entry" at bounding box center [570, 250] width 24 height 7
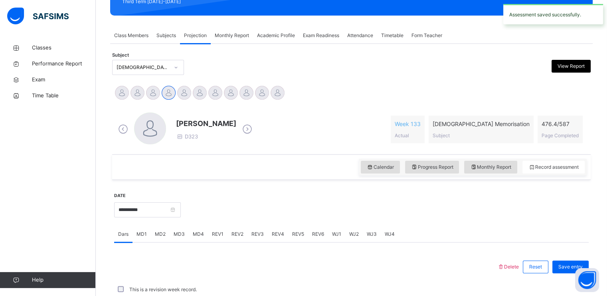
scroll to position [303, 0]
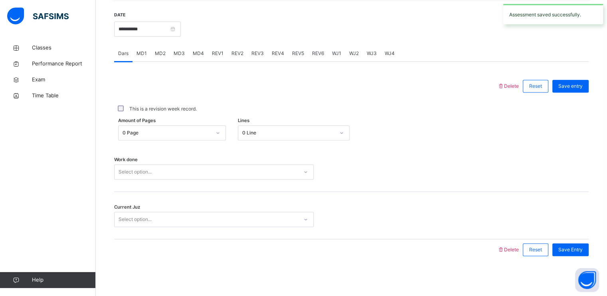
click at [238, 49] on div "REV2" at bounding box center [237, 53] width 20 height 16
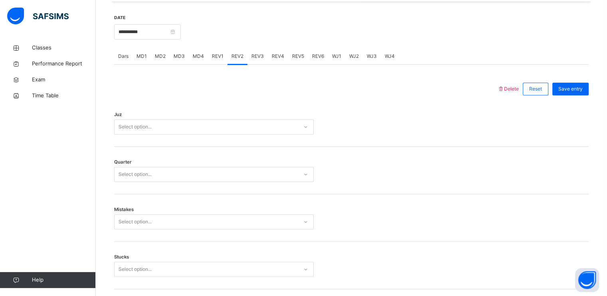
scroll to position [301, 0]
click at [223, 129] on div "Select option..." at bounding box center [207, 126] width 184 height 12
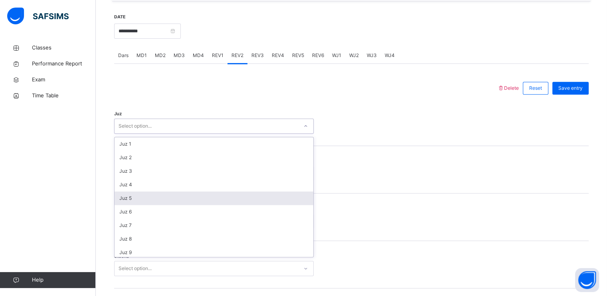
scroll to position [287, 0]
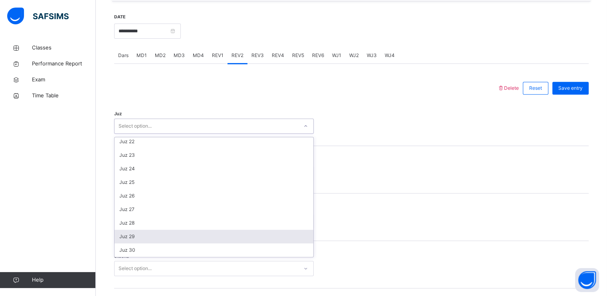
click at [198, 233] on div "Juz 29" at bounding box center [214, 237] width 199 height 14
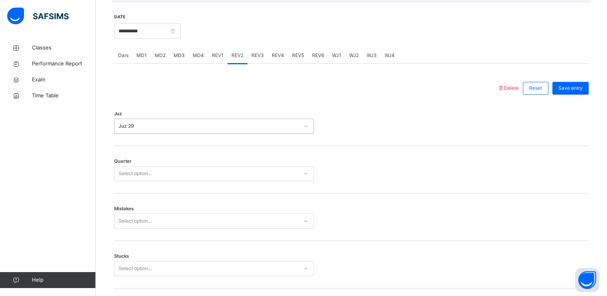
click at [208, 172] on div "Select option..." at bounding box center [207, 174] width 184 height 12
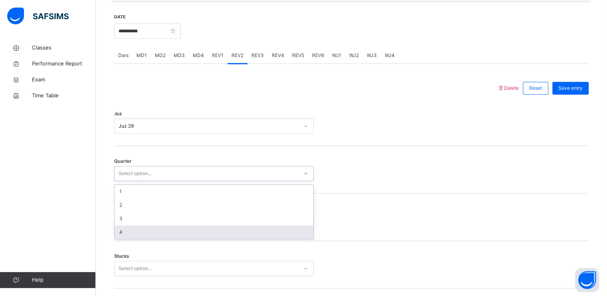
click at [204, 229] on div "4" at bounding box center [214, 233] width 199 height 14
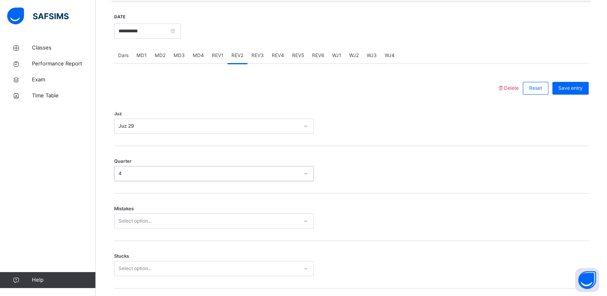
click at [206, 218] on div "Select option..." at bounding box center [214, 221] width 200 height 15
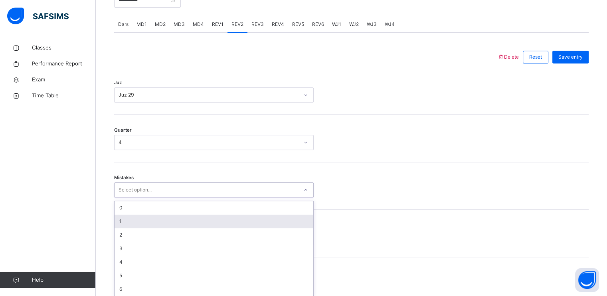
scroll to position [335, 0]
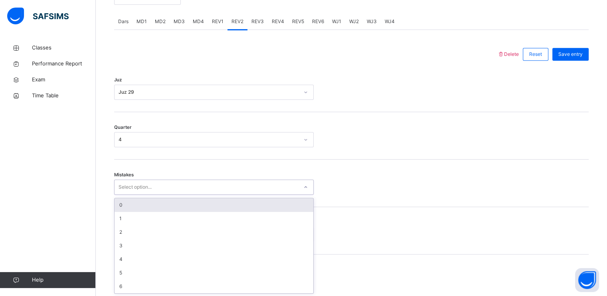
click at [206, 208] on div "0" at bounding box center [214, 205] width 199 height 14
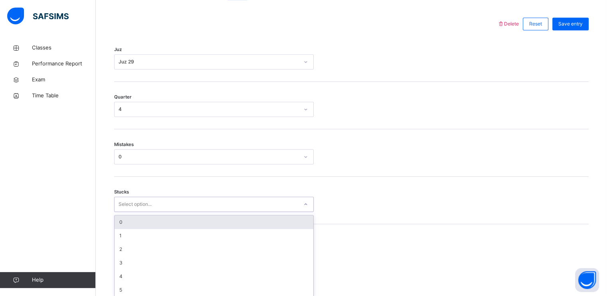
click at [211, 212] on div "option 0 focused, 1 of 6. 6 results available. Use Up and Down to choose option…" at bounding box center [214, 204] width 200 height 15
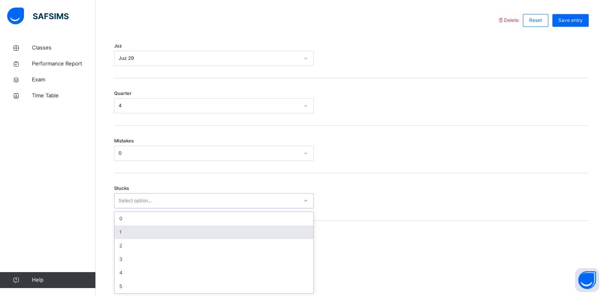
click at [205, 234] on div "1" at bounding box center [214, 233] width 199 height 14
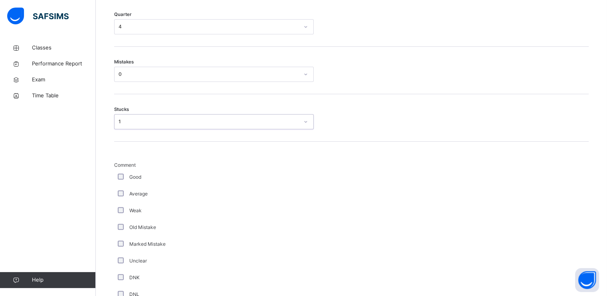
scroll to position [449, 0]
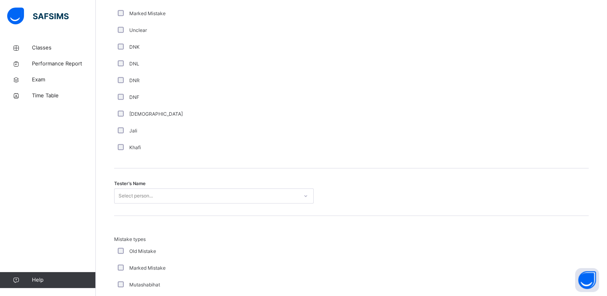
click at [165, 190] on div "Select person..." at bounding box center [214, 195] width 200 height 15
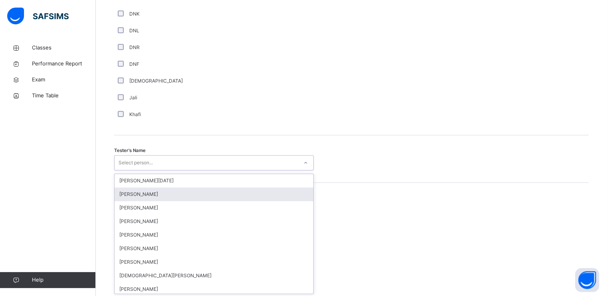
scroll to position [712, 0]
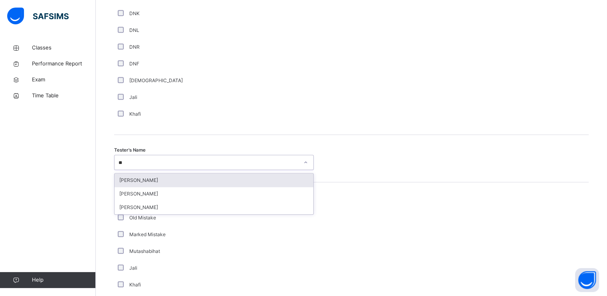
type input "***"
click at [170, 184] on div "[PERSON_NAME]" at bounding box center [214, 181] width 199 height 14
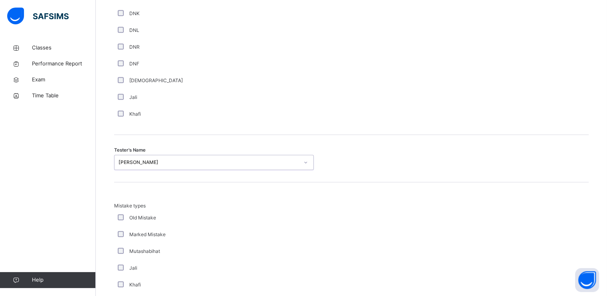
scroll to position [859, 0]
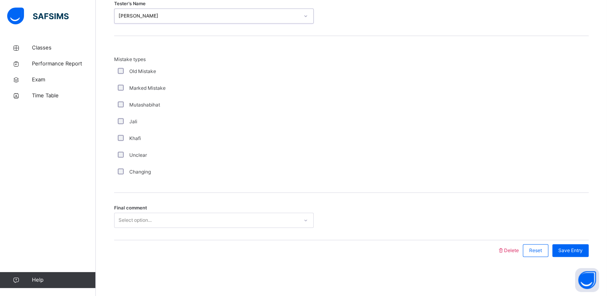
click at [163, 211] on div "Final comment Select option..." at bounding box center [351, 216] width 475 height 47
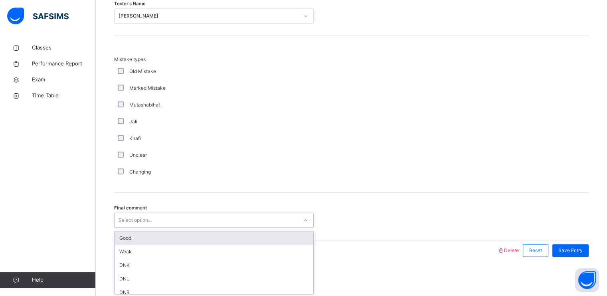
click at [165, 218] on div "Select option..." at bounding box center [207, 220] width 184 height 12
click at [168, 236] on div "Good" at bounding box center [214, 238] width 199 height 14
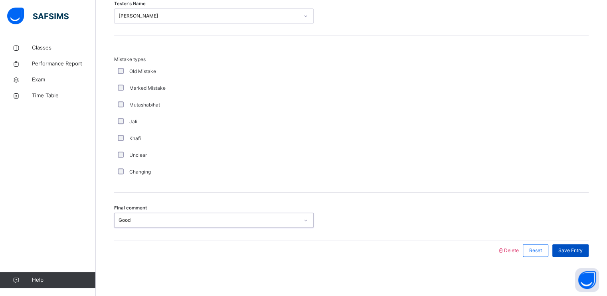
click at [579, 247] on span "Save Entry" at bounding box center [570, 250] width 24 height 7
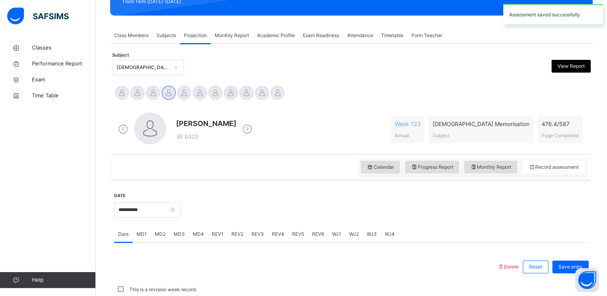
scroll to position [303, 0]
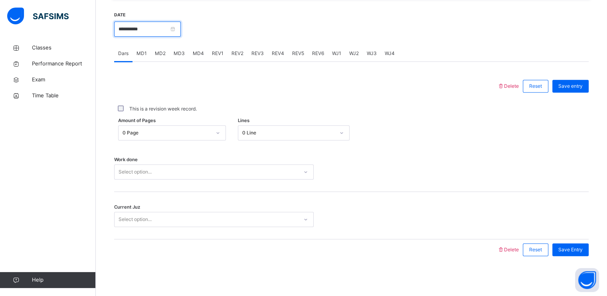
click at [163, 28] on input "**********" at bounding box center [147, 29] width 67 height 15
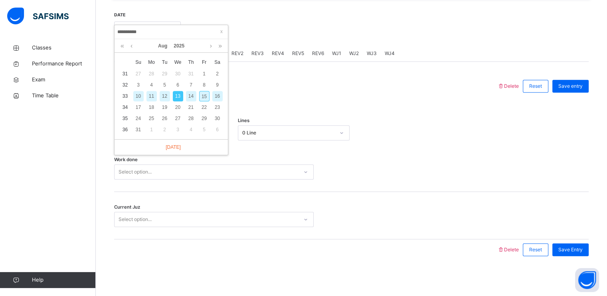
click at [189, 96] on div "14" at bounding box center [191, 96] width 10 height 10
type input "**********"
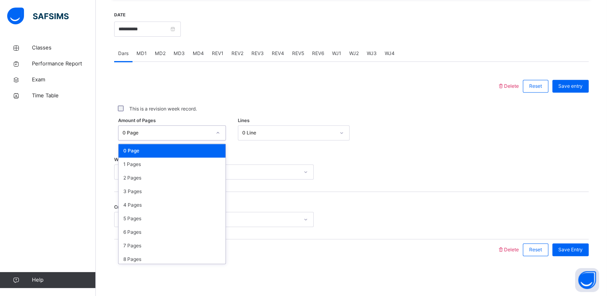
click at [196, 132] on div "0 Page" at bounding box center [167, 132] width 89 height 7
click at [187, 166] on div "1 Pages" at bounding box center [172, 165] width 107 height 14
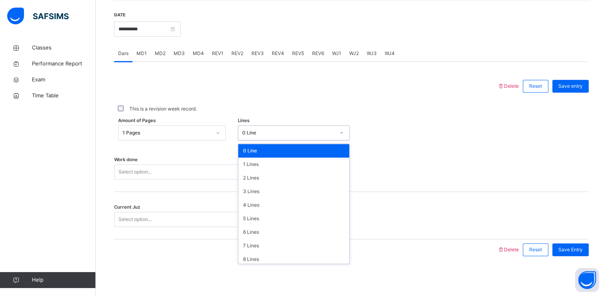
click at [255, 136] on div "0 Line" at bounding box center [286, 133] width 96 height 12
click at [266, 255] on div "8 Lines" at bounding box center [293, 260] width 111 height 14
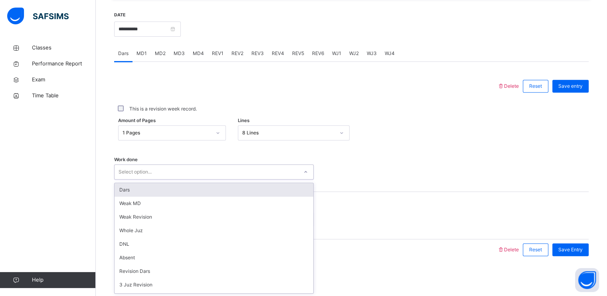
click at [254, 168] on div "Select option..." at bounding box center [207, 172] width 184 height 12
click at [252, 187] on div "Dars" at bounding box center [214, 190] width 199 height 14
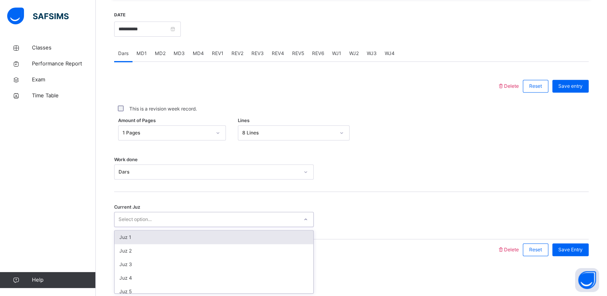
click at [256, 221] on div "Select option..." at bounding box center [207, 220] width 184 height 12
type input "**"
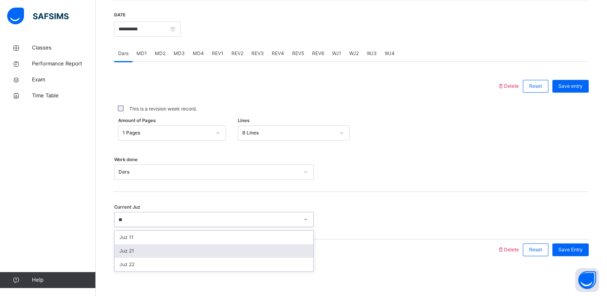
click at [255, 249] on div "Juz 21" at bounding box center [214, 251] width 199 height 14
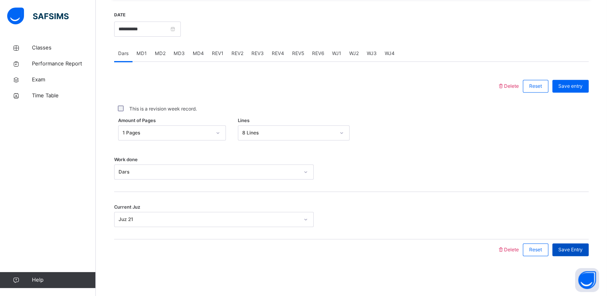
click at [579, 249] on span "Save Entry" at bounding box center [570, 249] width 24 height 7
click at [161, 53] on span "MD2" at bounding box center [160, 53] width 11 height 7
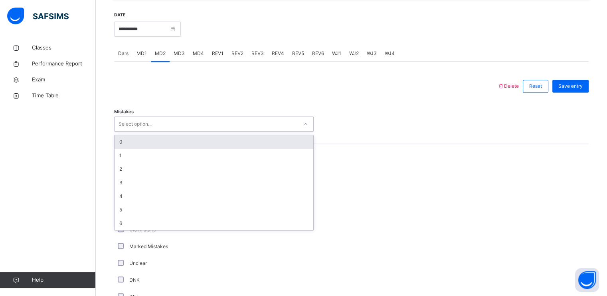
click at [174, 127] on div "Select option..." at bounding box center [207, 124] width 184 height 12
click at [174, 135] on div "0 1 2 3 4 5 6" at bounding box center [214, 183] width 200 height 96
click at [173, 142] on div "0" at bounding box center [214, 142] width 199 height 14
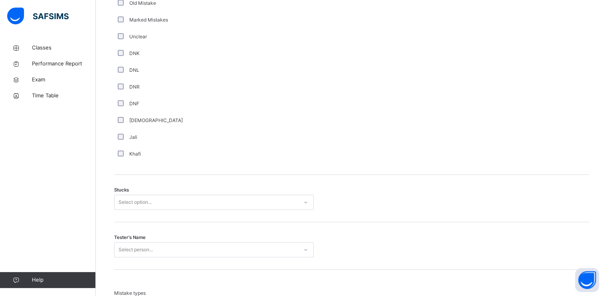
click at [174, 210] on div "Select option..." at bounding box center [214, 202] width 200 height 15
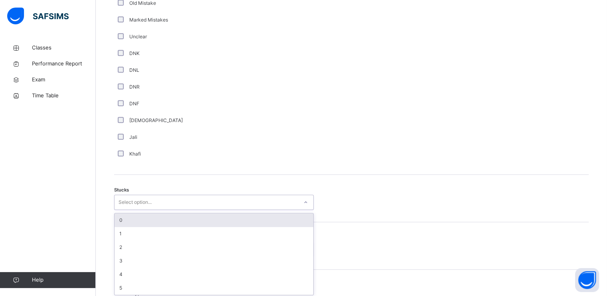
scroll to position [532, 0]
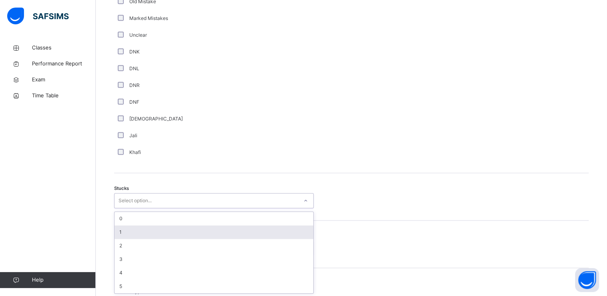
click at [174, 230] on div "1" at bounding box center [214, 233] width 199 height 14
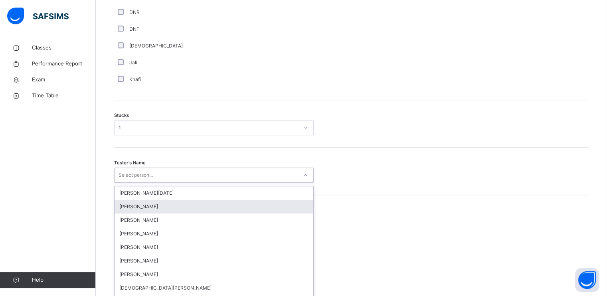
click at [177, 183] on div "option [PERSON_NAME] focused, 2 of 88. 88 results available. Use Up and Down to…" at bounding box center [214, 175] width 200 height 15
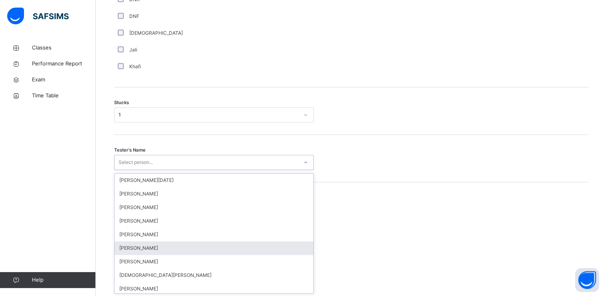
scroll to position [618, 0]
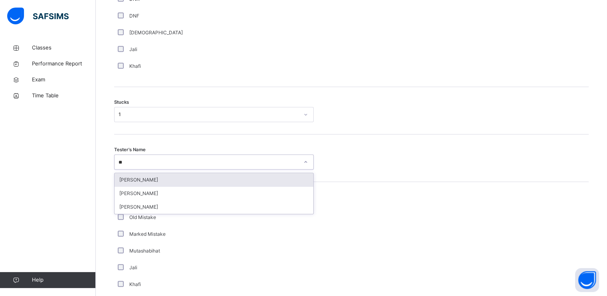
type input "***"
click at [272, 176] on div "[PERSON_NAME]" at bounding box center [214, 180] width 199 height 14
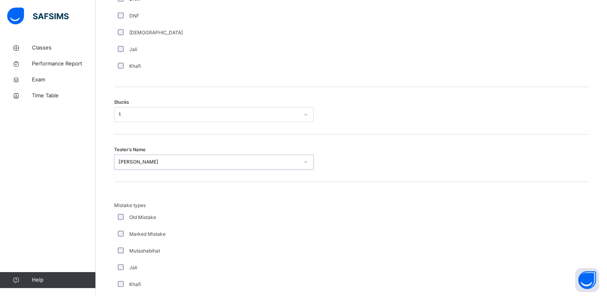
scroll to position [764, 0]
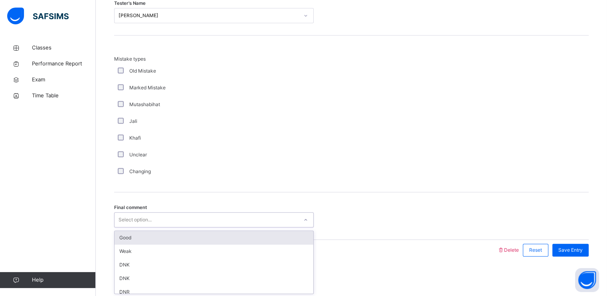
click at [260, 215] on div "Select option..." at bounding box center [207, 220] width 184 height 12
click at [250, 240] on div "Good" at bounding box center [214, 238] width 199 height 14
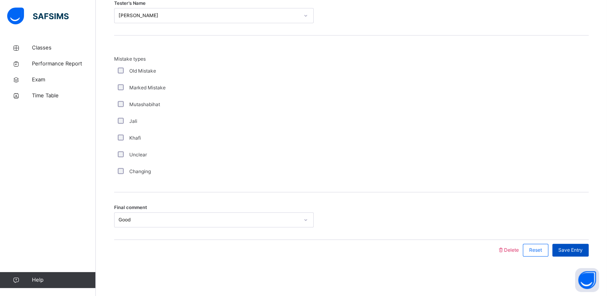
click at [580, 247] on span "Save Entry" at bounding box center [570, 250] width 24 height 7
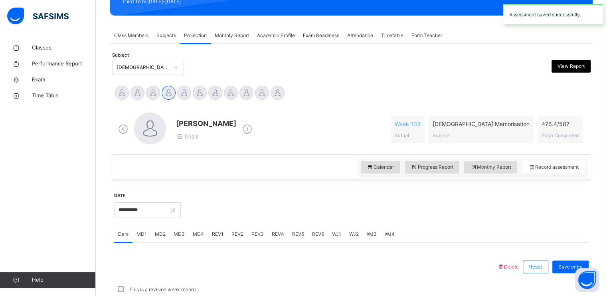
scroll to position [303, 0]
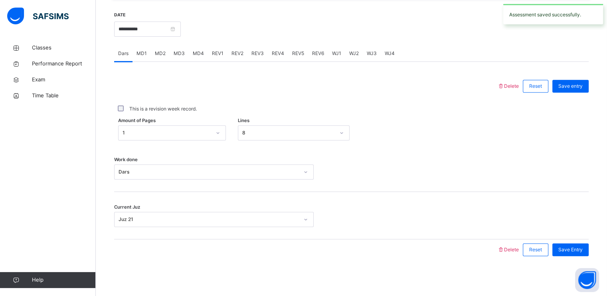
click at [196, 51] on span "MD4" at bounding box center [198, 53] width 11 height 7
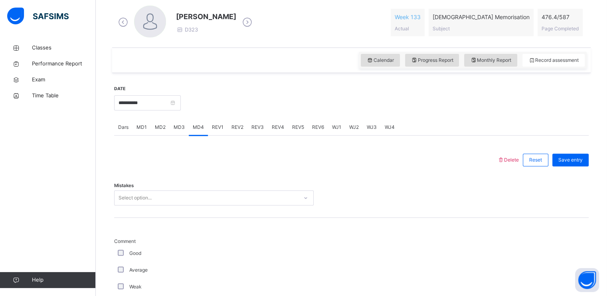
scroll to position [229, 0]
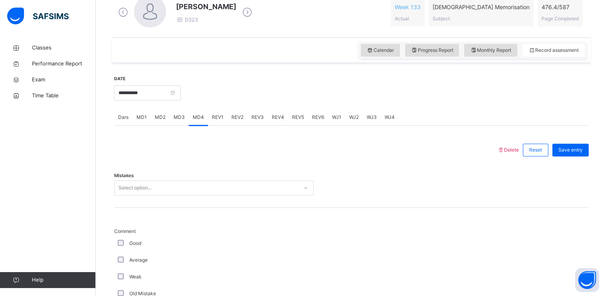
click at [212, 197] on div "Mistakes Select option..." at bounding box center [351, 183] width 475 height 47
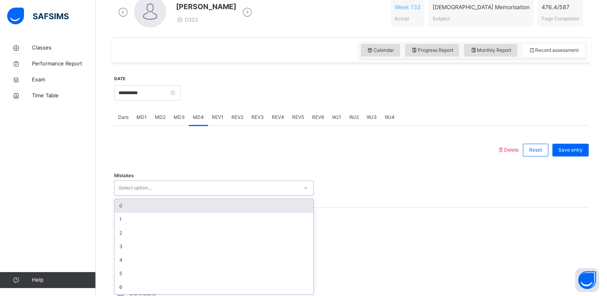
scroll to position [241, 0]
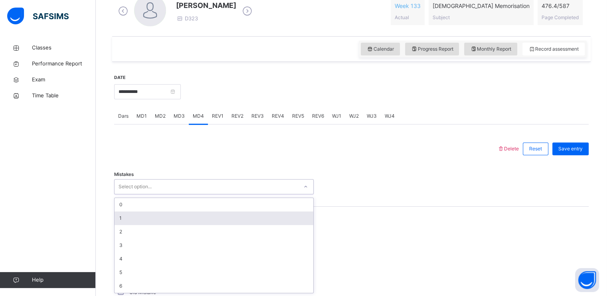
click at [211, 213] on div "1" at bounding box center [214, 219] width 199 height 14
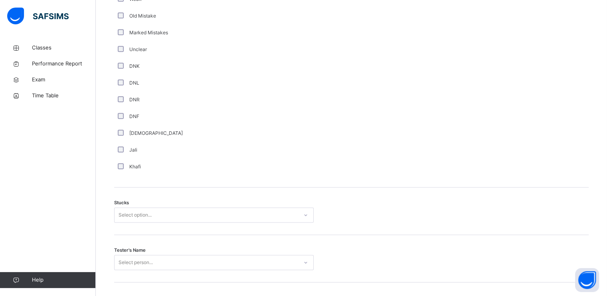
scroll to position [517, 0]
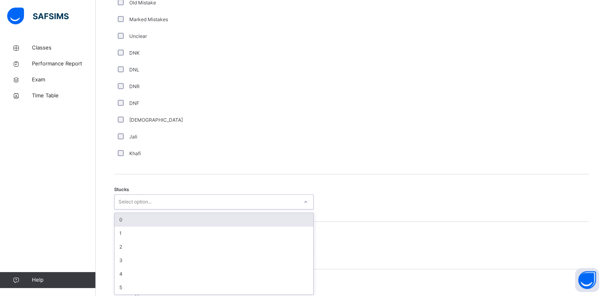
click at [202, 210] on div "option 0 focused, 1 of 6. 6 results available. Use Up and Down to choose option…" at bounding box center [214, 201] width 200 height 15
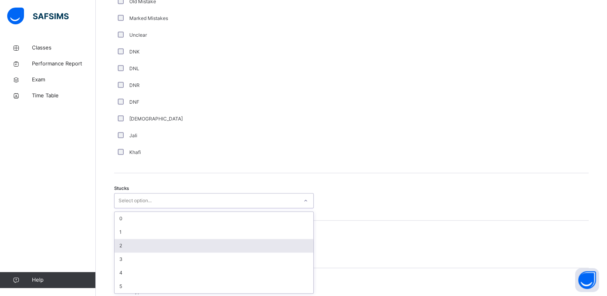
click at [193, 249] on div "2" at bounding box center [214, 246] width 199 height 14
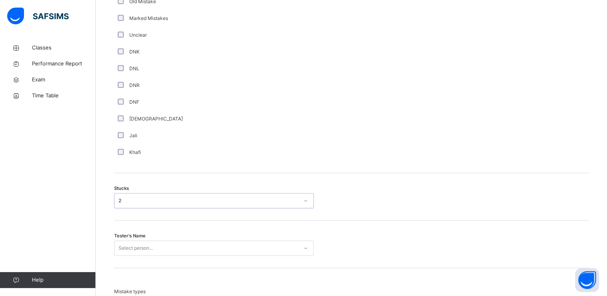
click at [194, 247] on div "Select person..." at bounding box center [214, 248] width 200 height 15
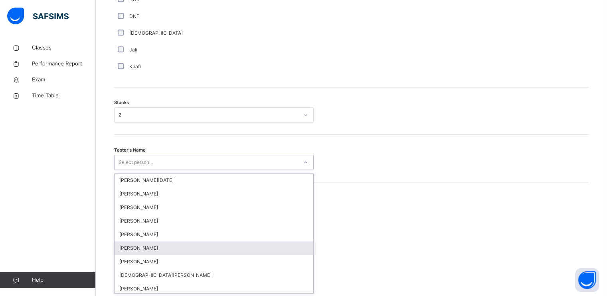
scroll to position [618, 0]
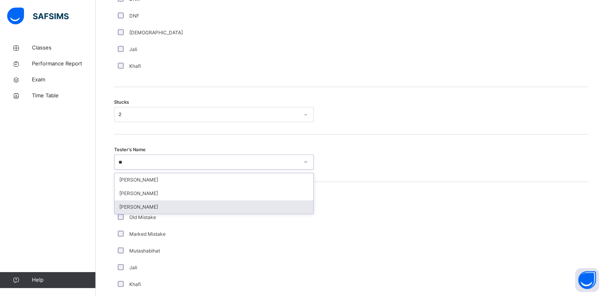
type input "**"
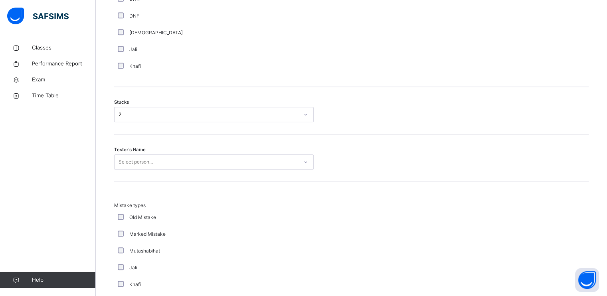
click at [170, 203] on span "Mistake types" at bounding box center [214, 205] width 200 height 7
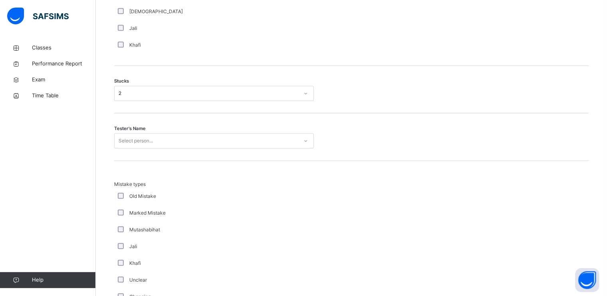
scroll to position [641, 0]
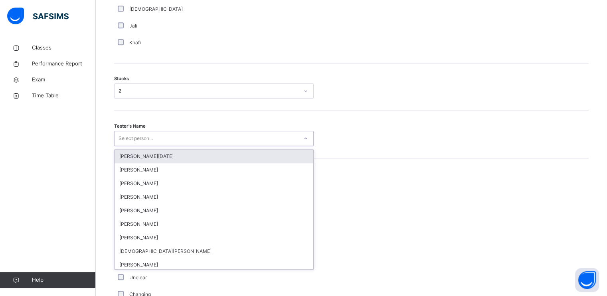
click at [166, 136] on div "Select person..." at bounding box center [207, 139] width 184 height 12
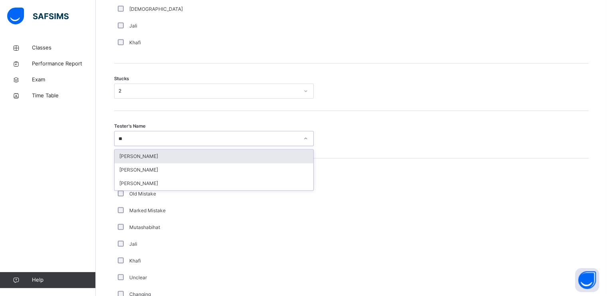
type input "***"
click at [168, 152] on div "[PERSON_NAME]" at bounding box center [214, 157] width 199 height 14
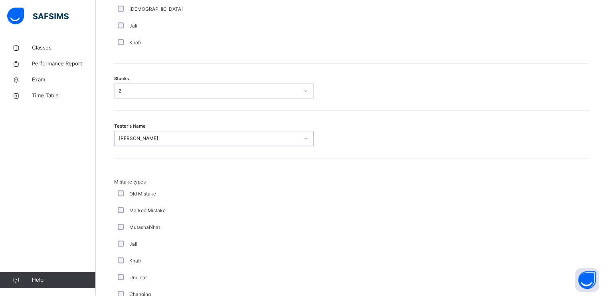
scroll to position [764, 0]
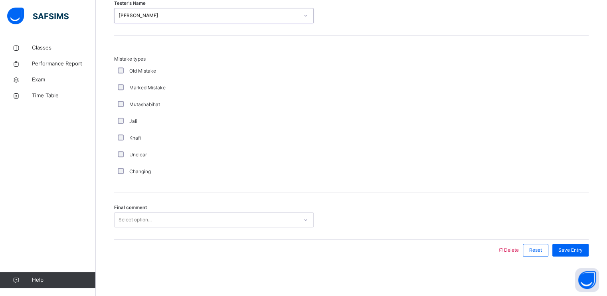
click at [192, 223] on div "Select option..." at bounding box center [207, 220] width 184 height 12
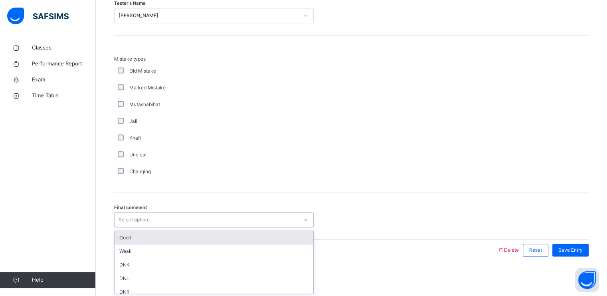
click at [194, 236] on div "Good" at bounding box center [214, 238] width 199 height 14
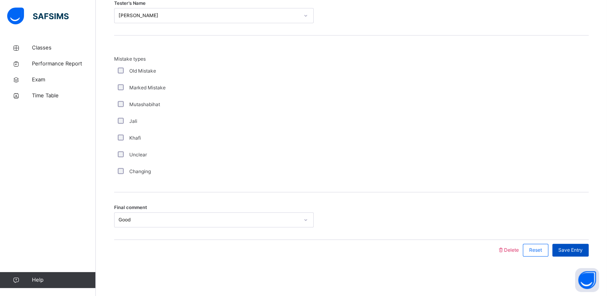
click at [574, 253] on span "Save Entry" at bounding box center [570, 250] width 24 height 7
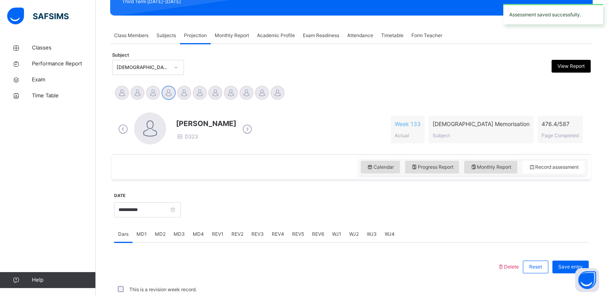
scroll to position [303, 0]
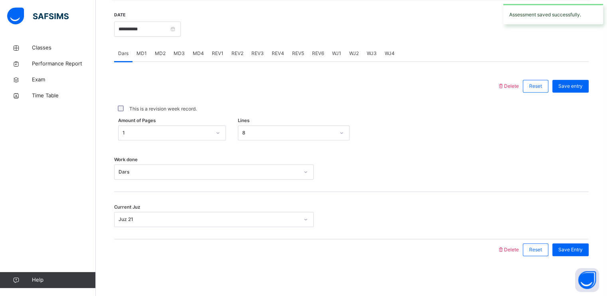
click at [216, 52] on span "REV1" at bounding box center [218, 53] width 12 height 7
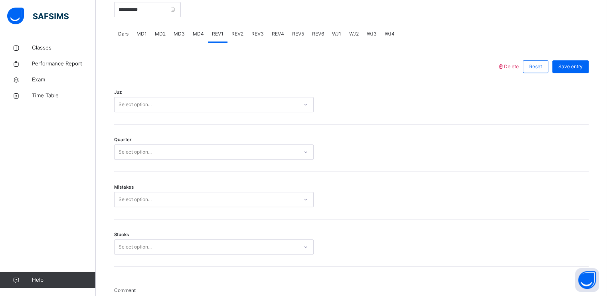
scroll to position [324, 0]
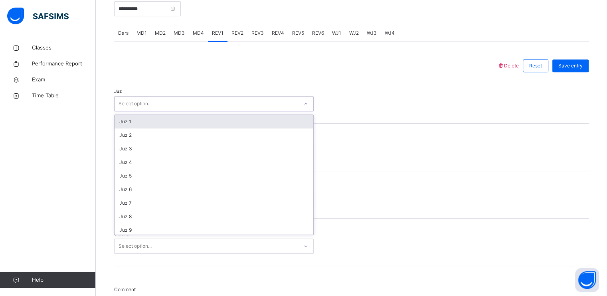
click at [213, 107] on div "Select option..." at bounding box center [207, 104] width 184 height 12
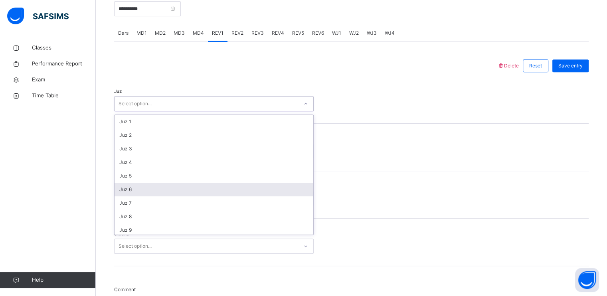
scroll to position [287, 0]
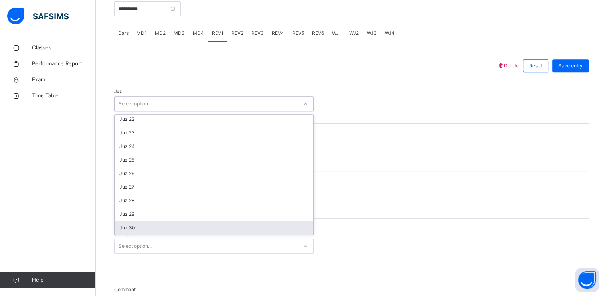
click at [210, 227] on div "Juz 30" at bounding box center [214, 228] width 199 height 14
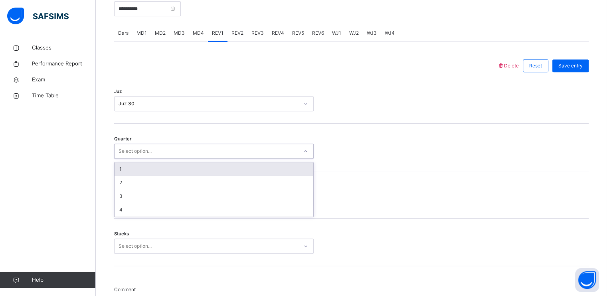
click at [208, 149] on div "Select option..." at bounding box center [207, 151] width 184 height 12
click at [206, 170] on div "1" at bounding box center [214, 169] width 199 height 14
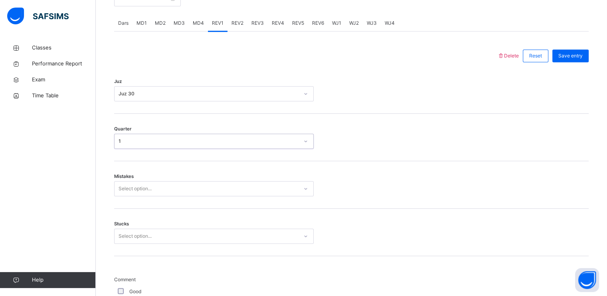
click at [206, 193] on div "Select option..." at bounding box center [207, 189] width 184 height 12
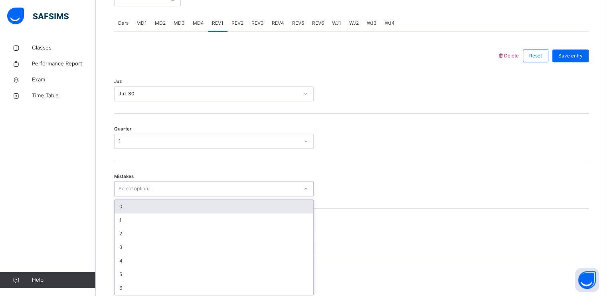
scroll to position [335, 0]
click at [208, 205] on div "0" at bounding box center [214, 205] width 199 height 14
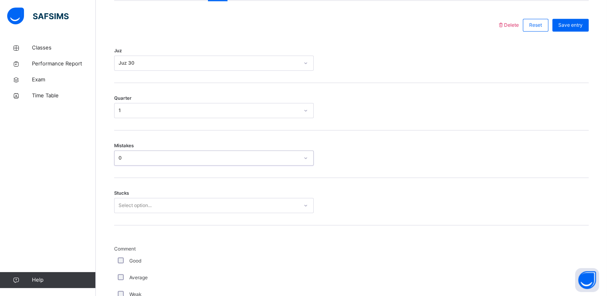
click at [212, 213] on div "Select option..." at bounding box center [214, 205] width 200 height 15
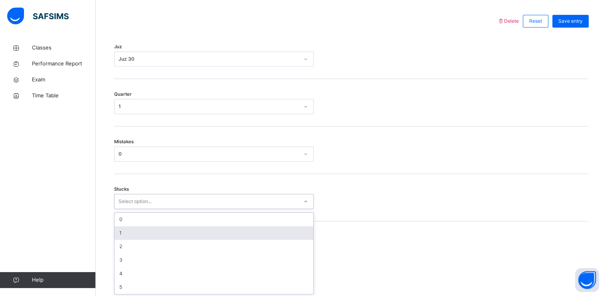
scroll to position [369, 0]
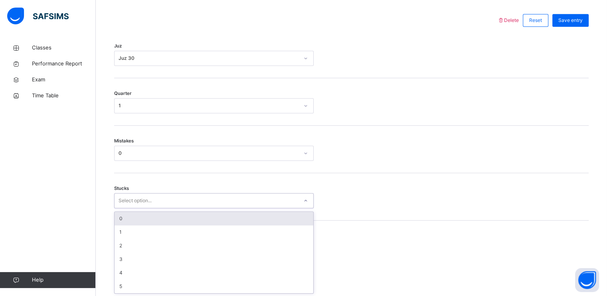
click at [212, 221] on div "0" at bounding box center [214, 219] width 199 height 14
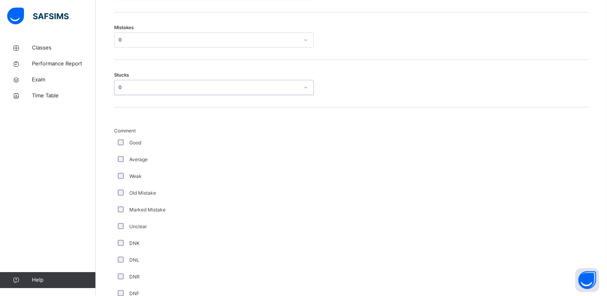
scroll to position [482, 0]
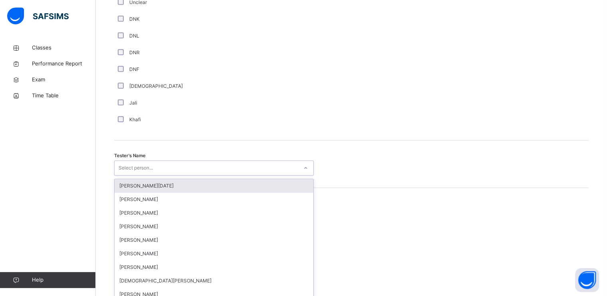
click at [166, 176] on div "option [PERSON_NAME][DATE] focused, 1 of 88. 88 results available. Use Up and D…" at bounding box center [214, 167] width 200 height 15
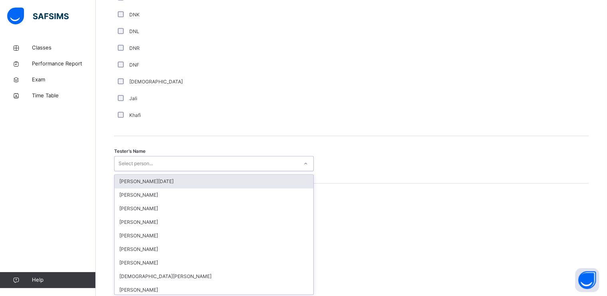
scroll to position [712, 0]
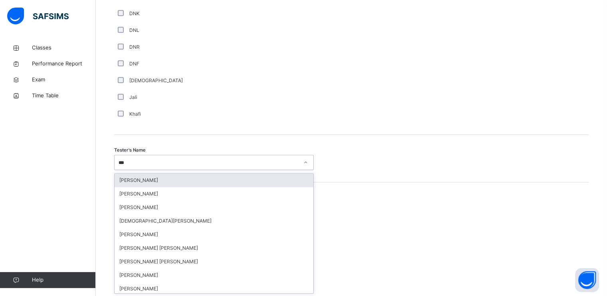
type input "****"
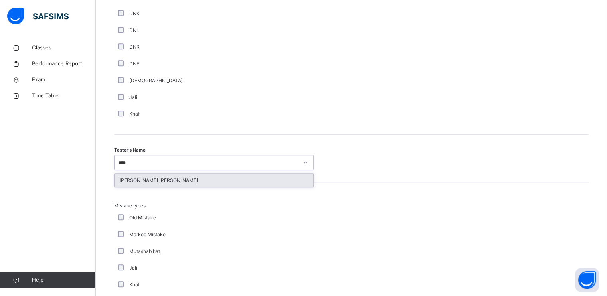
click at [180, 174] on div "[PERSON_NAME] [PERSON_NAME]" at bounding box center [214, 181] width 199 height 14
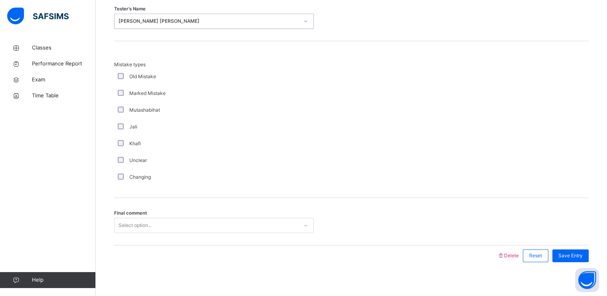
scroll to position [859, 0]
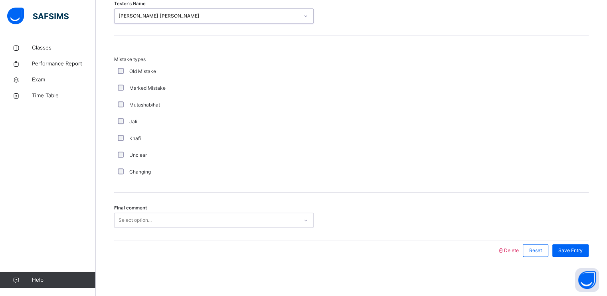
click at [186, 218] on div "Select option..." at bounding box center [207, 220] width 184 height 12
drag, startPoint x: 182, startPoint y: 219, endPoint x: 164, endPoint y: 194, distance: 31.0
click at [164, 194] on div "Final comment 0 results available. Select is focused ,type to refine list, pres…" at bounding box center [351, 216] width 475 height 47
click at [172, 222] on div "Select option..." at bounding box center [207, 220] width 184 height 12
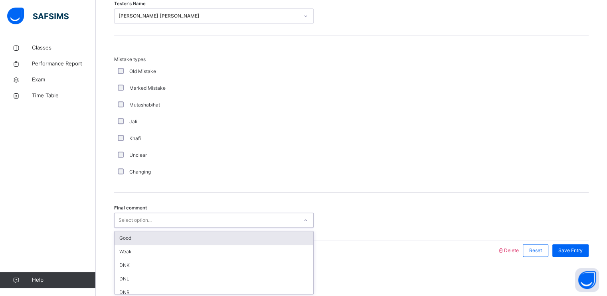
click at [176, 237] on div "Good" at bounding box center [214, 238] width 199 height 14
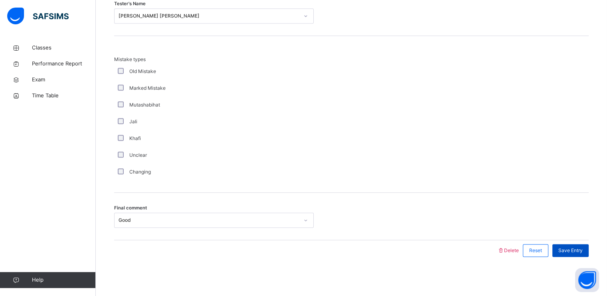
click at [574, 251] on span "Save Entry" at bounding box center [570, 250] width 24 height 7
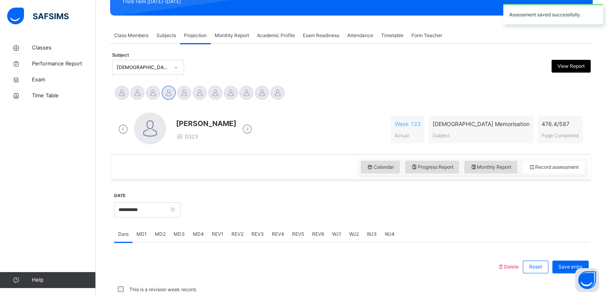
scroll to position [303, 0]
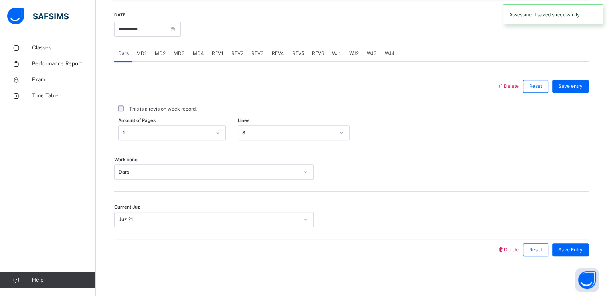
click at [231, 54] on span "REV2" at bounding box center [237, 53] width 12 height 7
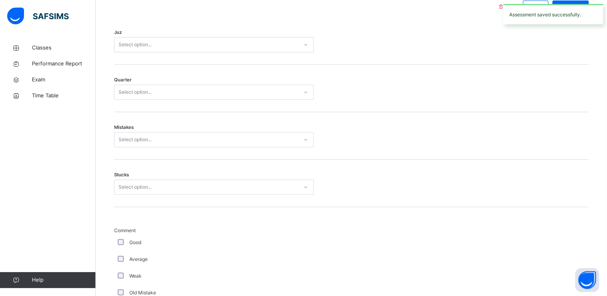
scroll to position [355, 0]
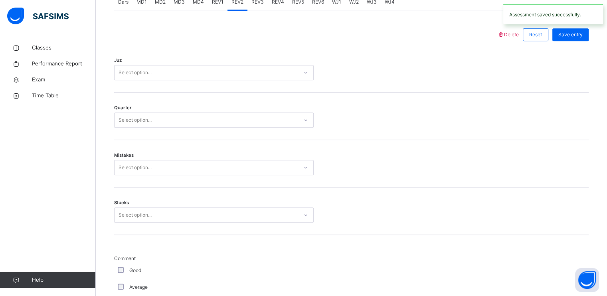
click at [218, 73] on div "Select option..." at bounding box center [207, 73] width 184 height 12
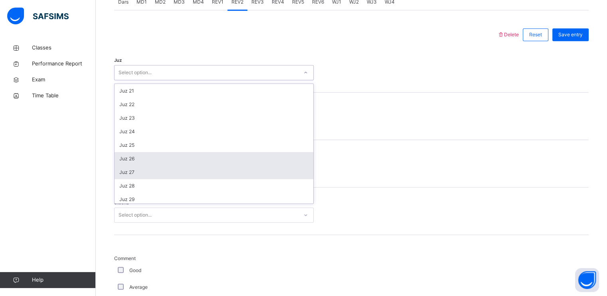
scroll to position [287, 0]
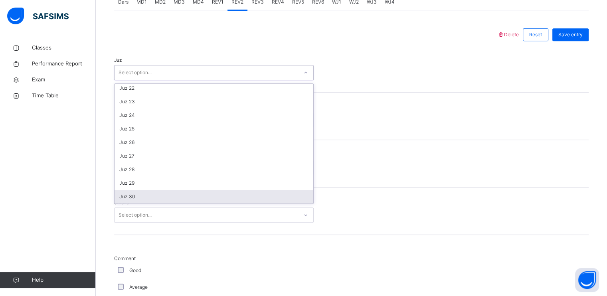
click at [241, 192] on div "Juz 30" at bounding box center [214, 197] width 199 height 14
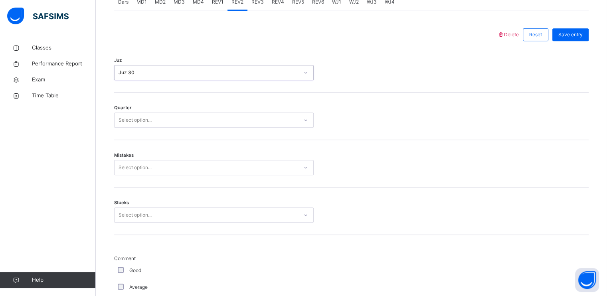
click at [227, 119] on div "Select option..." at bounding box center [207, 120] width 184 height 12
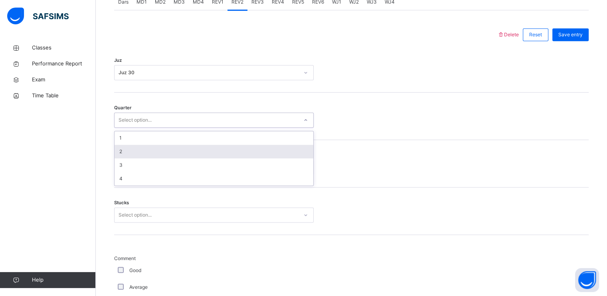
click at [228, 149] on div "2" at bounding box center [214, 152] width 199 height 14
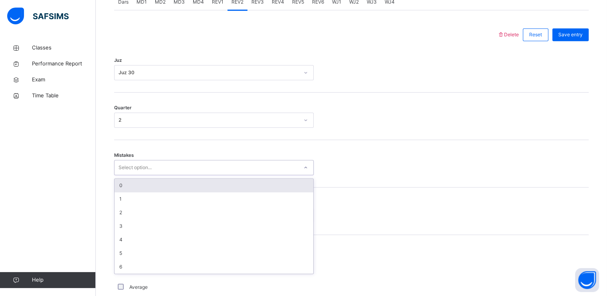
click at [229, 171] on div "Select option..." at bounding box center [207, 168] width 184 height 12
click at [229, 184] on div "0" at bounding box center [214, 186] width 199 height 14
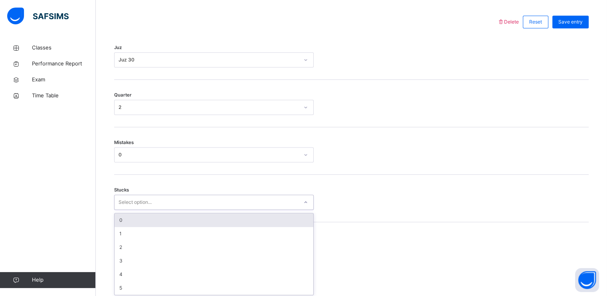
click at [232, 210] on div "option 0 focused, 1 of 6. 6 results available. Use Up and Down to choose option…" at bounding box center [214, 202] width 200 height 15
click at [232, 219] on div "0" at bounding box center [214, 219] width 199 height 14
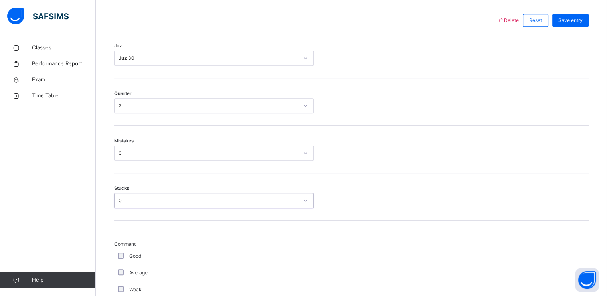
click at [232, 219] on div "Stucks option 0, selected. 0 results available. Select is focused ,type to refi…" at bounding box center [351, 196] width 475 height 47
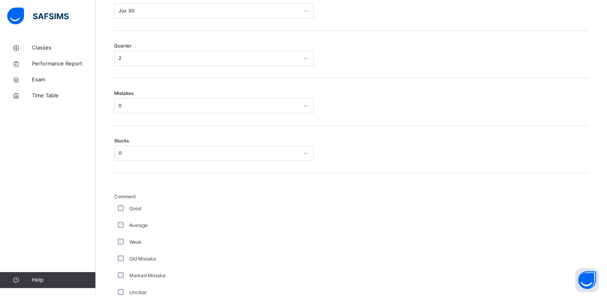
scroll to position [429, 0]
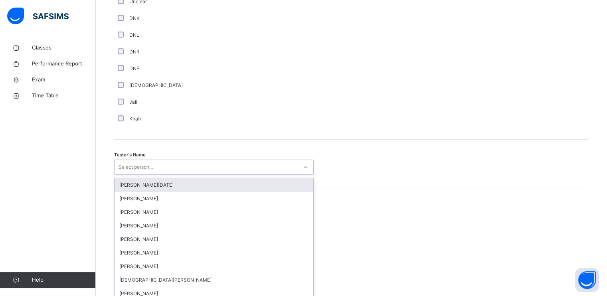
click at [179, 175] on div "option [PERSON_NAME][DATE] focused, 1 of 88. 88 results available. Use Up and D…" at bounding box center [214, 167] width 200 height 15
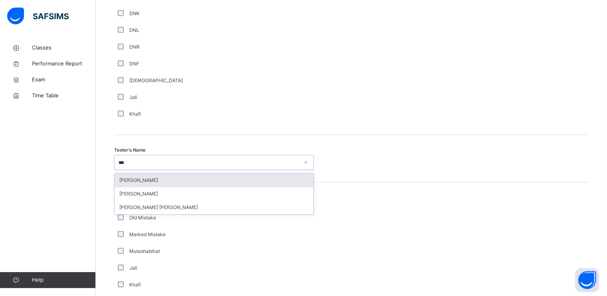
type input "****"
click at [161, 181] on div "[PERSON_NAME] [PERSON_NAME]" at bounding box center [214, 181] width 199 height 14
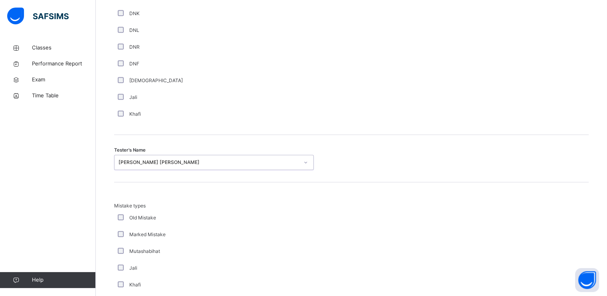
scroll to position [859, 0]
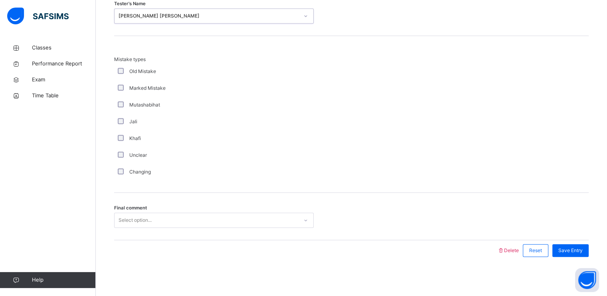
click at [194, 218] on div "Select option..." at bounding box center [207, 220] width 184 height 12
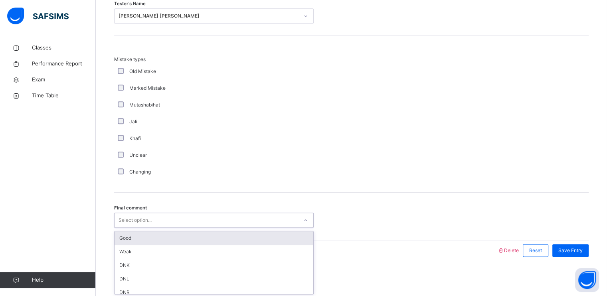
click at [198, 232] on div "Good" at bounding box center [214, 238] width 199 height 14
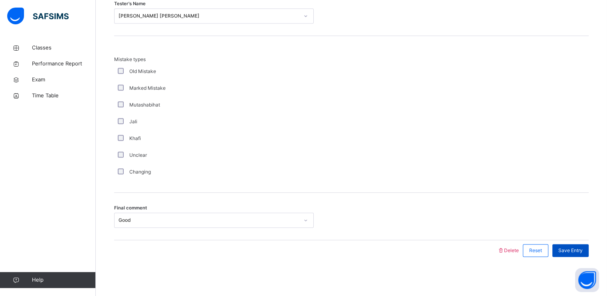
click at [584, 244] on div "Save Entry" at bounding box center [570, 250] width 36 height 13
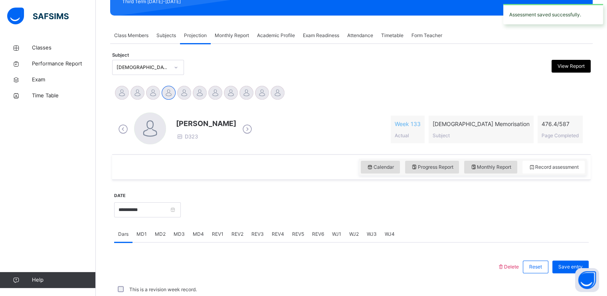
scroll to position [303, 0]
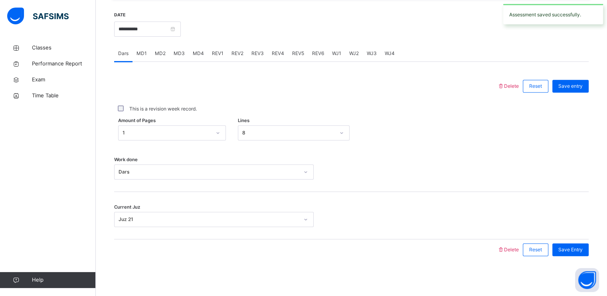
click at [255, 51] on span "REV3" at bounding box center [257, 53] width 12 height 7
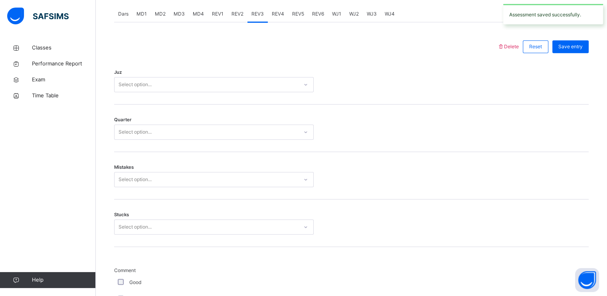
scroll to position [328, 0]
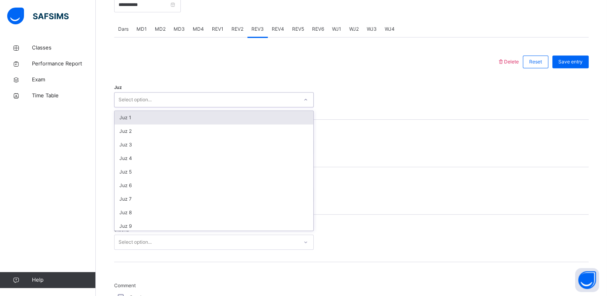
click at [234, 103] on div "Select option..." at bounding box center [207, 100] width 184 height 12
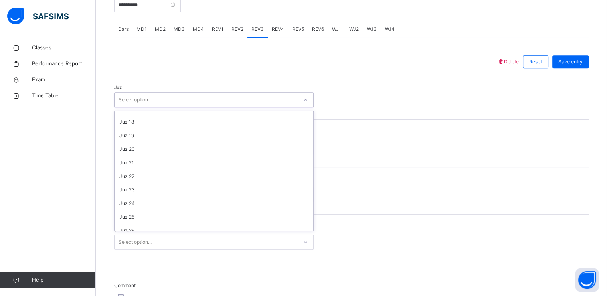
scroll to position [217, 0]
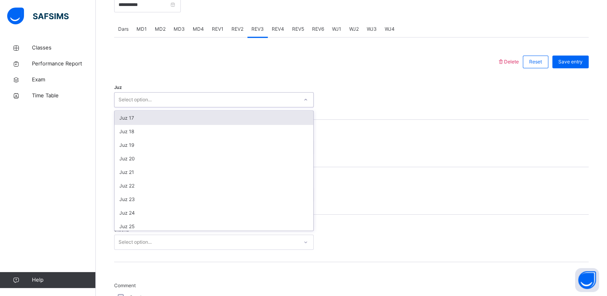
click at [198, 123] on div "Juz 17" at bounding box center [214, 118] width 199 height 14
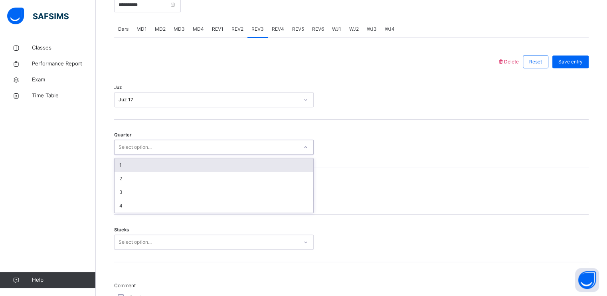
click at [198, 142] on div "Select option..." at bounding box center [207, 147] width 184 height 12
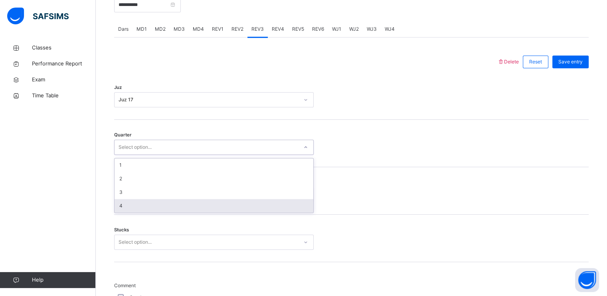
click at [189, 213] on div "Mistakes Select option..." at bounding box center [351, 190] width 475 height 47
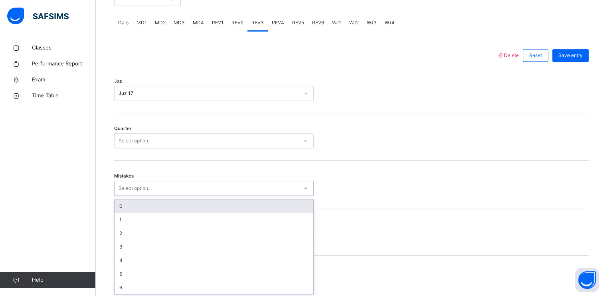
click at [192, 192] on div "Select option..." at bounding box center [207, 188] width 184 height 12
click at [191, 204] on div "0" at bounding box center [214, 205] width 199 height 14
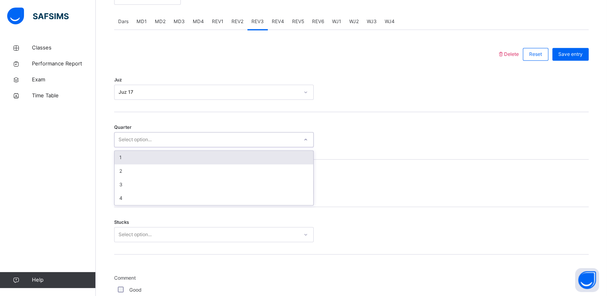
click at [192, 143] on div "Select option..." at bounding box center [207, 140] width 184 height 12
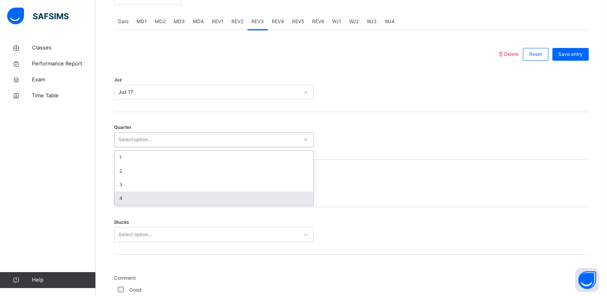
click at [193, 196] on div "4" at bounding box center [214, 199] width 199 height 14
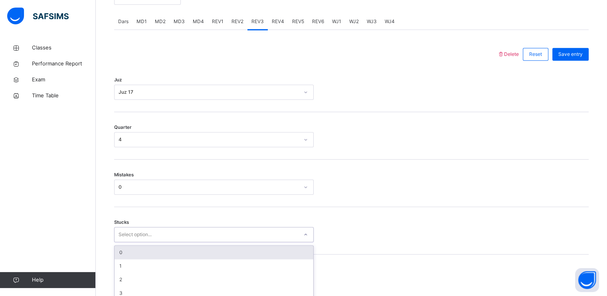
click at [200, 231] on div "option 0 focused, 1 of 6. 6 results available. Use Up and Down to choose option…" at bounding box center [214, 234] width 200 height 15
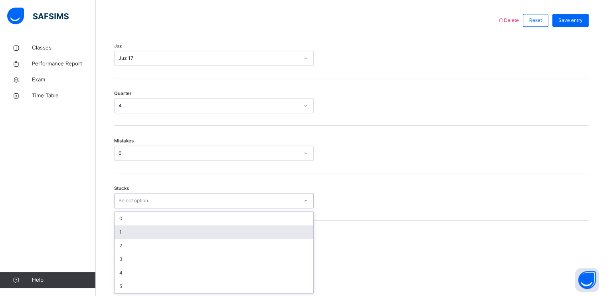
click at [200, 233] on div "1" at bounding box center [214, 233] width 199 height 14
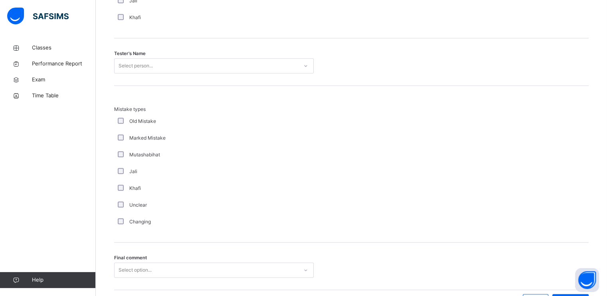
scroll to position [829, 0]
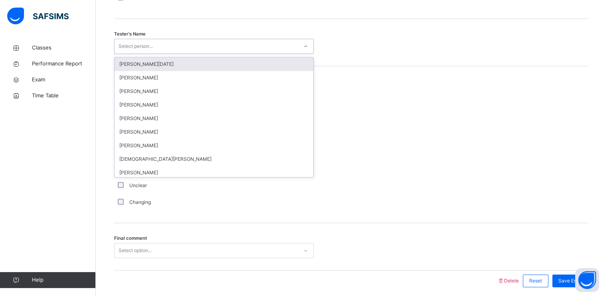
click at [160, 40] on div "Select person..." at bounding box center [207, 46] width 184 height 12
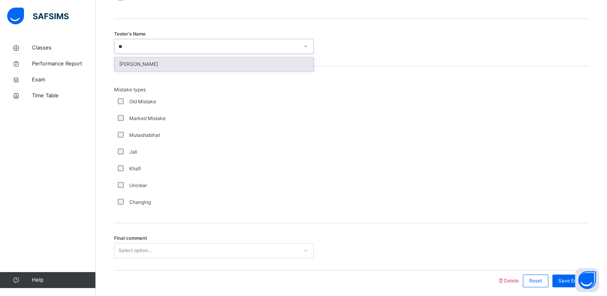
type input "***"
click at [190, 63] on div "[PERSON_NAME]" at bounding box center [214, 64] width 199 height 14
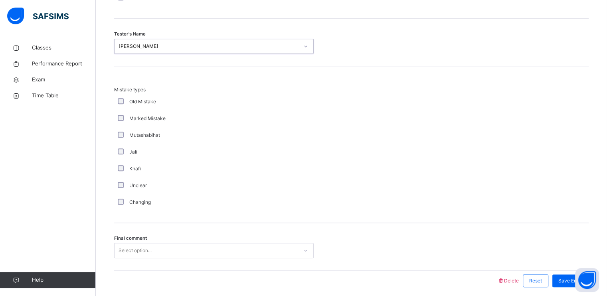
scroll to position [859, 0]
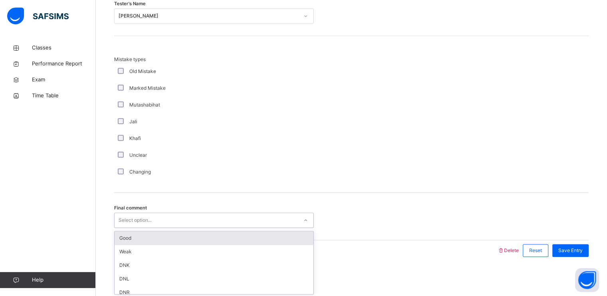
click at [192, 223] on div "Select option..." at bounding box center [207, 220] width 184 height 12
click at [192, 239] on div "Good" at bounding box center [214, 238] width 199 height 14
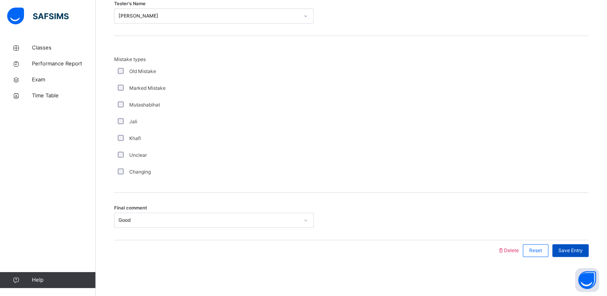
click at [570, 247] on span "Save Entry" at bounding box center [570, 250] width 24 height 7
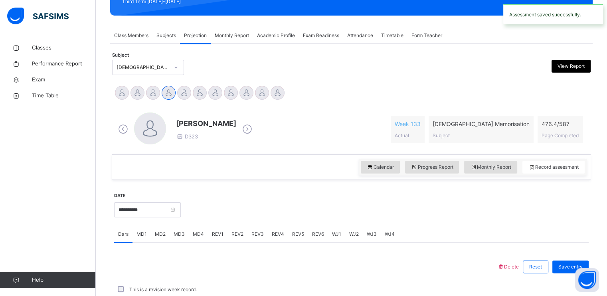
scroll to position [303, 0]
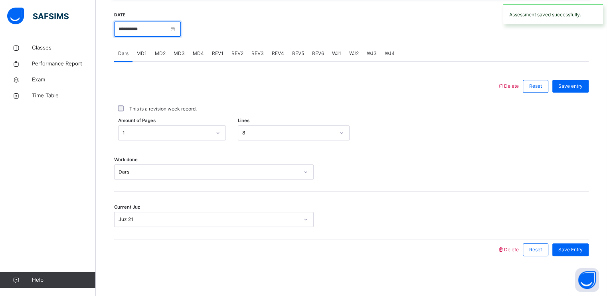
click at [181, 31] on input "**********" at bounding box center [147, 29] width 67 height 15
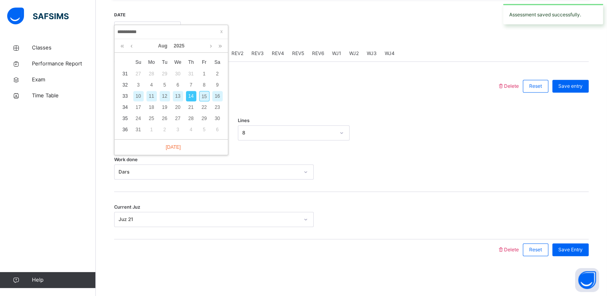
click at [204, 94] on div "15" at bounding box center [204, 96] width 10 height 10
type input "**********"
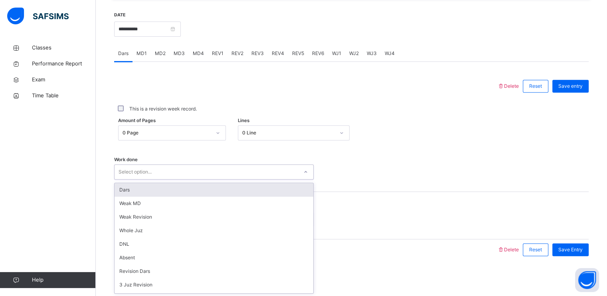
click at [193, 167] on div "Select option..." at bounding box center [207, 172] width 184 height 12
click at [196, 187] on div "Dars" at bounding box center [214, 190] width 199 height 14
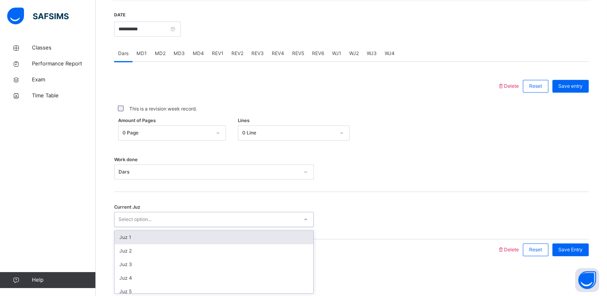
click at [201, 216] on div "Select option..." at bounding box center [207, 220] width 184 height 12
type input "**"
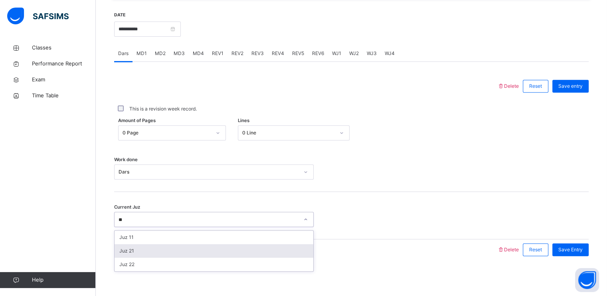
click at [227, 249] on div "Juz 21" at bounding box center [214, 251] width 199 height 14
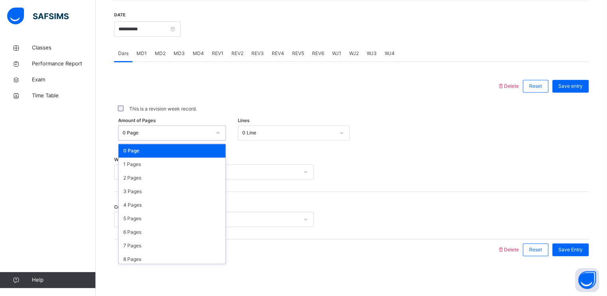
click at [211, 134] on div "0 Page" at bounding box center [167, 132] width 89 height 7
click at [207, 163] on div "1 Pages" at bounding box center [172, 165] width 107 height 14
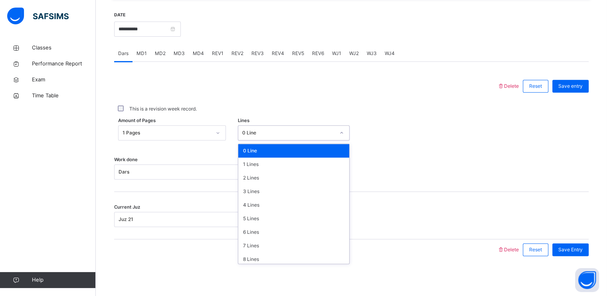
click at [256, 131] on div "0 Line" at bounding box center [288, 132] width 93 height 7
click at [266, 231] on div "6 Lines" at bounding box center [293, 233] width 111 height 14
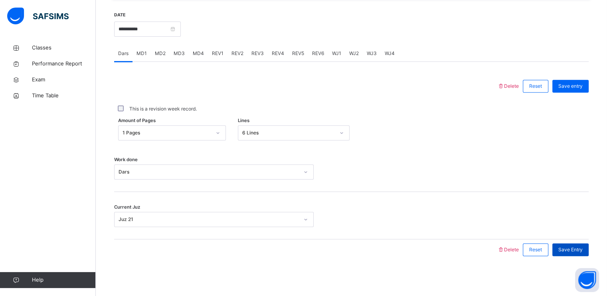
click at [574, 248] on span "Save Entry" at bounding box center [570, 249] width 24 height 7
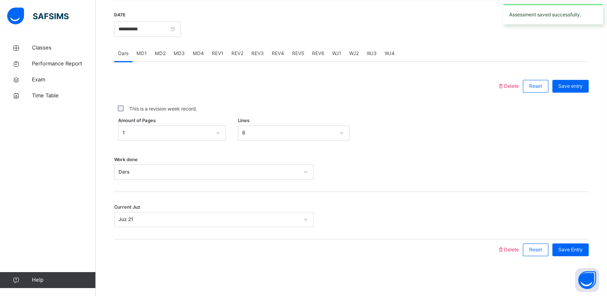
click at [174, 53] on span "MD3" at bounding box center [179, 53] width 11 height 7
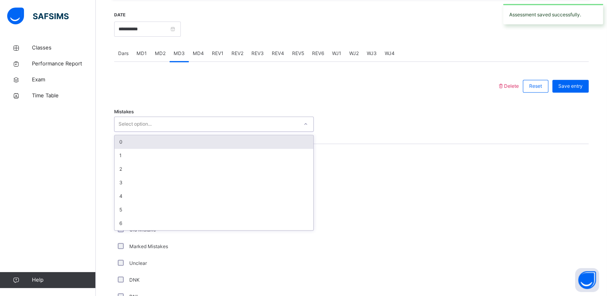
click at [226, 122] on div "Select option..." at bounding box center [207, 124] width 184 height 12
click at [225, 139] on div "0" at bounding box center [214, 142] width 199 height 14
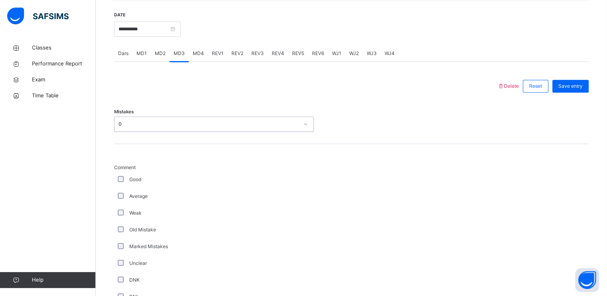
click at [219, 127] on div "0" at bounding box center [209, 124] width 180 height 7
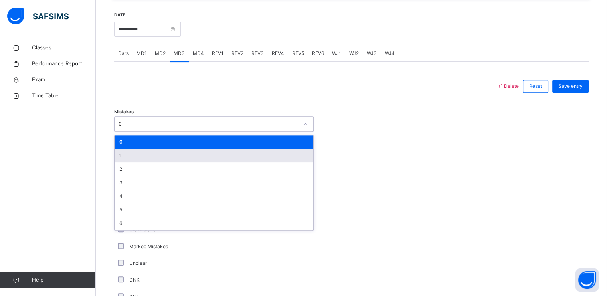
click at [214, 158] on div "1" at bounding box center [214, 156] width 199 height 14
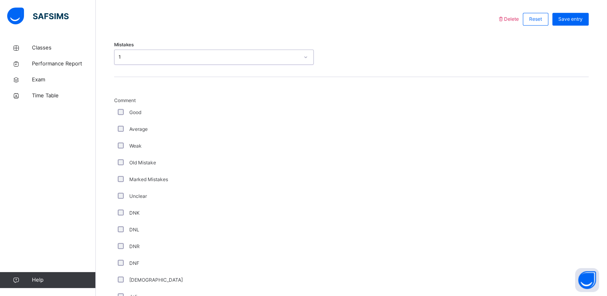
scroll to position [382, 0]
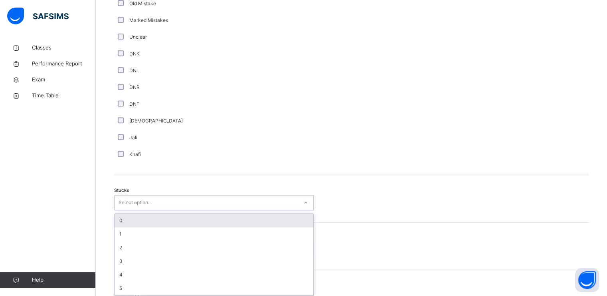
click at [201, 210] on div "option 0 focused, 1 of 6. 6 results available. Use Up and Down to choose option…" at bounding box center [214, 202] width 200 height 15
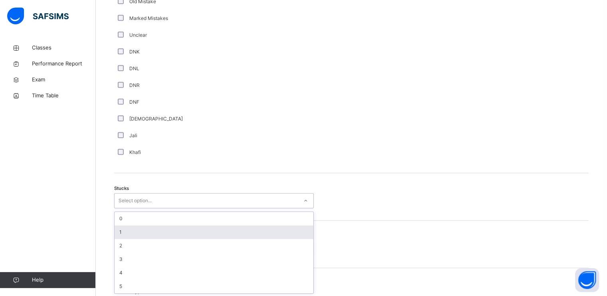
click at [201, 229] on div "1" at bounding box center [214, 233] width 199 height 14
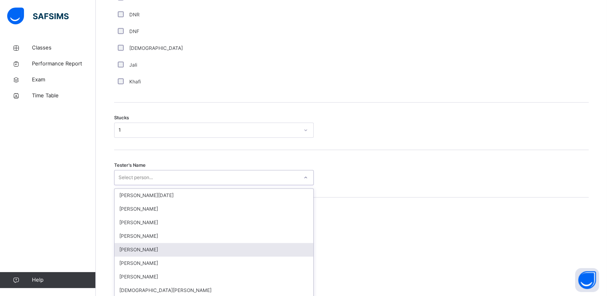
click at [202, 185] on div "option [PERSON_NAME] focused, 5 of 88. 88 results available. Use Up and Down to…" at bounding box center [214, 177] width 200 height 15
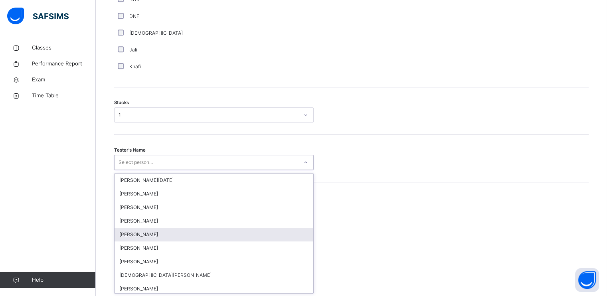
scroll to position [618, 0]
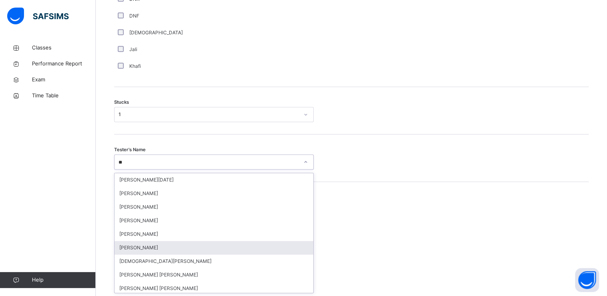
type input "***"
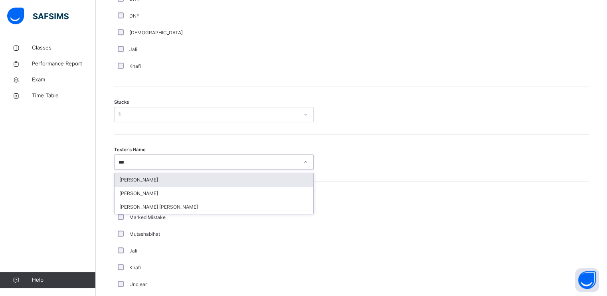
click at [163, 184] on div "[PERSON_NAME]" at bounding box center [214, 180] width 199 height 14
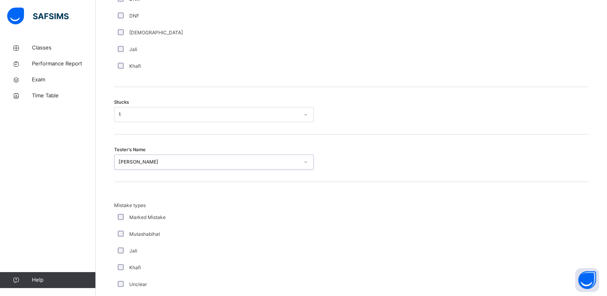
scroll to position [764, 0]
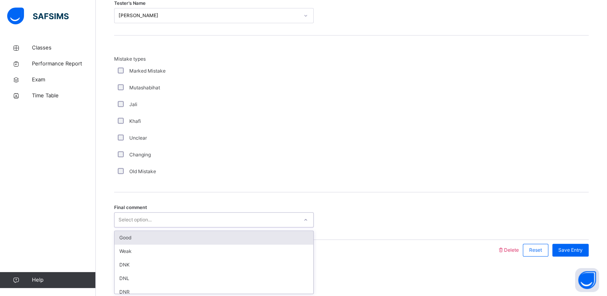
click at [168, 221] on div "Select option..." at bounding box center [207, 220] width 184 height 12
click at [174, 241] on div "Good" at bounding box center [214, 238] width 199 height 14
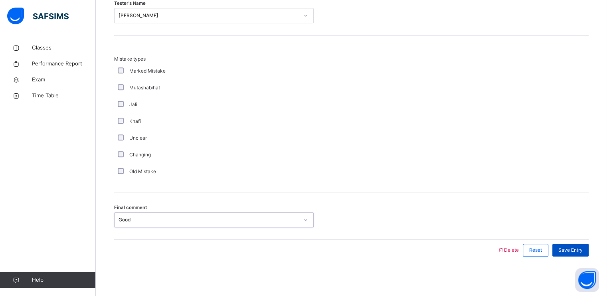
click at [583, 247] on span "Save Entry" at bounding box center [570, 250] width 24 height 7
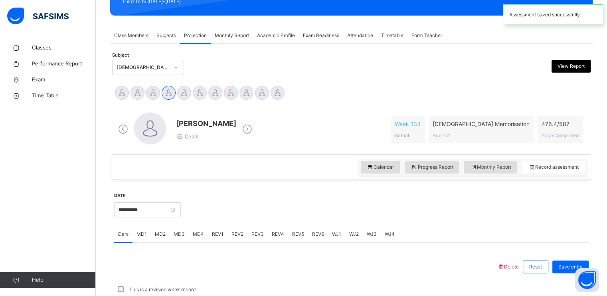
scroll to position [303, 0]
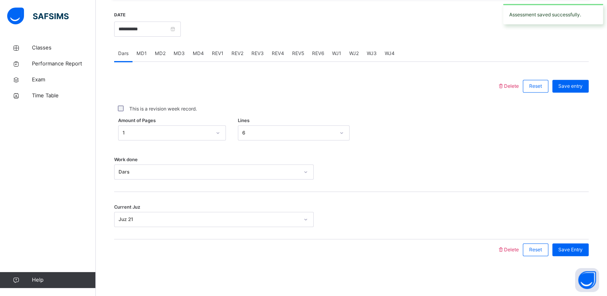
click at [195, 53] on span "MD4" at bounding box center [198, 53] width 11 height 7
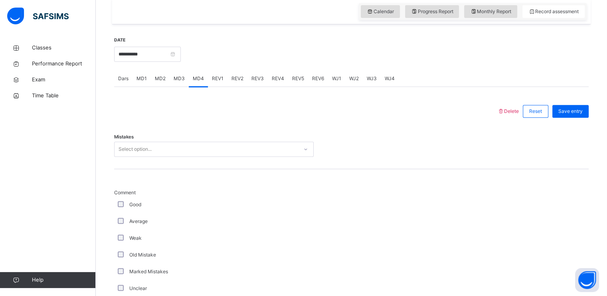
scroll to position [275, 0]
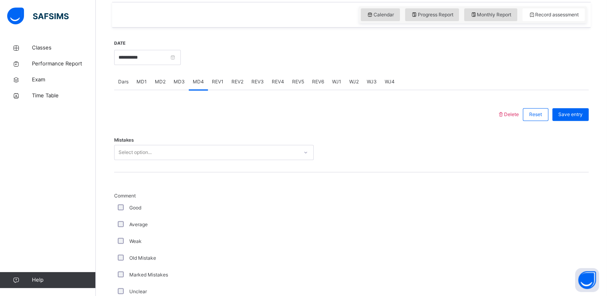
click at [200, 156] on div "Select option..." at bounding box center [207, 152] width 184 height 12
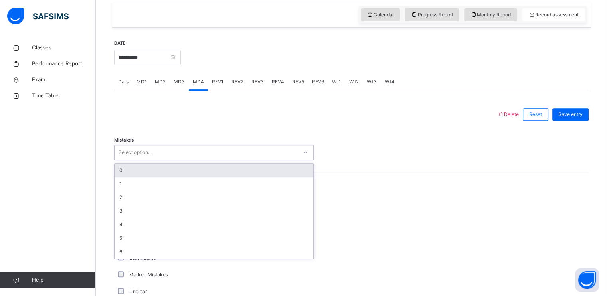
click at [200, 169] on div "0" at bounding box center [214, 171] width 199 height 14
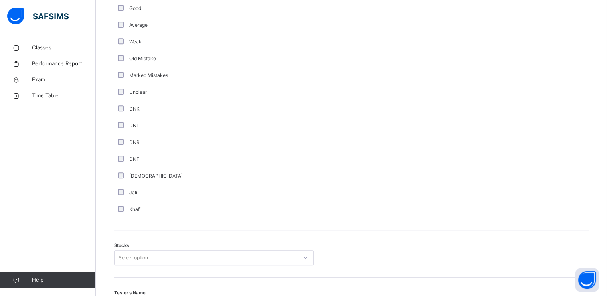
scroll to position [502, 0]
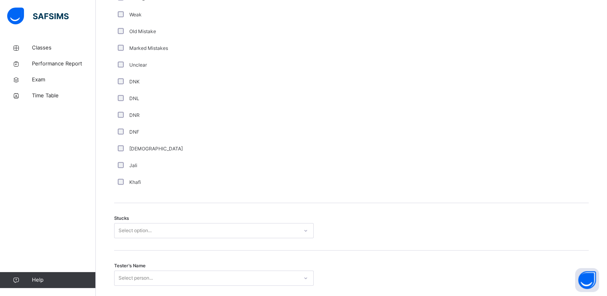
click at [180, 235] on div "Select option..." at bounding box center [214, 230] width 200 height 15
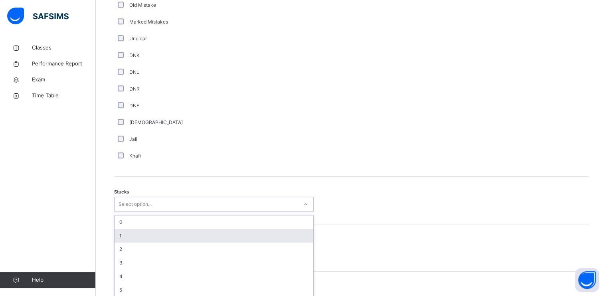
scroll to position [532, 0]
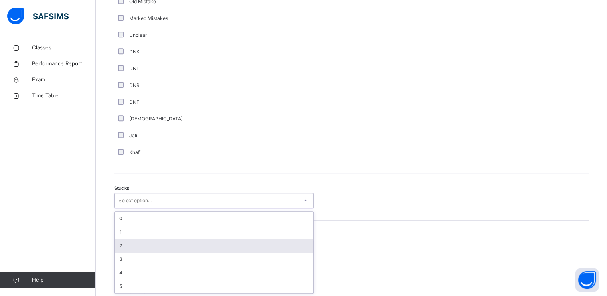
click at [179, 246] on div "2" at bounding box center [214, 246] width 199 height 14
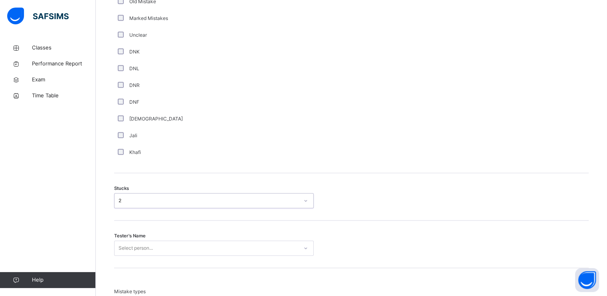
click at [182, 241] on div "Select person..." at bounding box center [214, 248] width 200 height 15
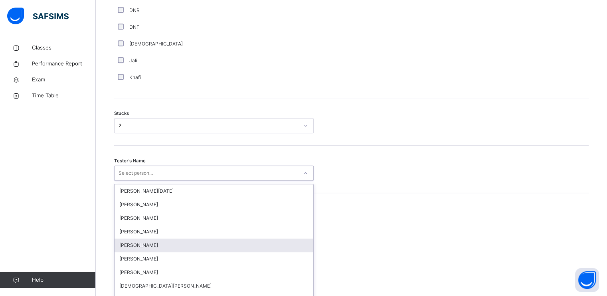
scroll to position [618, 0]
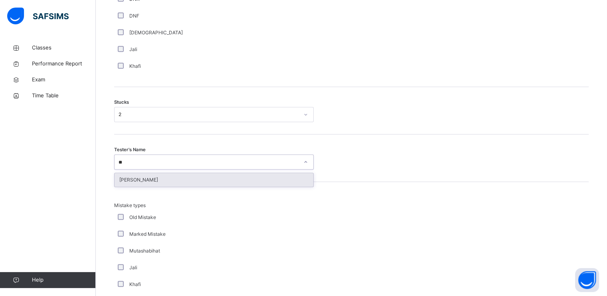
type input "***"
click at [162, 182] on div "[PERSON_NAME]" at bounding box center [214, 180] width 199 height 14
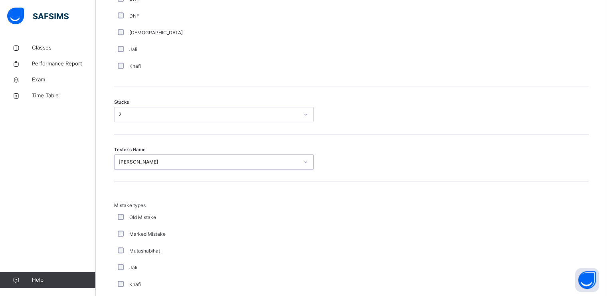
scroll to position [764, 0]
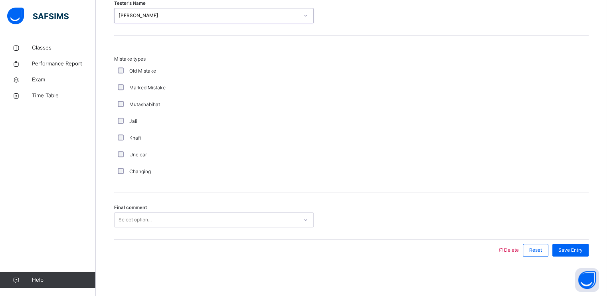
click at [171, 223] on div "Select option..." at bounding box center [207, 220] width 184 height 12
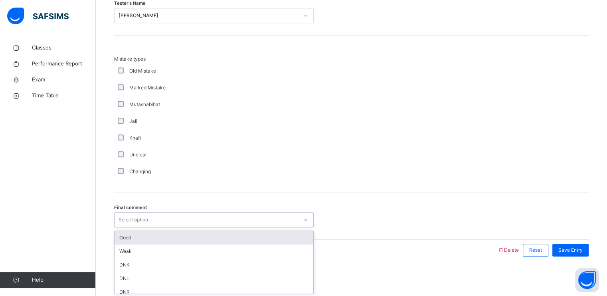
click at [172, 233] on div "Good" at bounding box center [214, 238] width 199 height 14
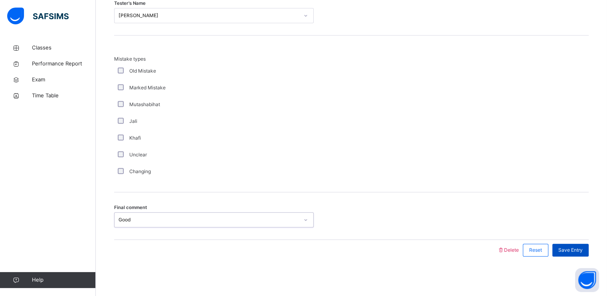
click at [576, 247] on span "Save Entry" at bounding box center [570, 250] width 24 height 7
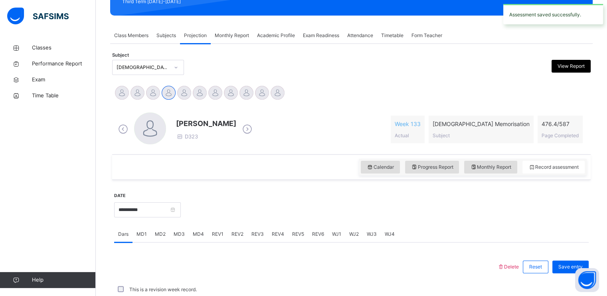
scroll to position [303, 0]
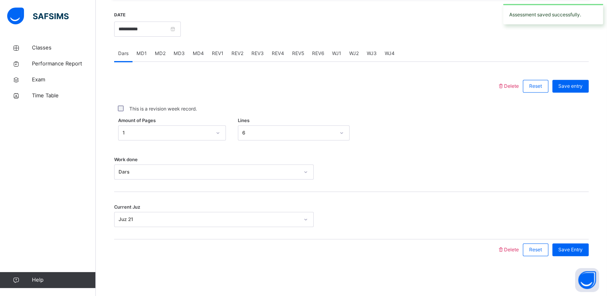
click at [219, 55] on span "REV1" at bounding box center [218, 53] width 12 height 7
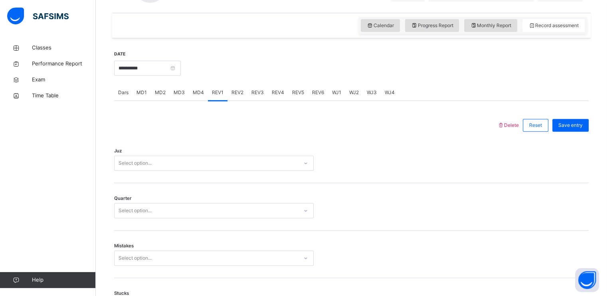
scroll to position [263, 0]
click at [206, 162] on div "Select option..." at bounding box center [207, 164] width 184 height 12
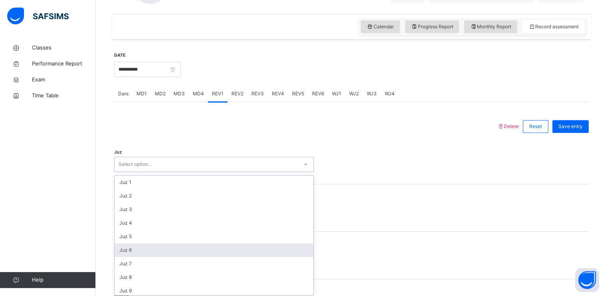
scroll to position [287, 0]
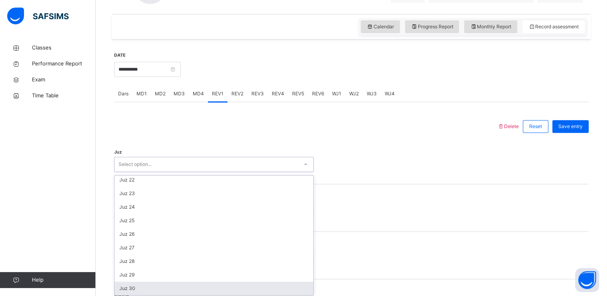
click at [193, 288] on div "Juz 30" at bounding box center [214, 289] width 199 height 14
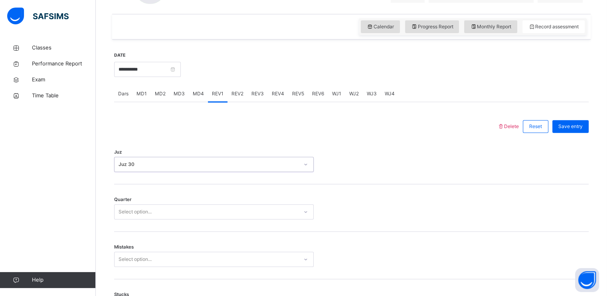
click at [143, 212] on div "Select option..." at bounding box center [135, 211] width 33 height 15
click at [152, 256] on div "3" at bounding box center [214, 257] width 199 height 14
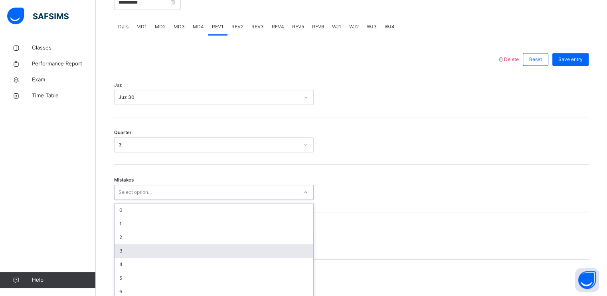
click at [152, 200] on div "option 3 focused, 4 of 7. 7 results available. Use Up and Down to choose option…" at bounding box center [214, 192] width 200 height 15
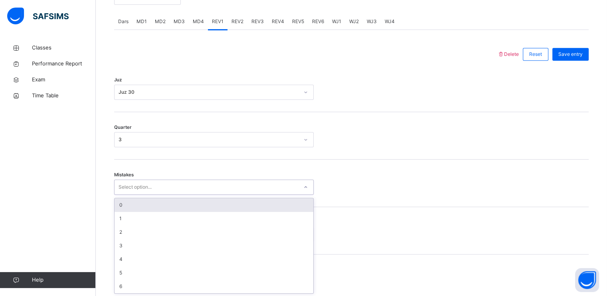
click at [150, 206] on div "0" at bounding box center [214, 205] width 199 height 14
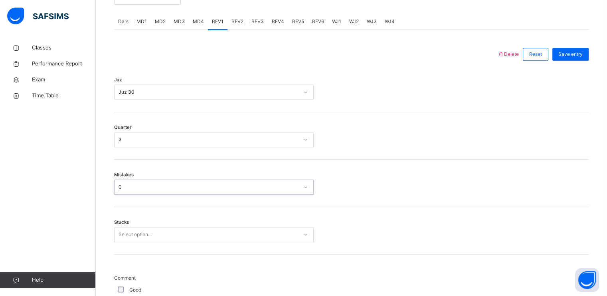
click at [156, 235] on div "Select option..." at bounding box center [214, 234] width 200 height 15
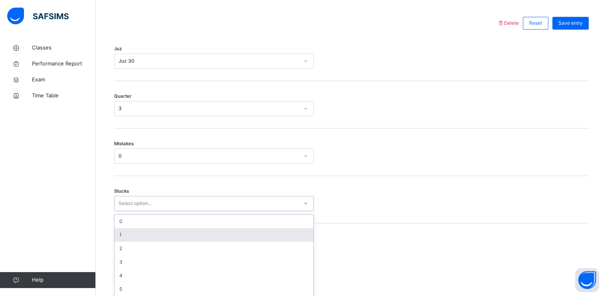
scroll to position [369, 0]
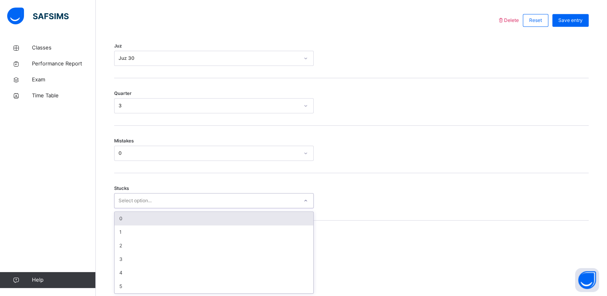
click at [156, 216] on div "0" at bounding box center [214, 219] width 199 height 14
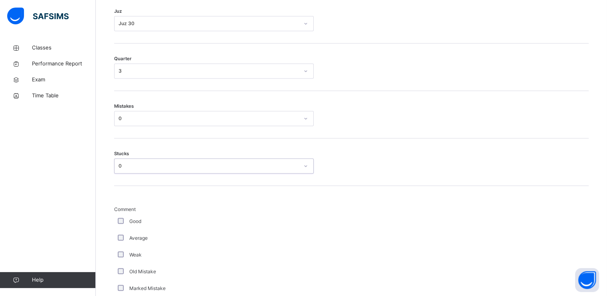
scroll to position [411, 0]
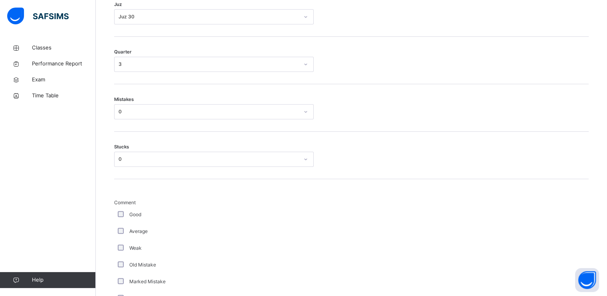
click at [121, 216] on div "Good" at bounding box center [214, 214] width 196 height 7
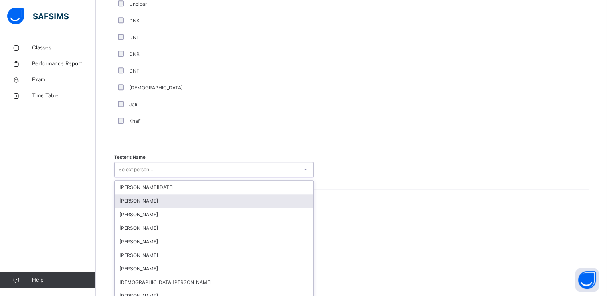
click at [203, 177] on div "option [PERSON_NAME] focused, 2 of 88. 88 results available. Use Up and Down to…" at bounding box center [214, 169] width 200 height 15
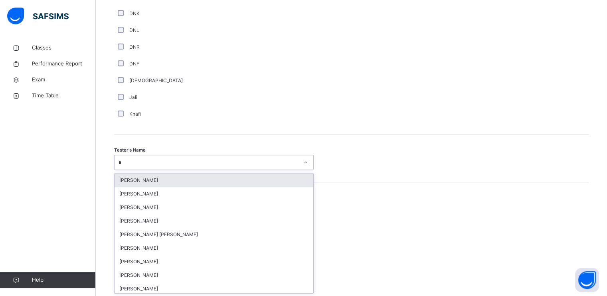
type input "**"
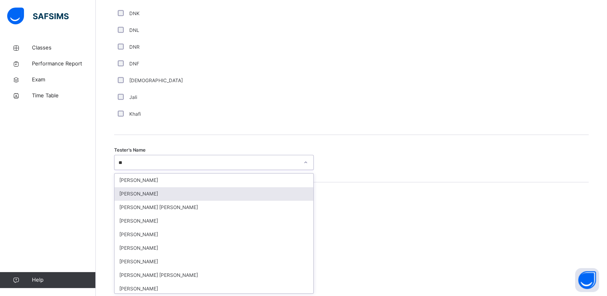
click at [166, 192] on div "[PERSON_NAME]" at bounding box center [214, 194] width 199 height 14
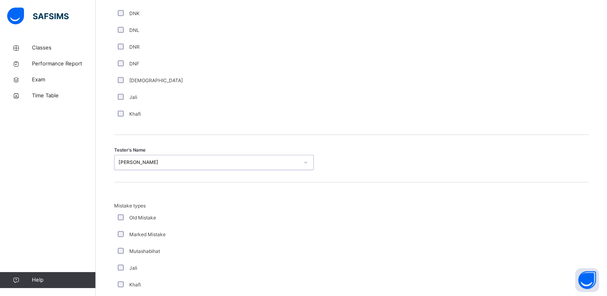
scroll to position [859, 0]
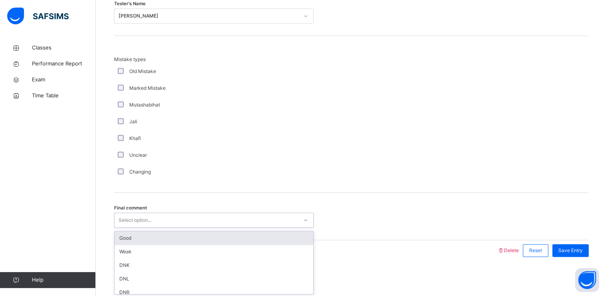
click at [167, 224] on div "Select option..." at bounding box center [207, 220] width 184 height 12
click at [168, 237] on div "Good" at bounding box center [214, 238] width 199 height 14
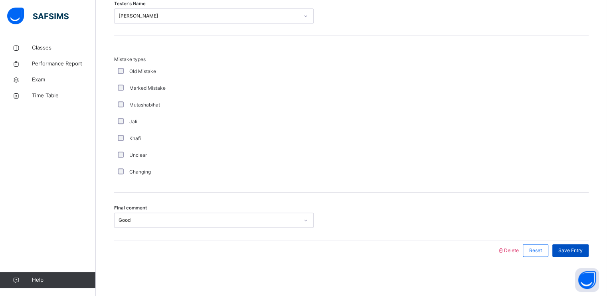
click at [582, 249] on span "Save Entry" at bounding box center [570, 250] width 24 height 7
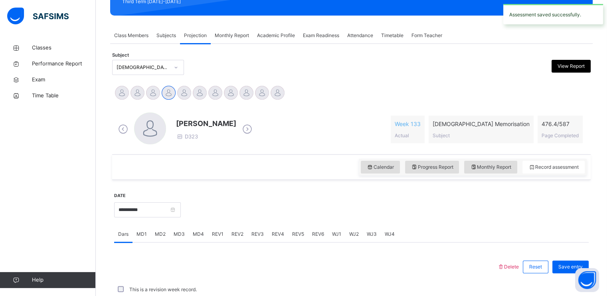
scroll to position [303, 0]
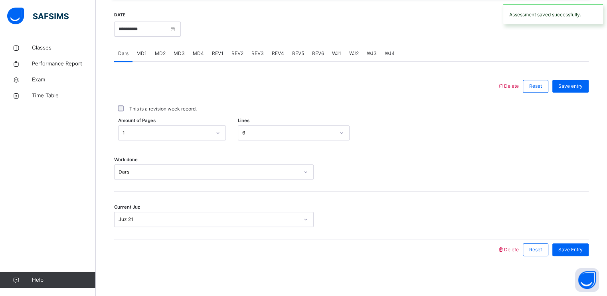
click at [239, 50] on span "REV2" at bounding box center [237, 53] width 12 height 7
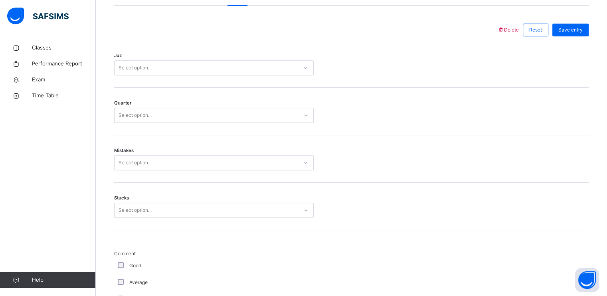
scroll to position [356, 0]
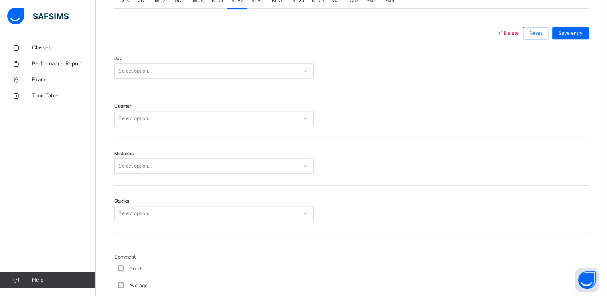
click at [230, 72] on div "Select option..." at bounding box center [207, 71] width 184 height 12
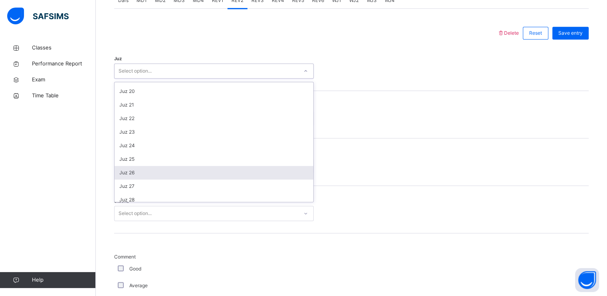
scroll to position [287, 0]
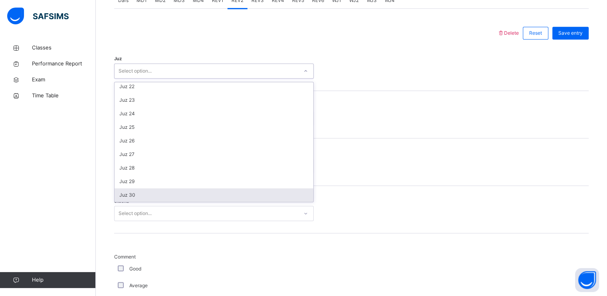
click at [214, 198] on div "Juz 30" at bounding box center [214, 195] width 199 height 14
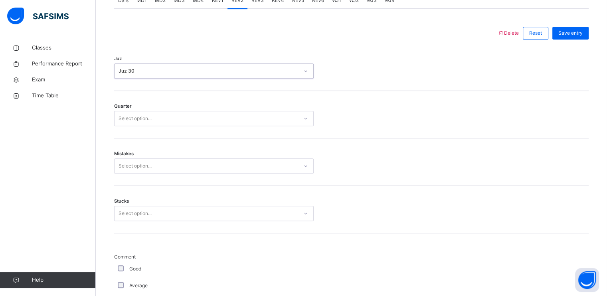
click at [202, 117] on div "Select option..." at bounding box center [207, 119] width 184 height 12
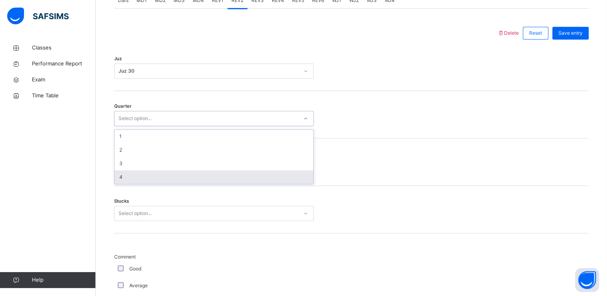
click at [200, 176] on div "4" at bounding box center [214, 177] width 199 height 14
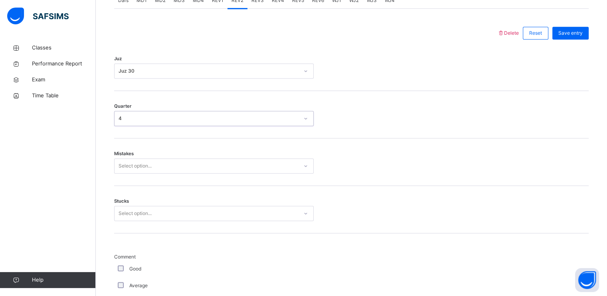
click at [204, 168] on div "Select option..." at bounding box center [207, 166] width 184 height 12
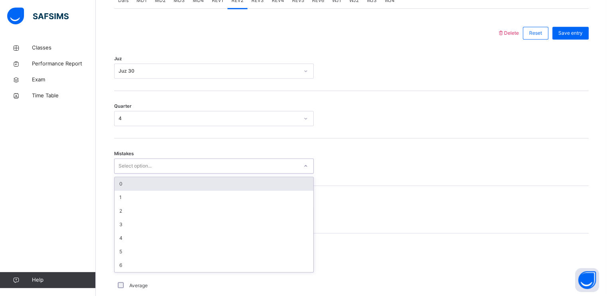
click at [200, 178] on div "0" at bounding box center [214, 184] width 199 height 14
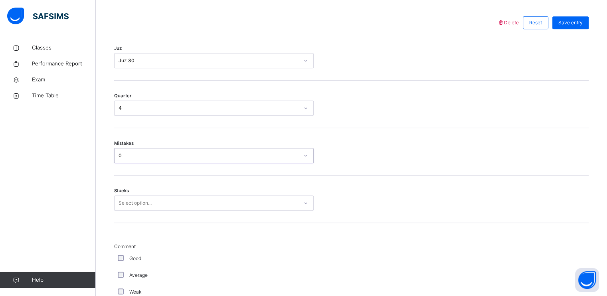
click at [197, 208] on div "Select option..." at bounding box center [207, 203] width 184 height 12
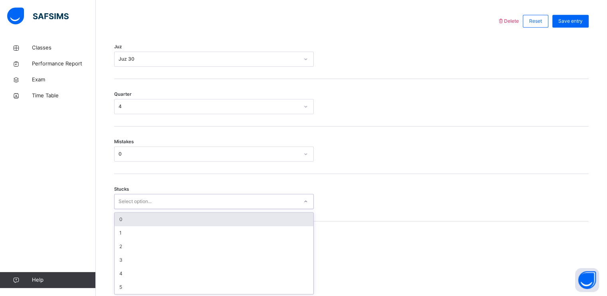
scroll to position [369, 0]
click at [198, 212] on div "0" at bounding box center [214, 219] width 199 height 14
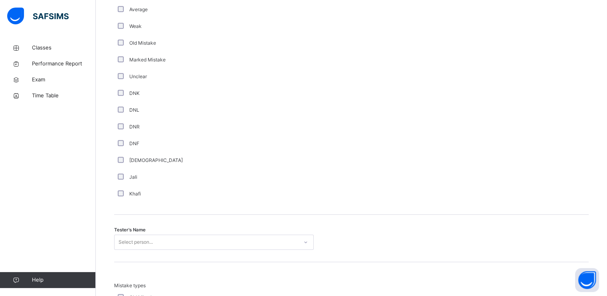
click at [168, 244] on div "Select person..." at bounding box center [214, 242] width 200 height 15
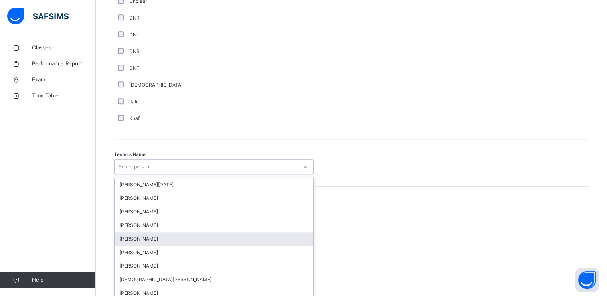
scroll to position [712, 0]
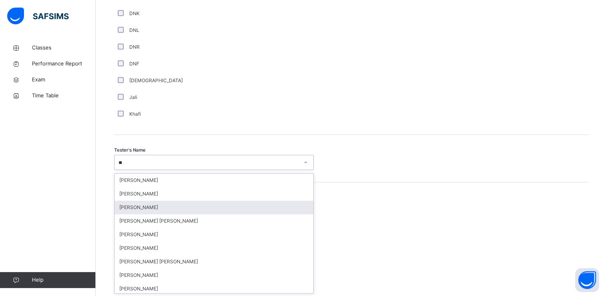
type input "***"
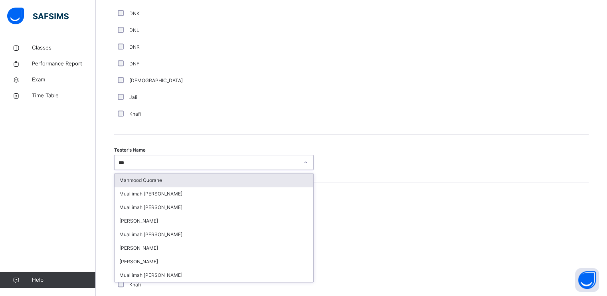
click at [169, 184] on div "Mahmood Quorane" at bounding box center [214, 181] width 199 height 14
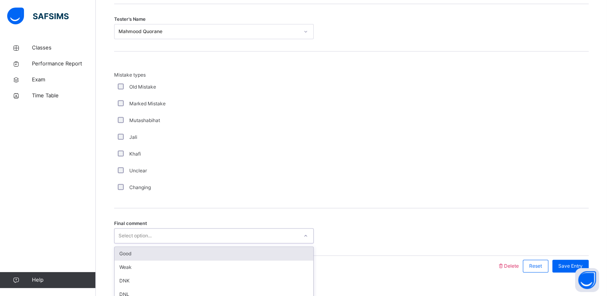
scroll to position [859, 0]
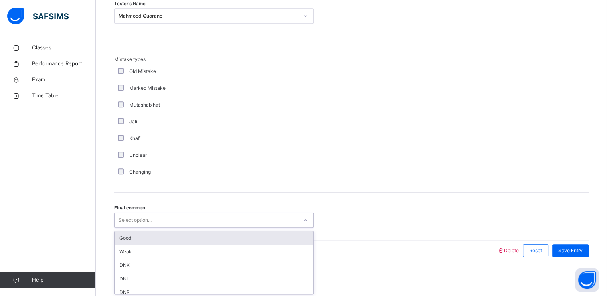
click at [174, 229] on div "Final comment option Good focused, 1 of 6. 6 results available. Use Up and Down…" at bounding box center [351, 216] width 475 height 47
click at [177, 240] on div "Good" at bounding box center [214, 238] width 199 height 14
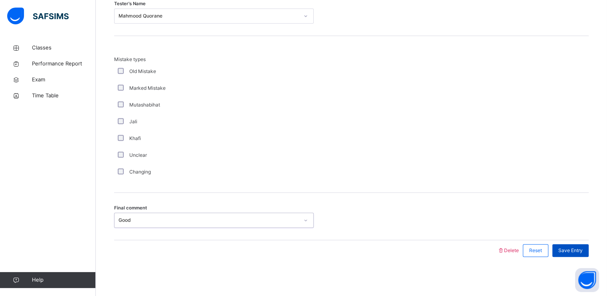
click at [568, 244] on div "Save Entry" at bounding box center [570, 250] width 36 height 13
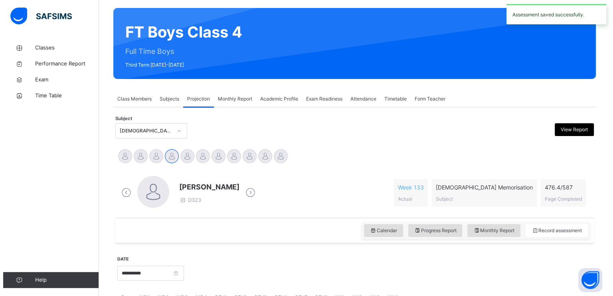
scroll to position [0, 0]
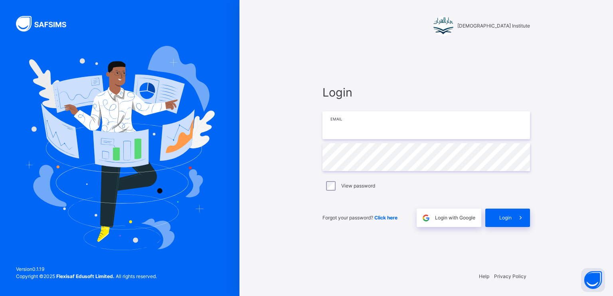
type input "**********"
